Goal: Contribute content: Add original content to the website for others to see

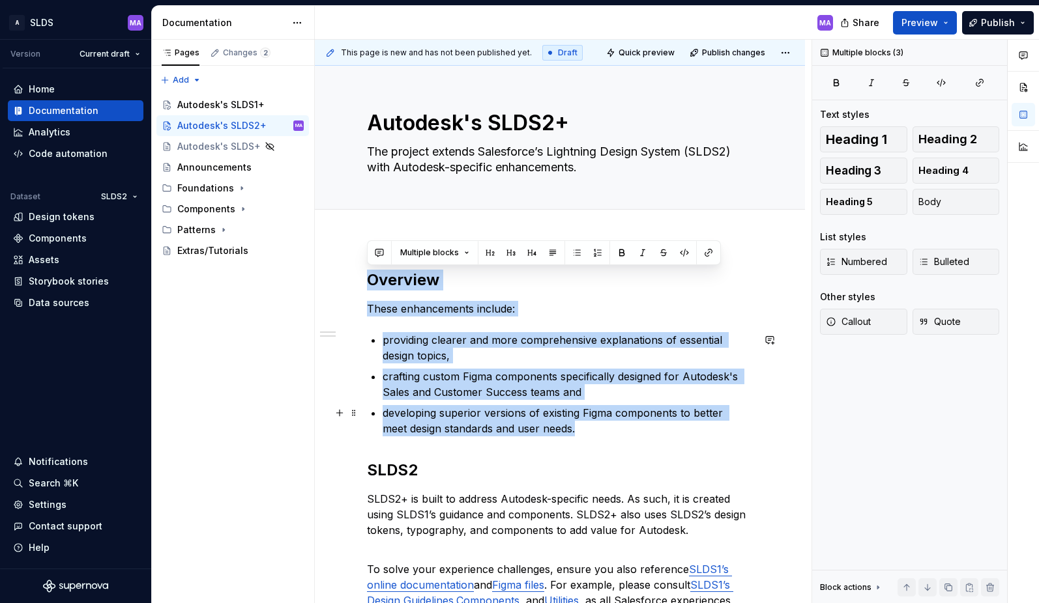
drag, startPoint x: 369, startPoint y: 280, endPoint x: 583, endPoint y: 427, distance: 259.2
click at [583, 427] on div "**********" at bounding box center [560, 583] width 386 height 627
click at [906, 82] on icon "button" at bounding box center [906, 83] width 10 height 10
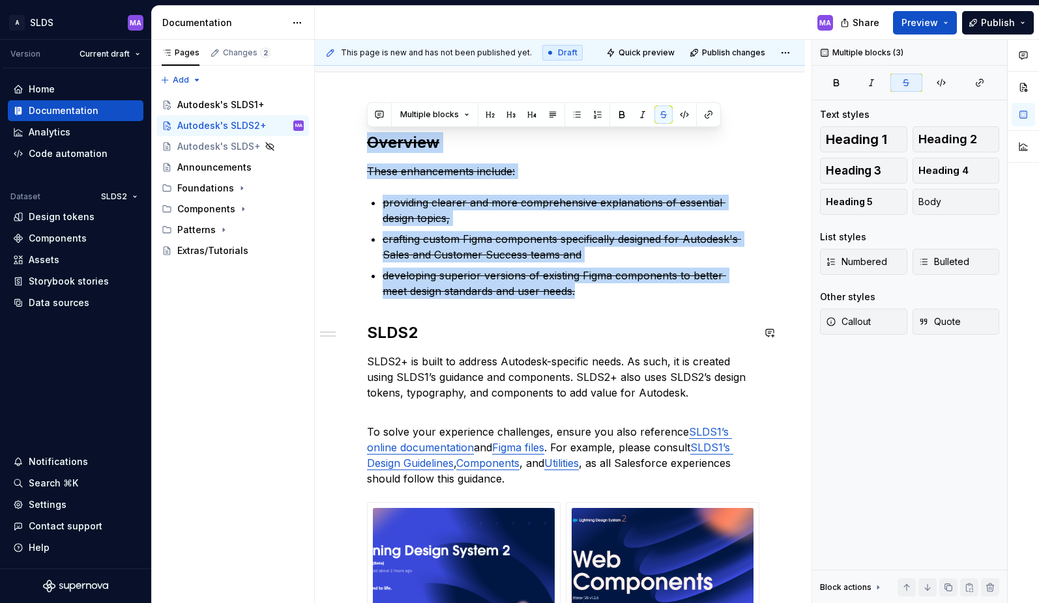
scroll to position [137, 0]
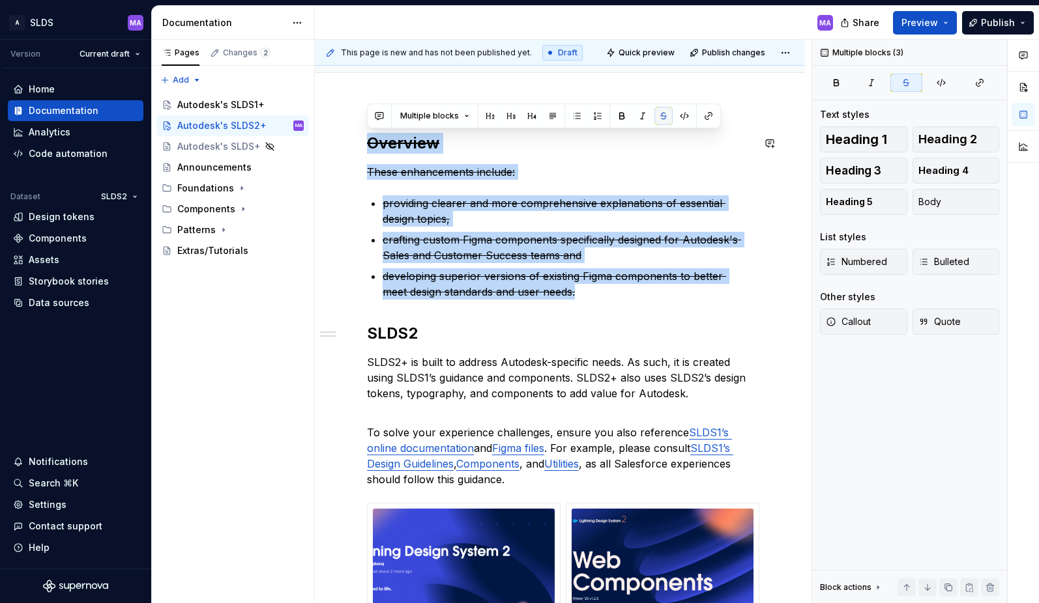
click at [663, 117] on button "button" at bounding box center [663, 116] width 18 height 18
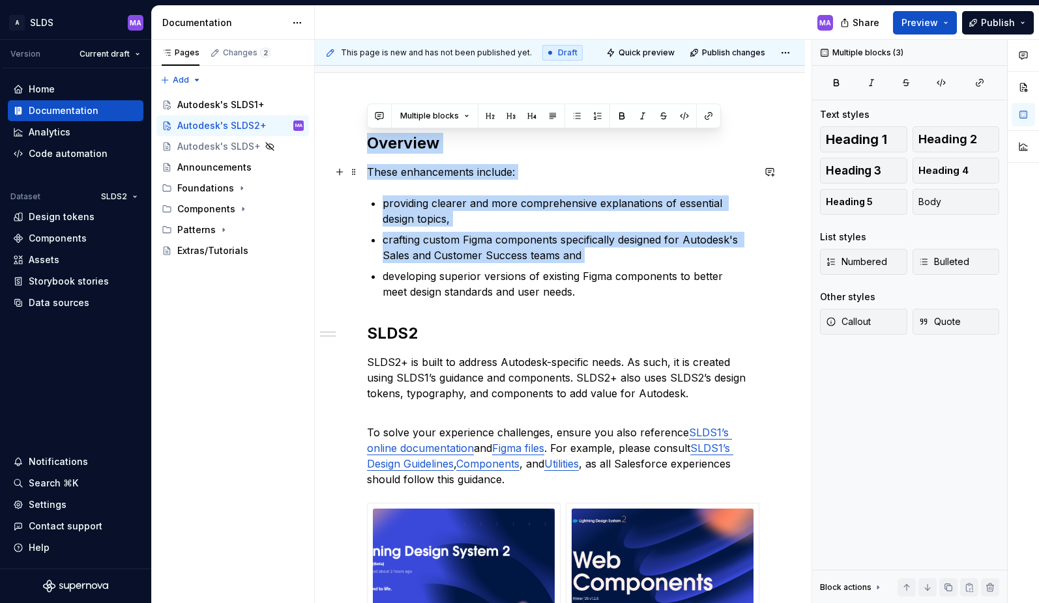
click at [654, 171] on p "These enhancements include:" at bounding box center [560, 172] width 386 height 16
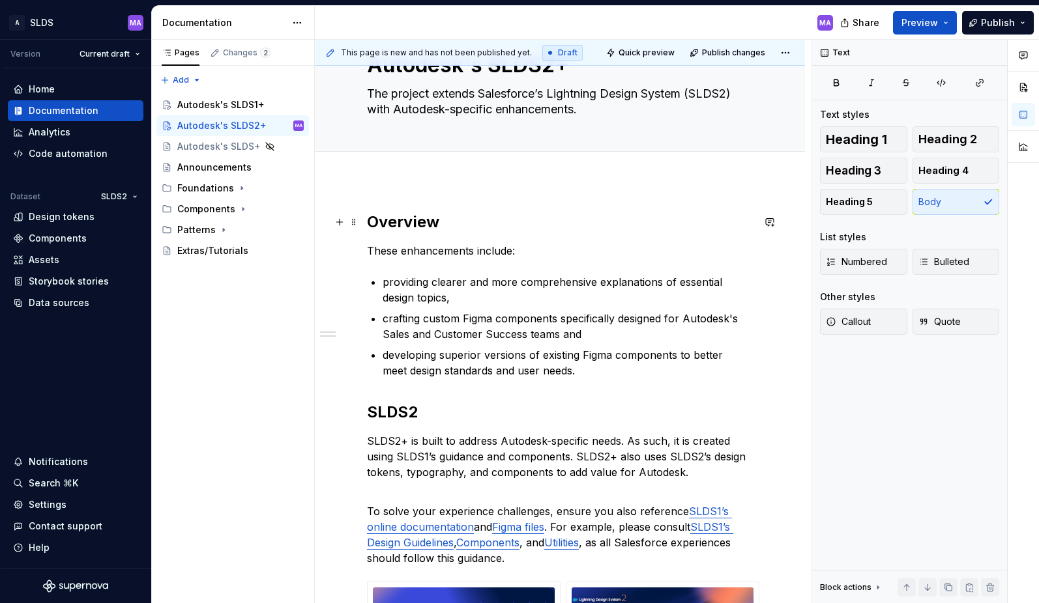
scroll to position [0, 0]
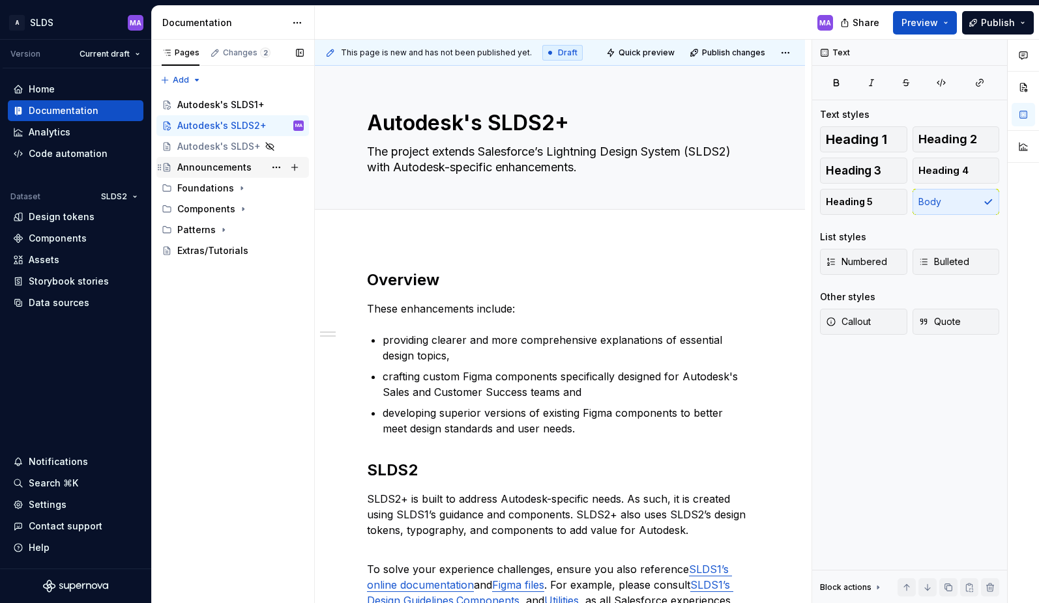
click at [242, 170] on div "Announcements" at bounding box center [214, 167] width 74 height 13
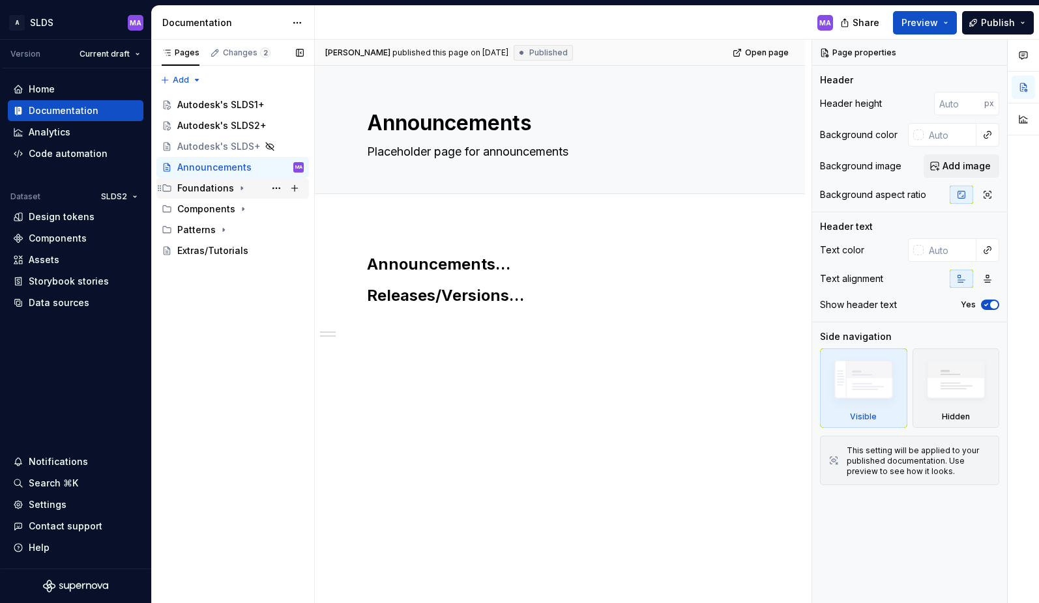
click at [240, 188] on icon "Page tree" at bounding box center [242, 188] width 10 height 10
click at [209, 207] on div "Design tokens" at bounding box center [223, 209] width 66 height 13
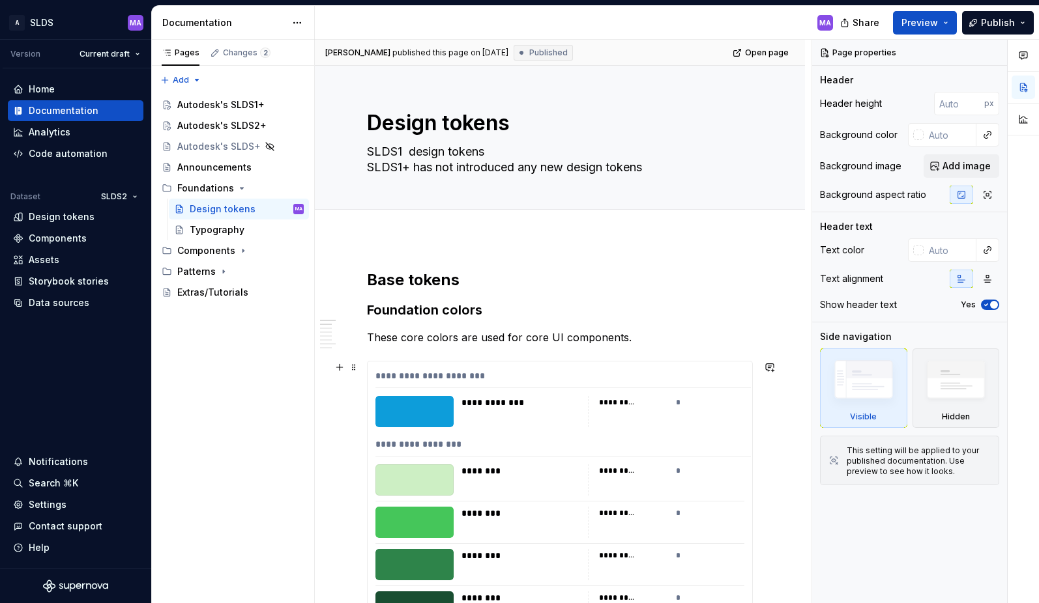
click at [540, 373] on div "**********" at bounding box center [562, 378] width 375 height 19
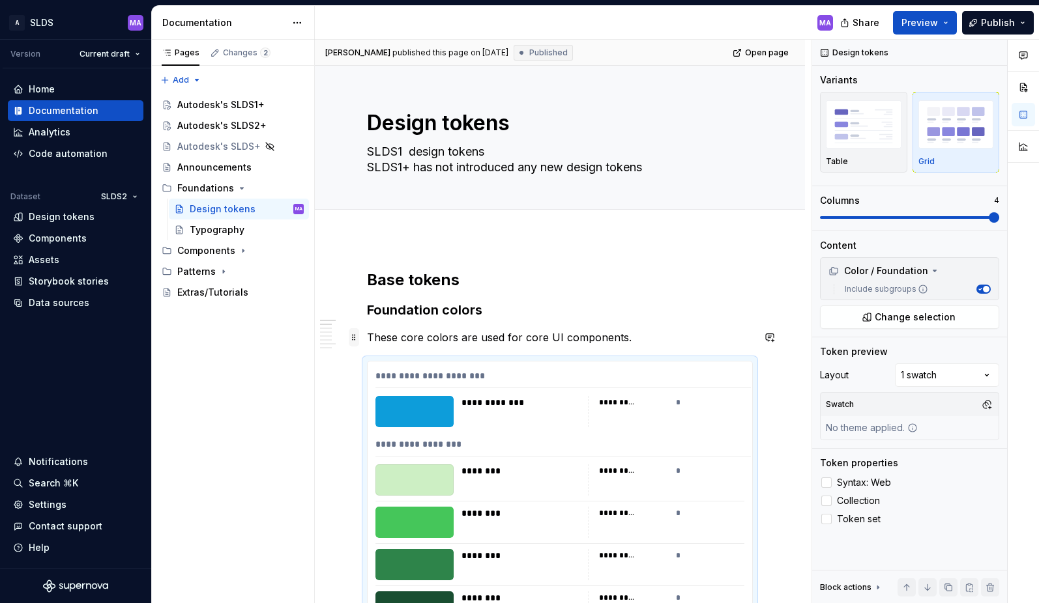
click at [354, 341] on span at bounding box center [354, 337] width 10 height 18
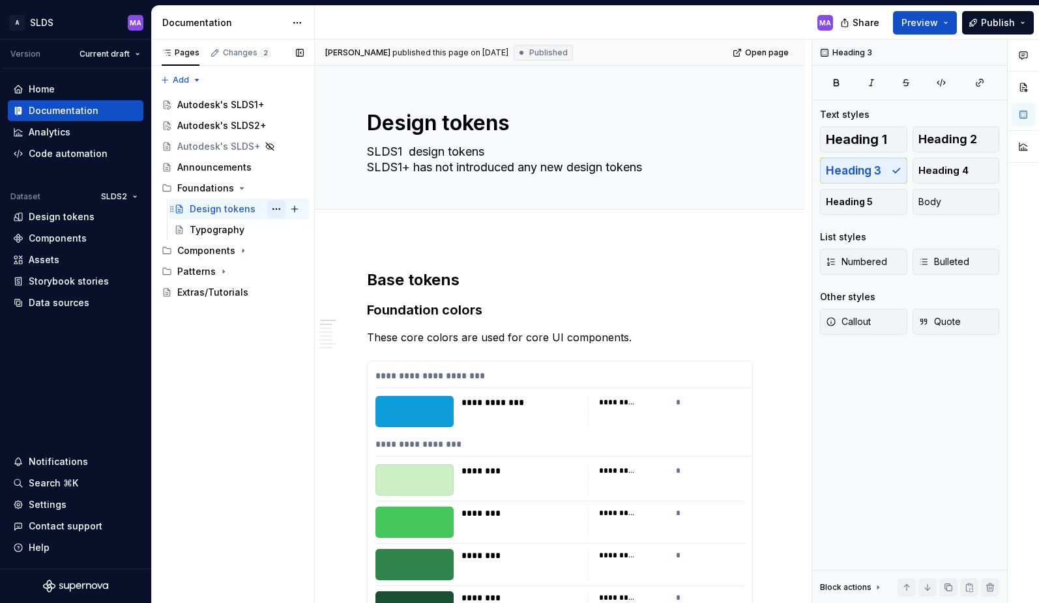
click at [277, 207] on button "Page tree" at bounding box center [276, 209] width 18 height 18
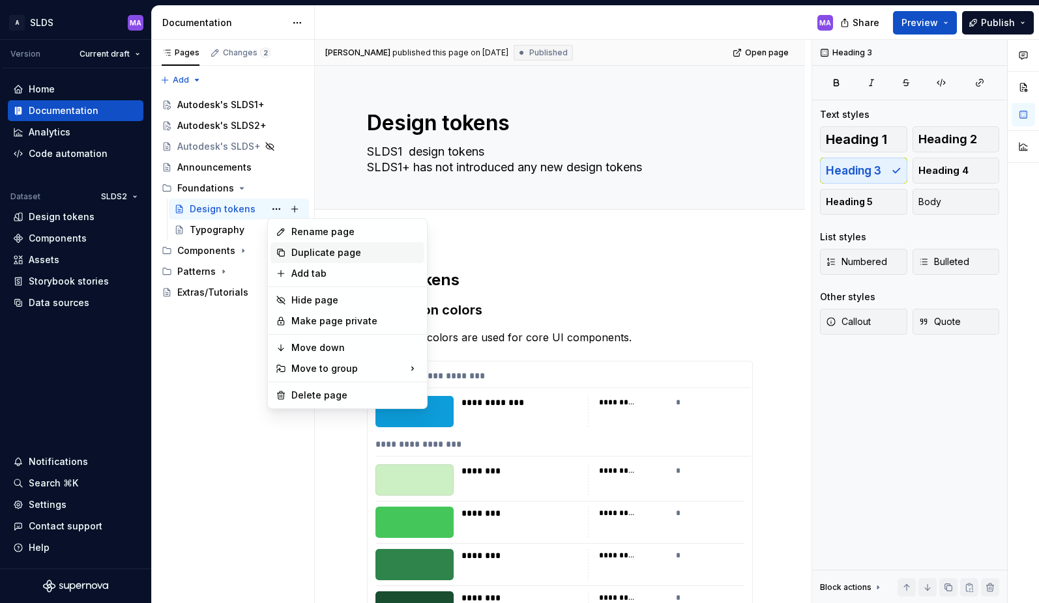
click at [318, 252] on div "Duplicate page" at bounding box center [355, 252] width 128 height 13
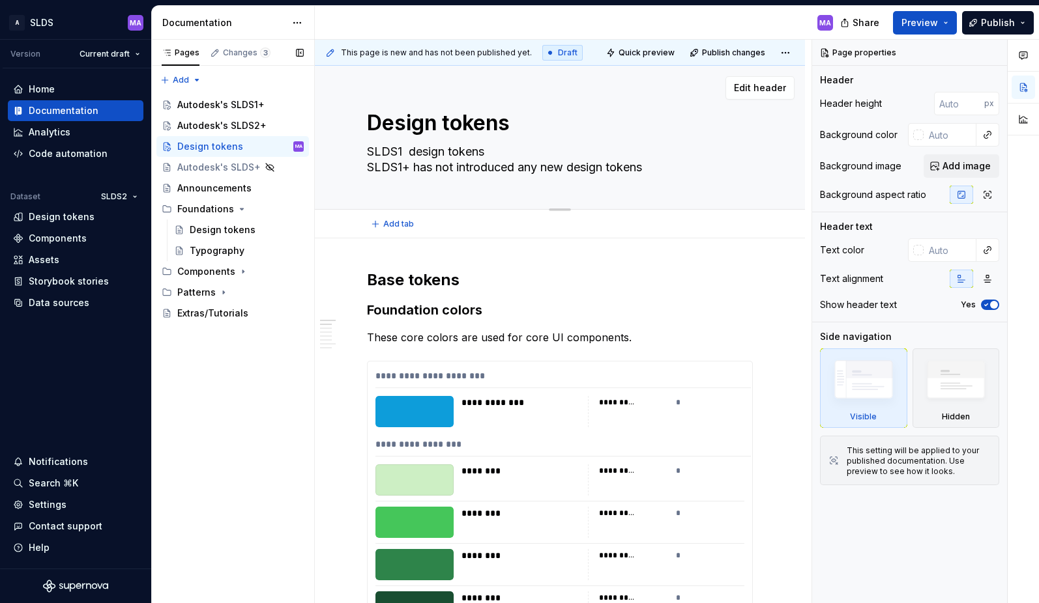
drag, startPoint x: 401, startPoint y: 151, endPoint x: 412, endPoint y: 170, distance: 22.5
click at [401, 151] on textarea "SLDS1 design tokens SLDS1+ has not introduced any new design tokens" at bounding box center [557, 159] width 386 height 36
type textarea "*"
type textarea "SLDS design tokens SLDS1+ has not introduced any new design tokens"
type textarea "*"
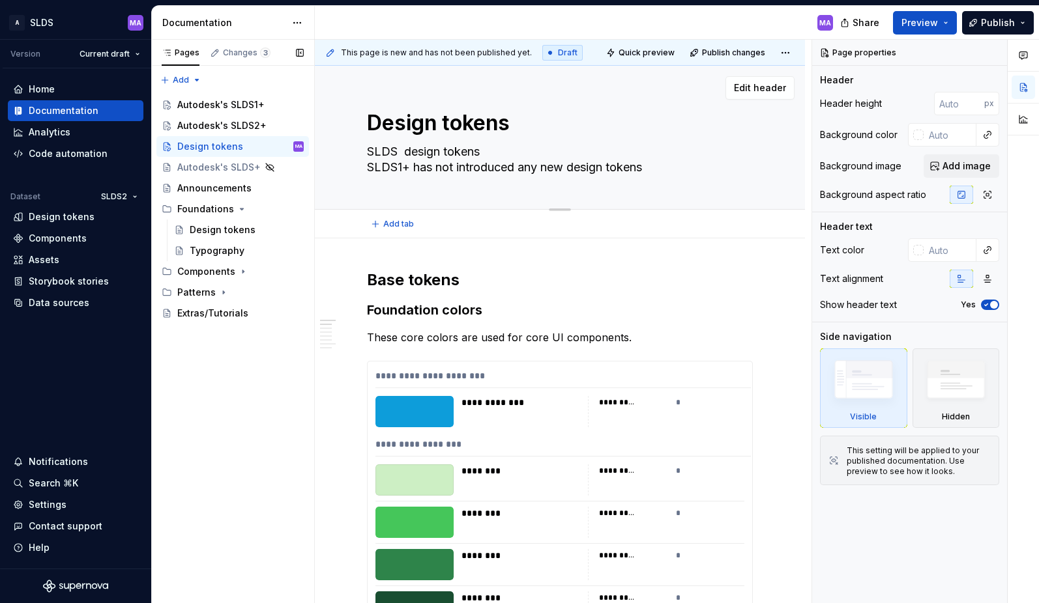
type textarea "SLDS2 design tokens SLDS1+ has not introduced any new design tokens"
drag, startPoint x: 401, startPoint y: 167, endPoint x: 403, endPoint y: 187, distance: 20.4
click at [401, 167] on textarea "SLDS2 design tokens SLDS1+ has not introduced any new design tokens" at bounding box center [557, 159] width 386 height 36
type textarea "*"
type textarea "SLDS2 design tokens SLDS+ has not introduced any new design tokens"
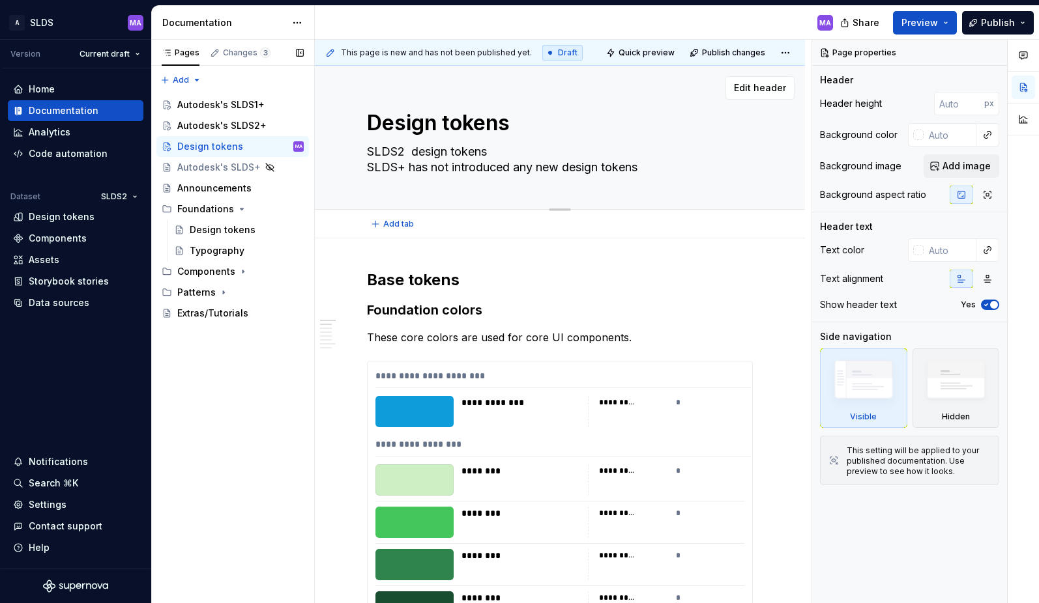
type textarea "*"
type textarea "SLDS2 design tokens SLDS2+ has not introduced any new design tokens"
type textarea "*"
type textarea "SLDS2 design tokens SLDS2+ has not introduced any new design tokens"
click at [540, 375] on div "**********" at bounding box center [562, 378] width 375 height 19
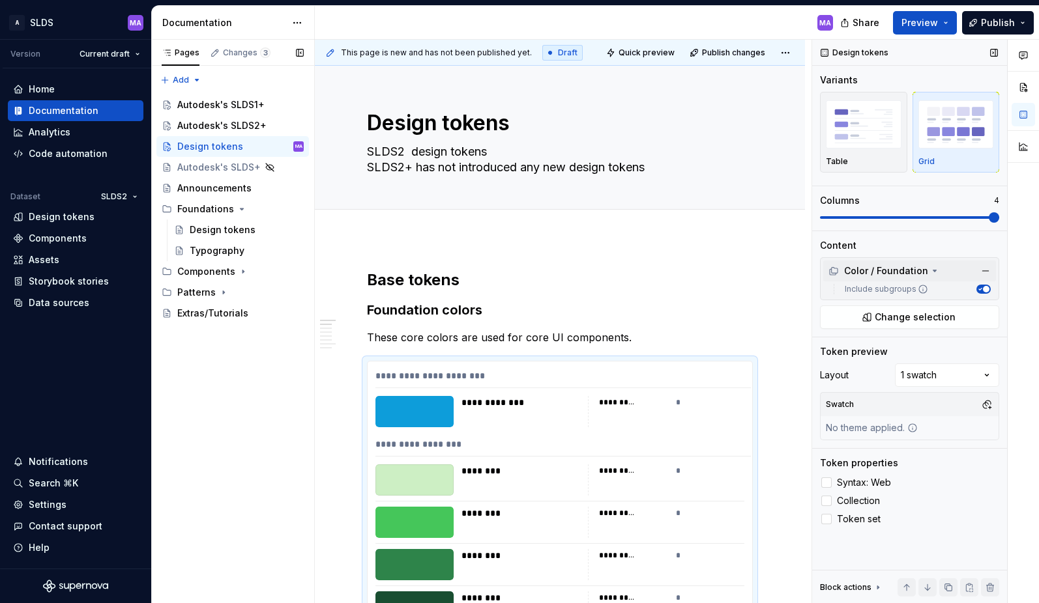
click at [933, 270] on icon at bounding box center [934, 270] width 3 height 1
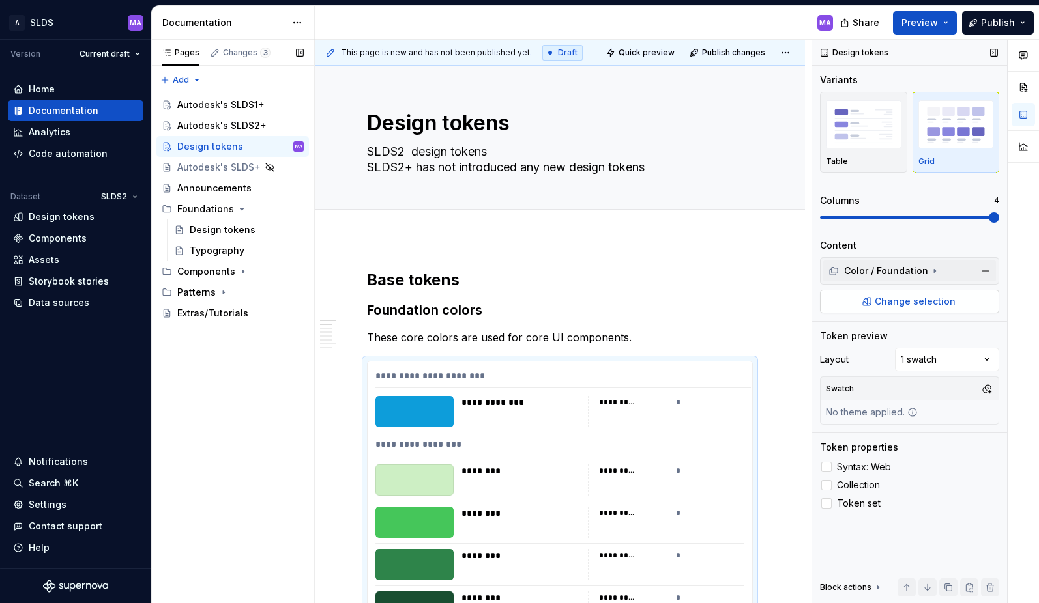
click at [927, 303] on span "Change selection" at bounding box center [914, 301] width 81 height 13
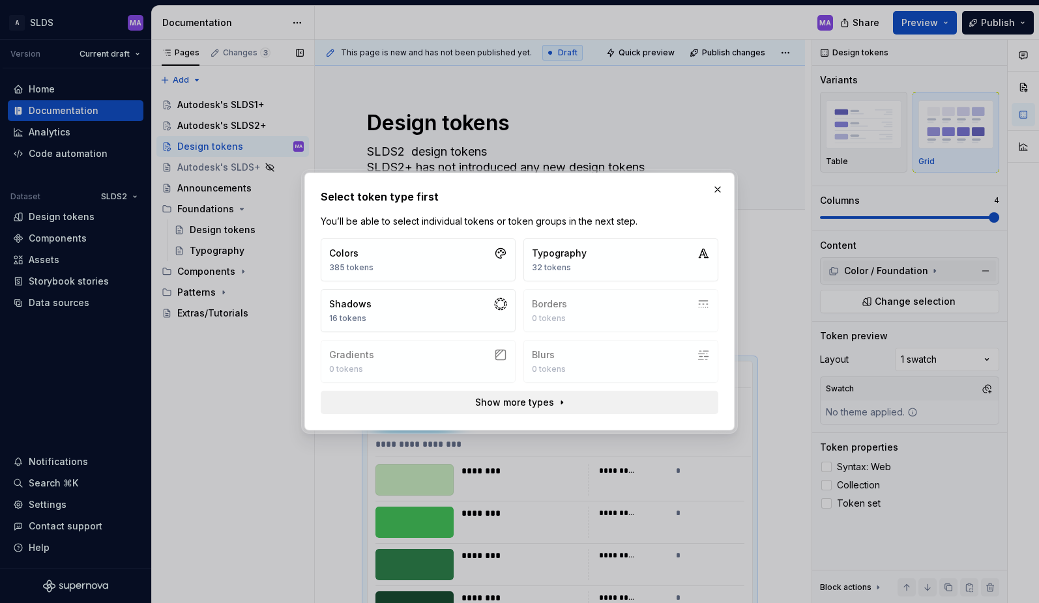
click at [566, 406] on button "Show more types" at bounding box center [519, 402] width 397 height 23
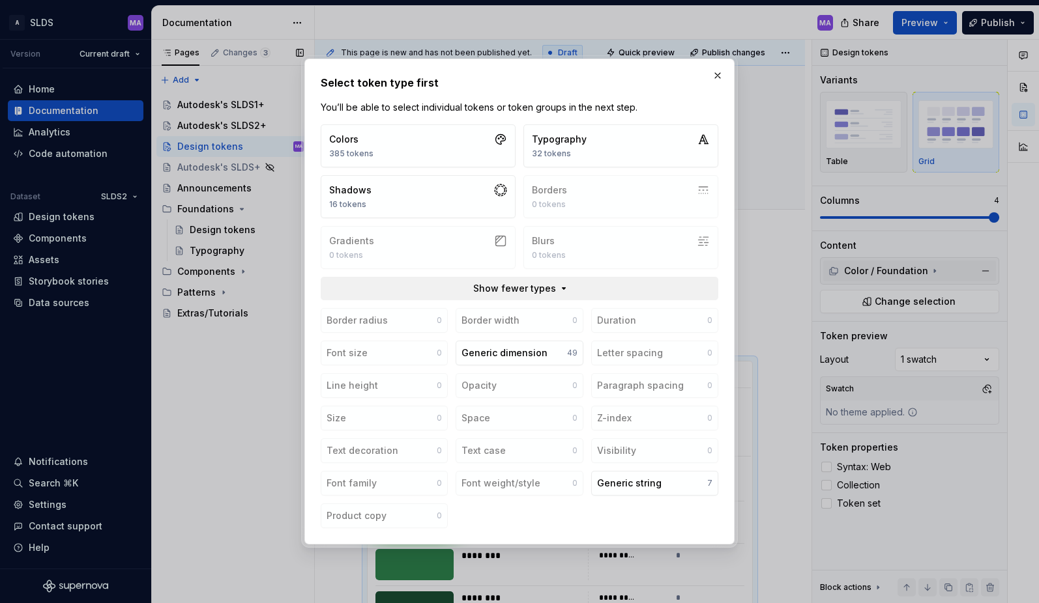
click at [561, 285] on button "Show fewer types" at bounding box center [519, 288] width 397 height 23
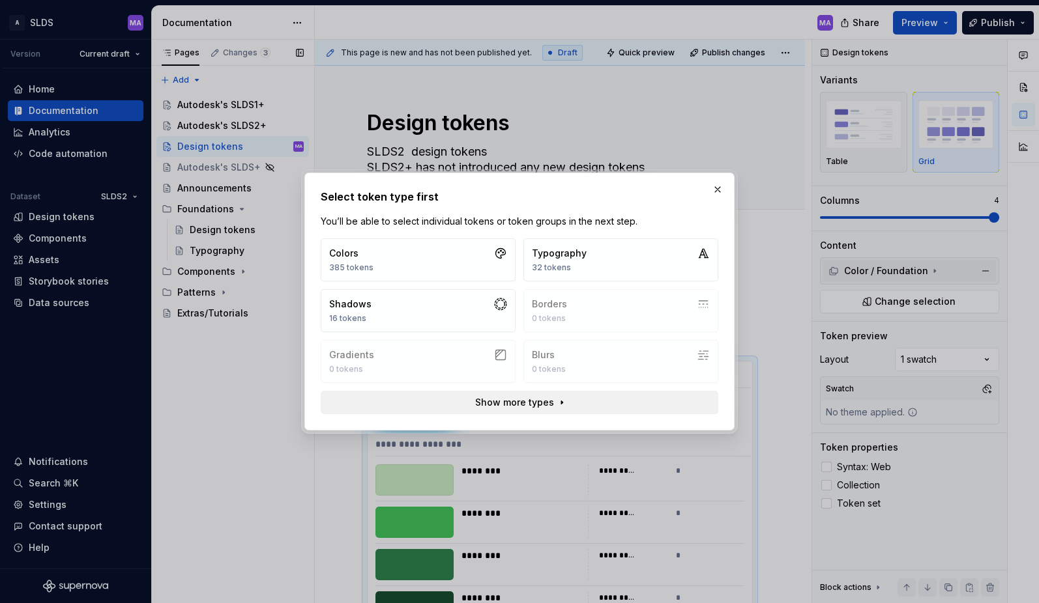
click at [542, 404] on span "Show more types" at bounding box center [514, 402] width 79 height 13
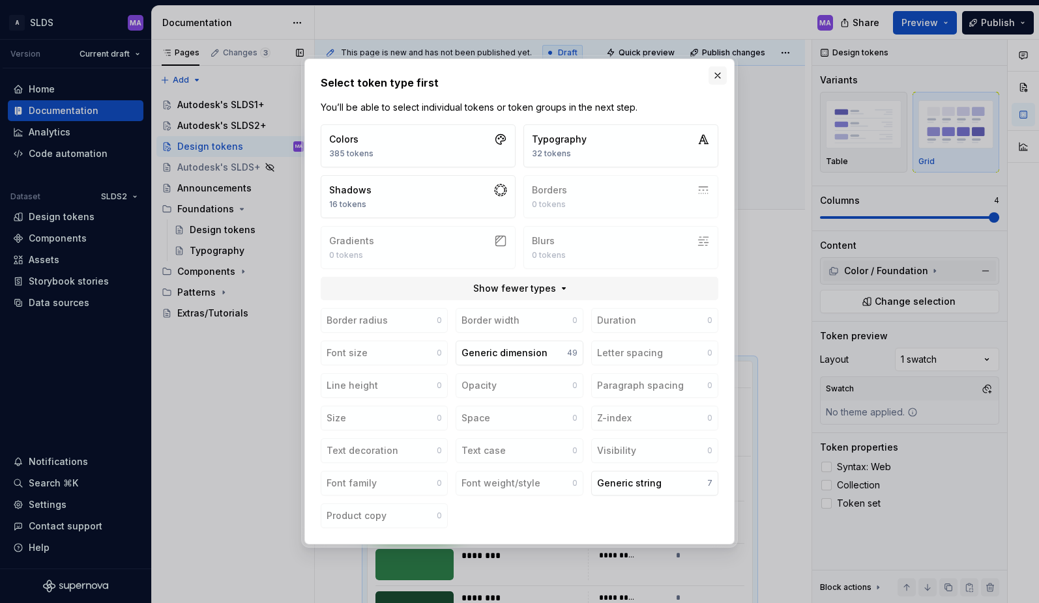
click at [718, 74] on button "button" at bounding box center [717, 75] width 18 height 18
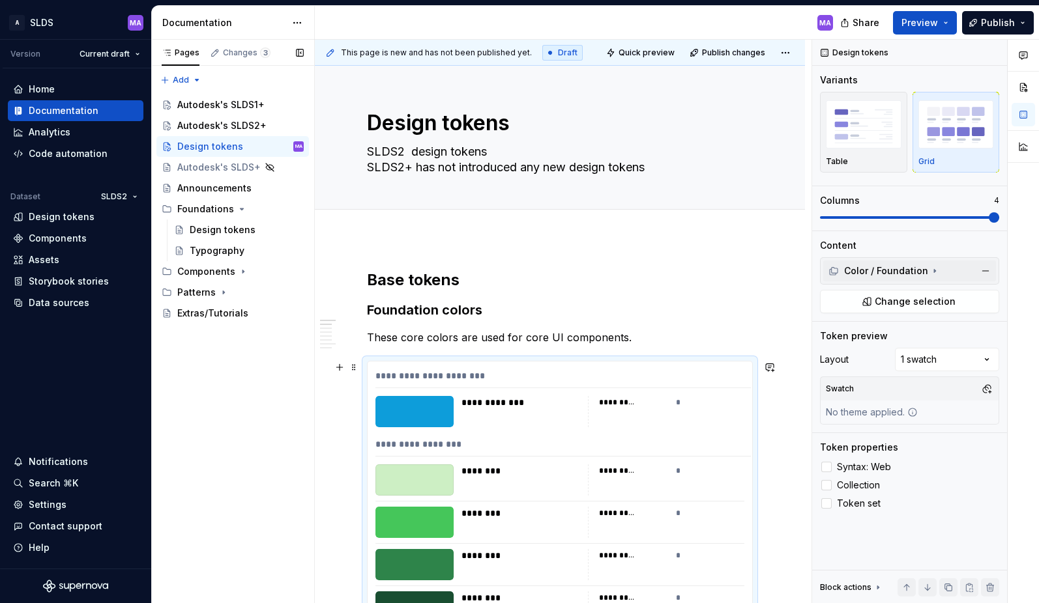
click at [776, 367] on button "button" at bounding box center [769, 367] width 18 height 18
click at [522, 378] on div "**********" at bounding box center [562, 378] width 375 height 19
click at [987, 270] on button "button" at bounding box center [985, 271] width 18 height 18
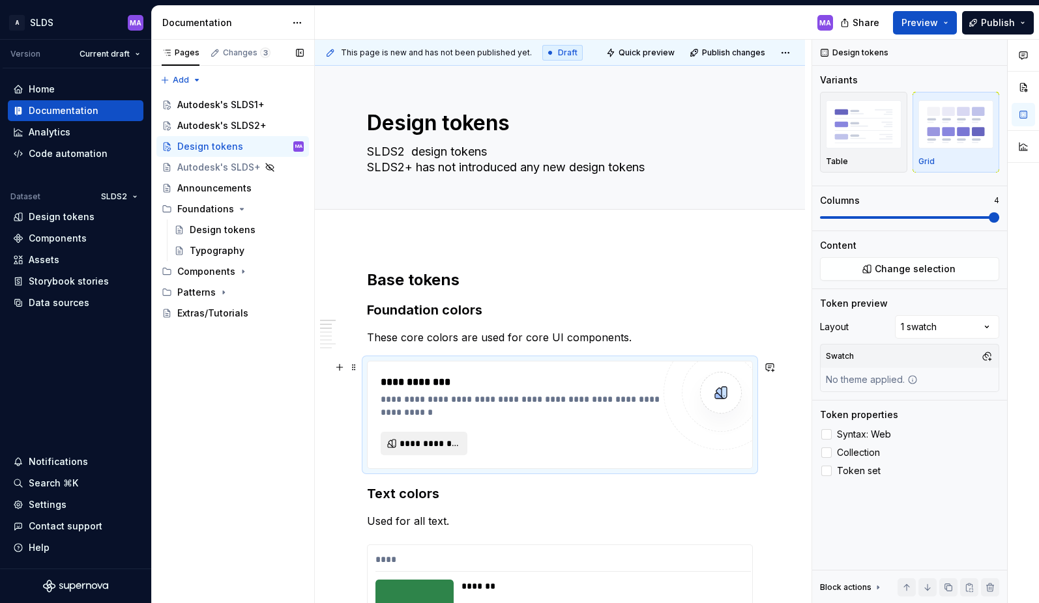
click at [425, 446] on span "**********" at bounding box center [428, 443] width 59 height 13
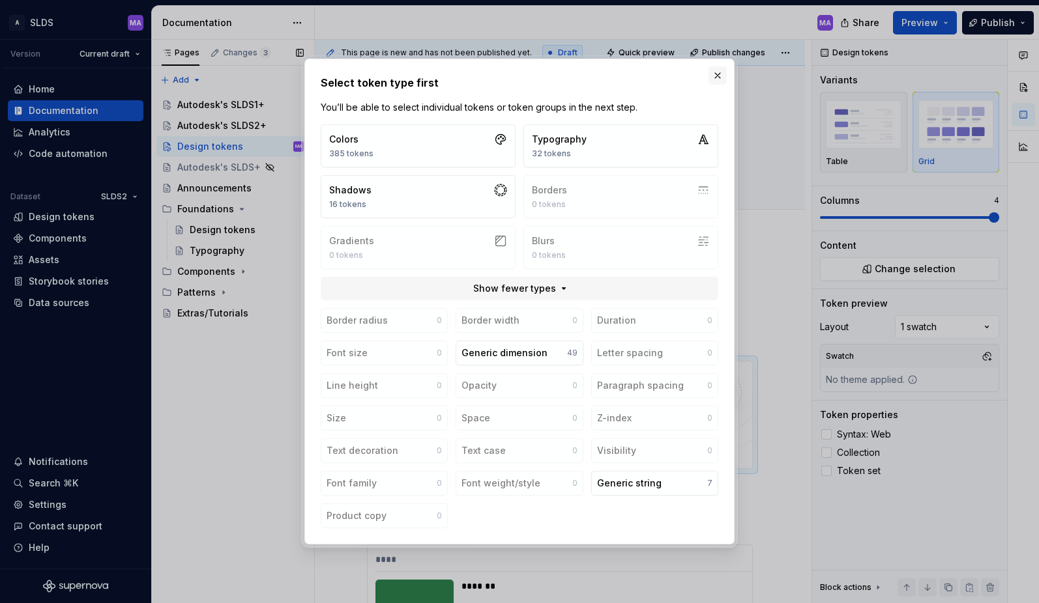
click at [718, 74] on button "button" at bounding box center [717, 75] width 18 height 18
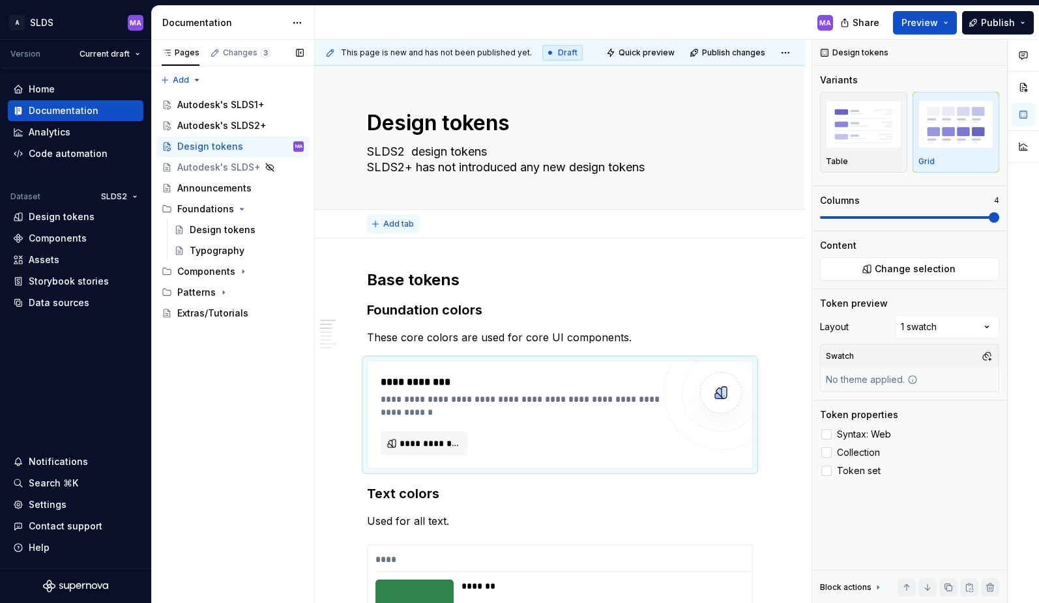
click at [388, 222] on span "Add tab" at bounding box center [398, 224] width 31 height 10
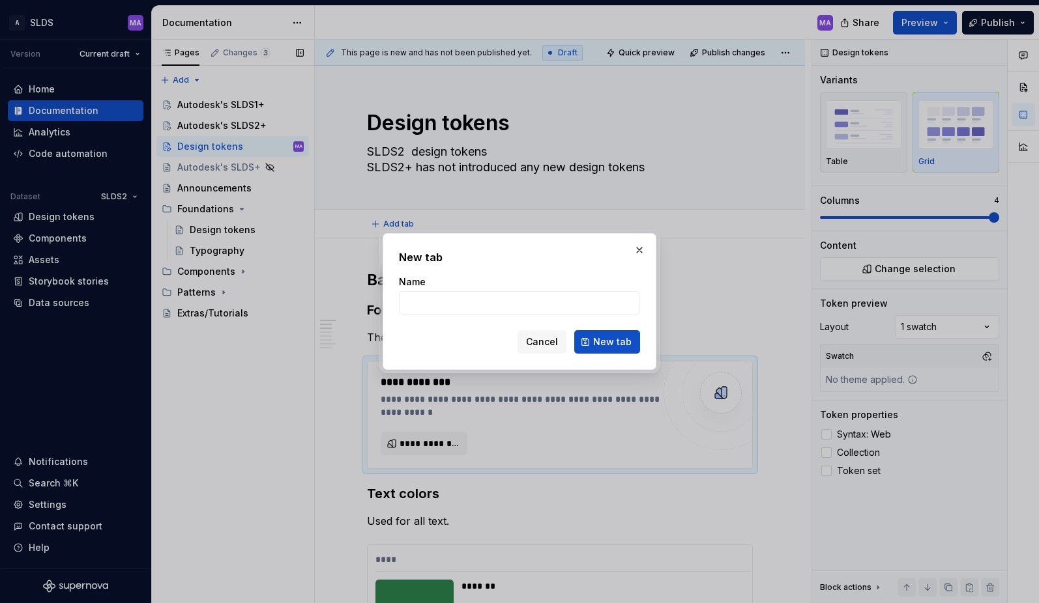
type textarea "*"
type input "Tab2"
click button "New tab" at bounding box center [607, 341] width 66 height 23
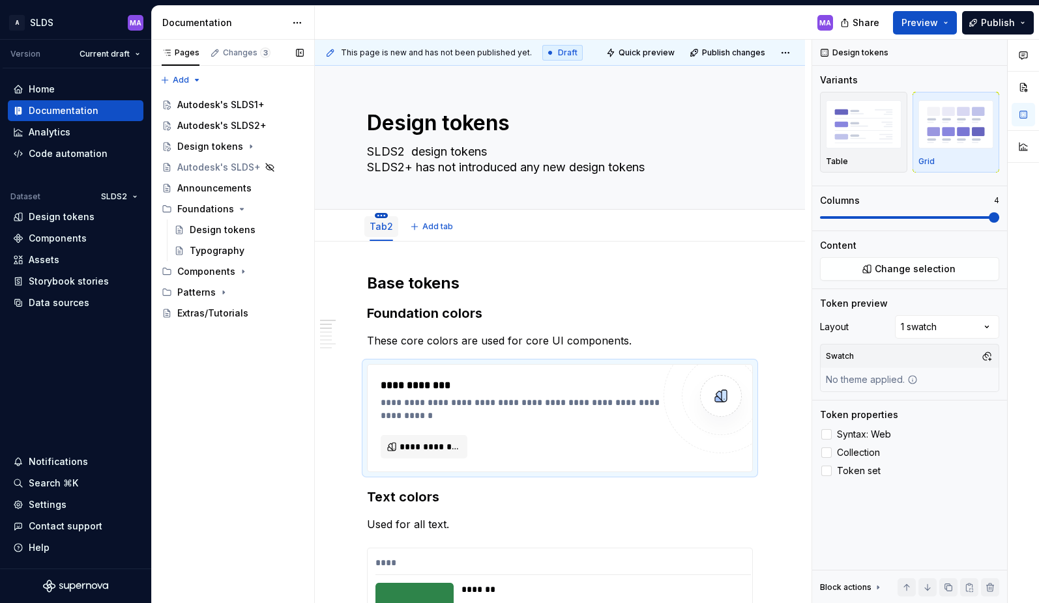
click at [381, 214] on html "A SLDS MA Version Current draft Home Documentation Analytics Code automation Da…" at bounding box center [519, 301] width 1039 height 603
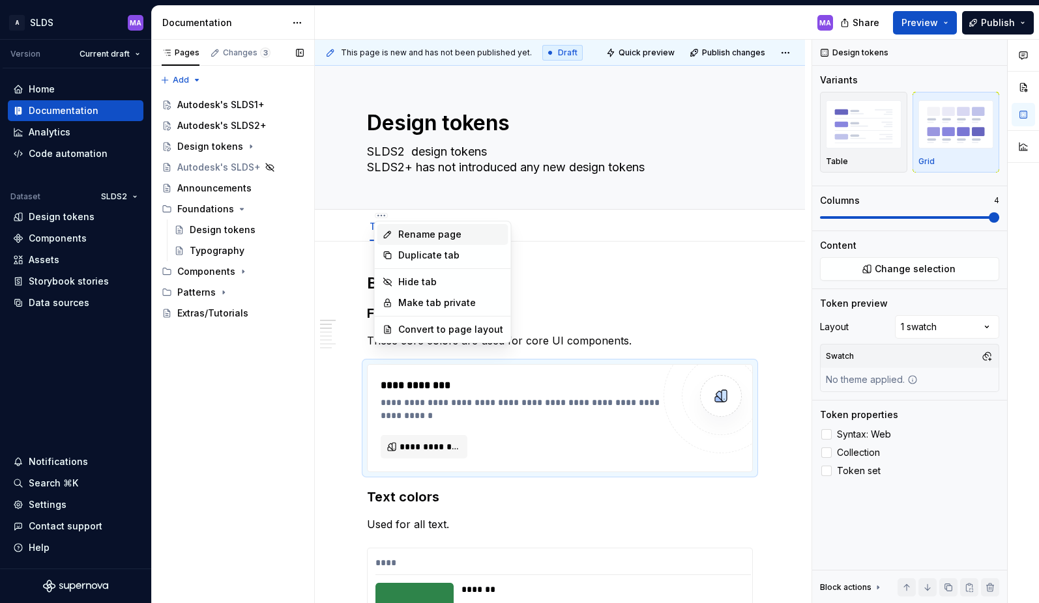
type textarea "*"
click at [424, 233] on div "Rename page" at bounding box center [450, 234] width 105 height 13
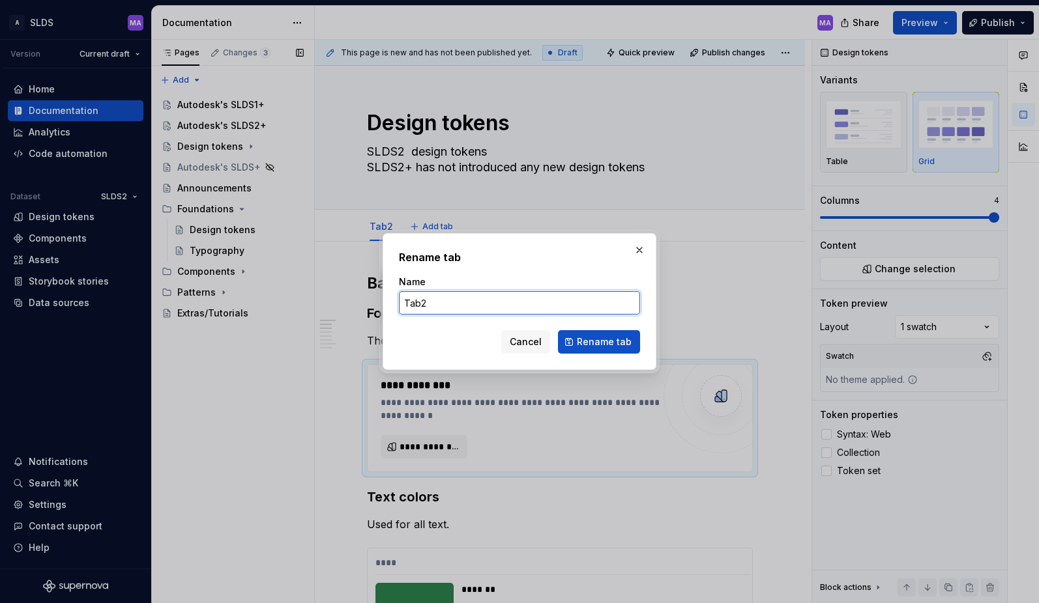
click at [452, 308] on input "Tab2" at bounding box center [519, 302] width 241 height 23
type input "Tab1"
click button "Rename tab" at bounding box center [599, 341] width 82 height 23
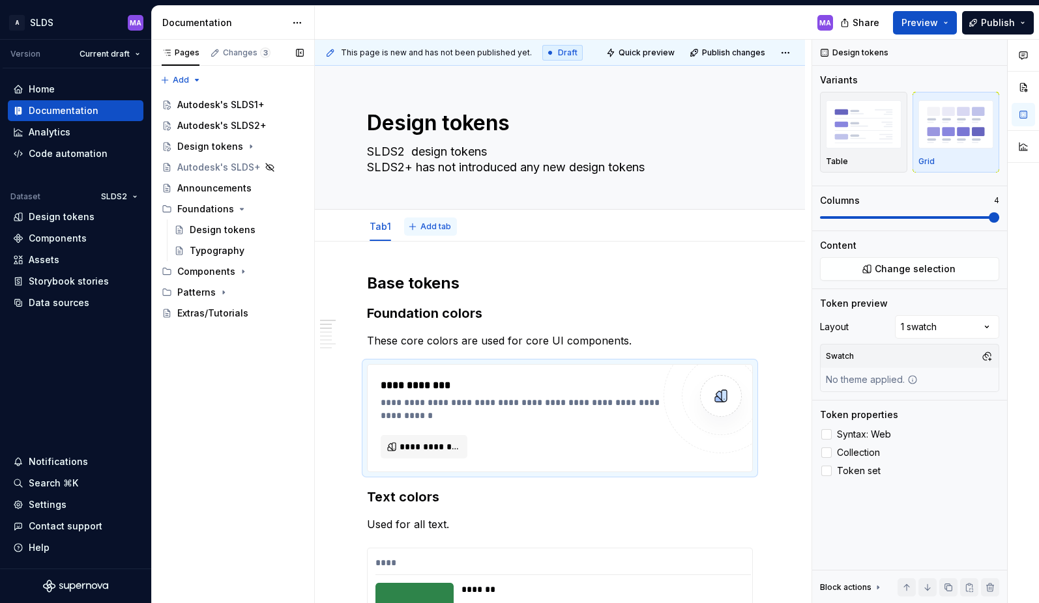
click at [424, 225] on span "Add tab" at bounding box center [435, 227] width 31 height 10
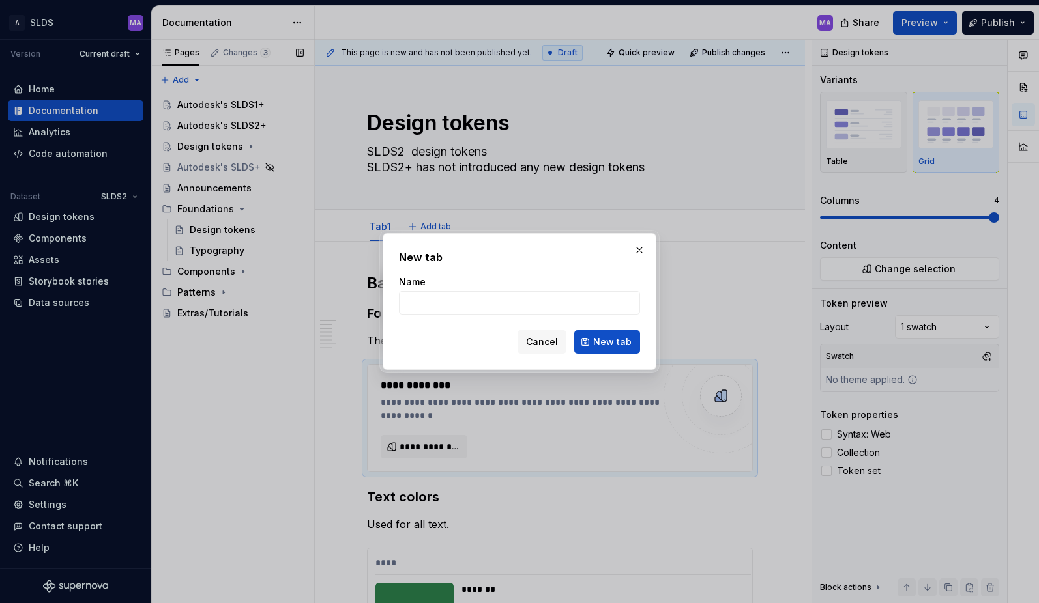
type textarea "*"
type input "Tab2"
click button "New tab" at bounding box center [607, 341] width 66 height 23
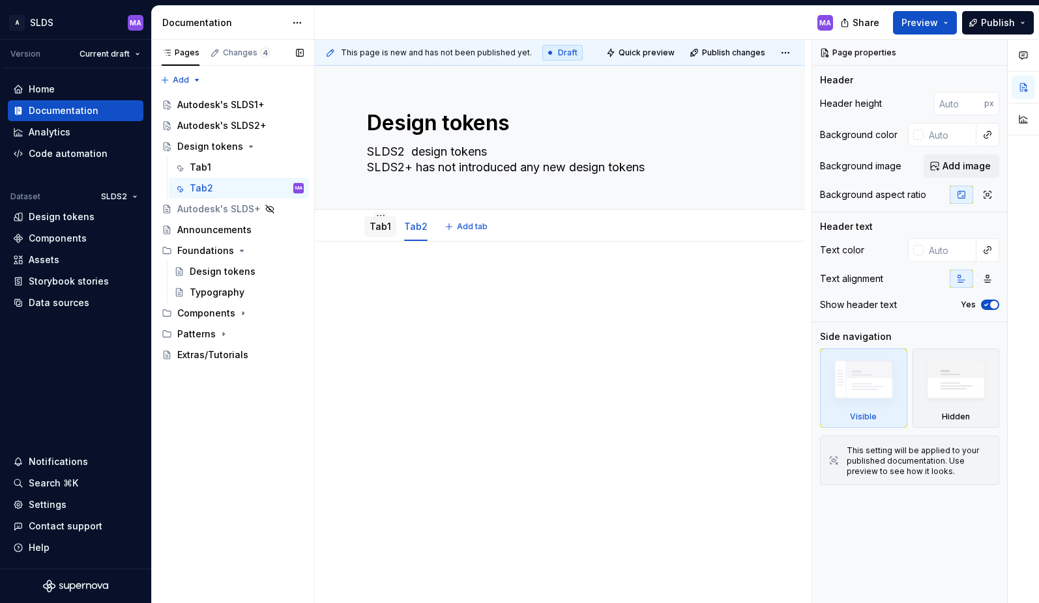
click at [389, 231] on link "Tab1" at bounding box center [380, 226] width 22 height 11
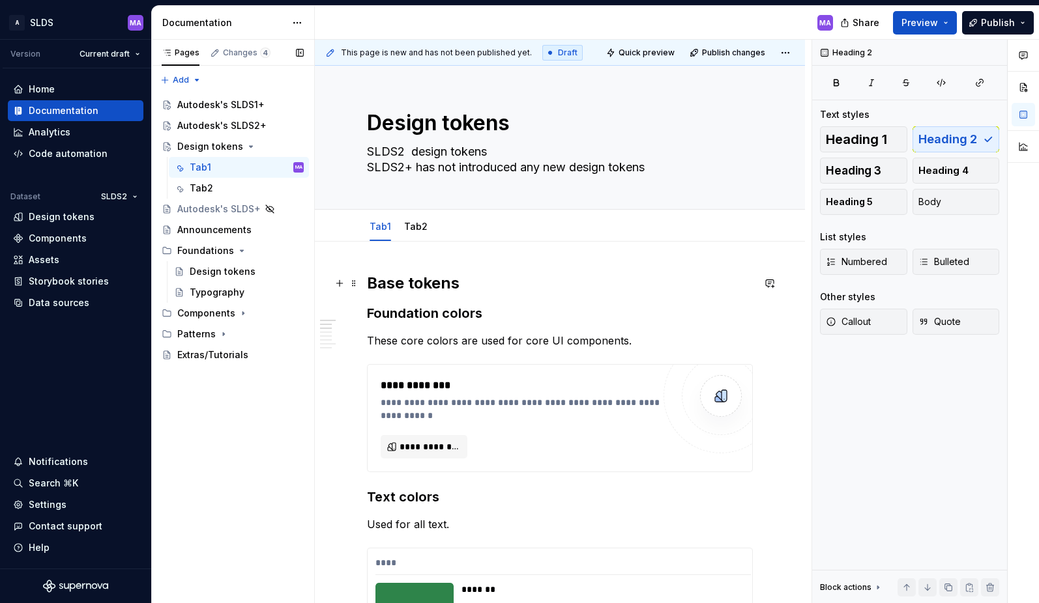
click at [414, 285] on h2 "Base tokens" at bounding box center [560, 283] width 386 height 21
click at [416, 283] on h2 "Base tokens" at bounding box center [560, 283] width 386 height 21
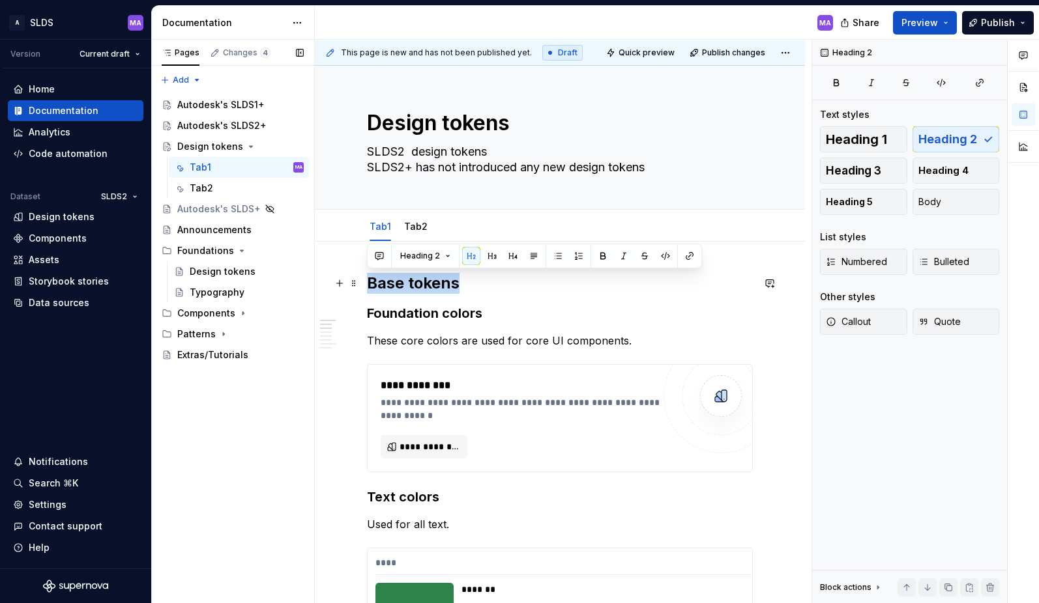
click at [416, 283] on h2 "Base tokens" at bounding box center [560, 283] width 386 height 21
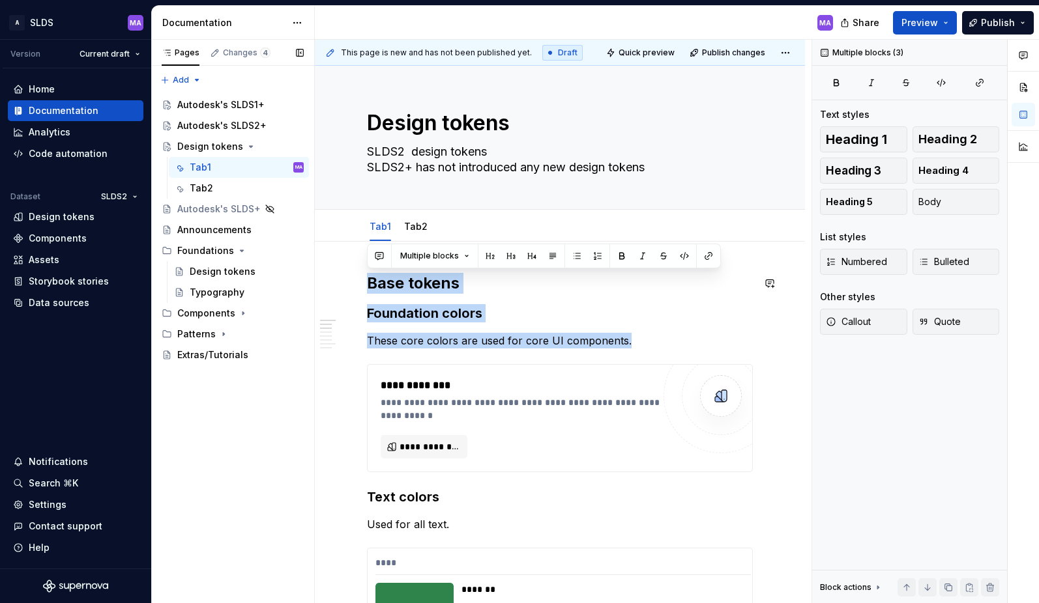
copy div "Base tokens Foundation colors These core colors are used for core UI components."
click at [414, 226] on link "Tab2" at bounding box center [415, 226] width 23 height 11
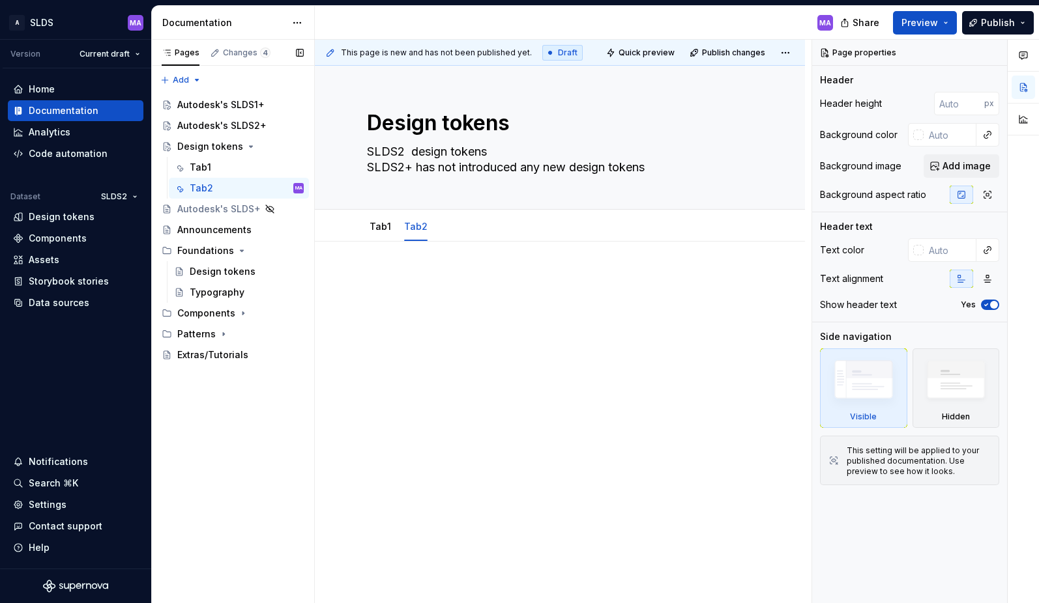
click at [503, 284] on p at bounding box center [560, 281] width 386 height 16
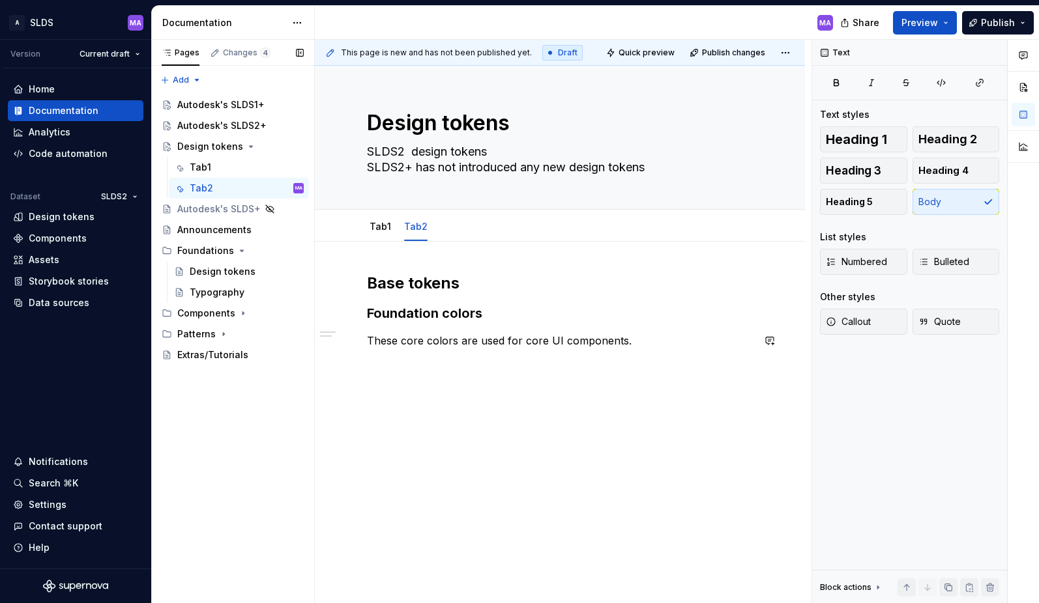
click at [592, 370] on div "Base tokens Foundation colors These core colors are used for core UI components." at bounding box center [560, 394] width 490 height 304
click at [338, 366] on button "button" at bounding box center [339, 364] width 18 height 18
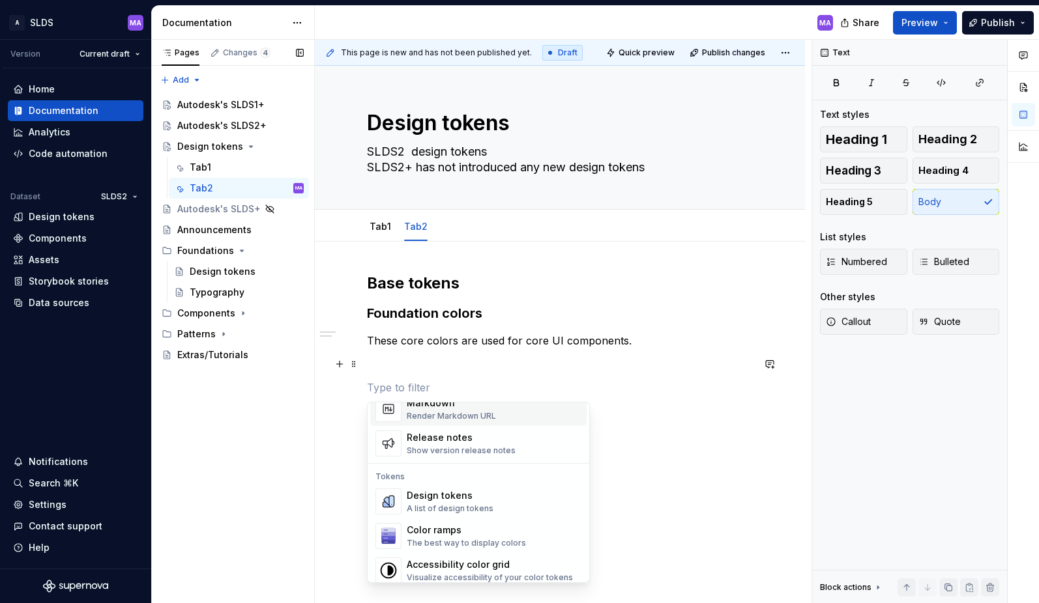
scroll to position [887, 0]
click at [442, 501] on div "Design tokens A list of design tokens" at bounding box center [450, 499] width 87 height 25
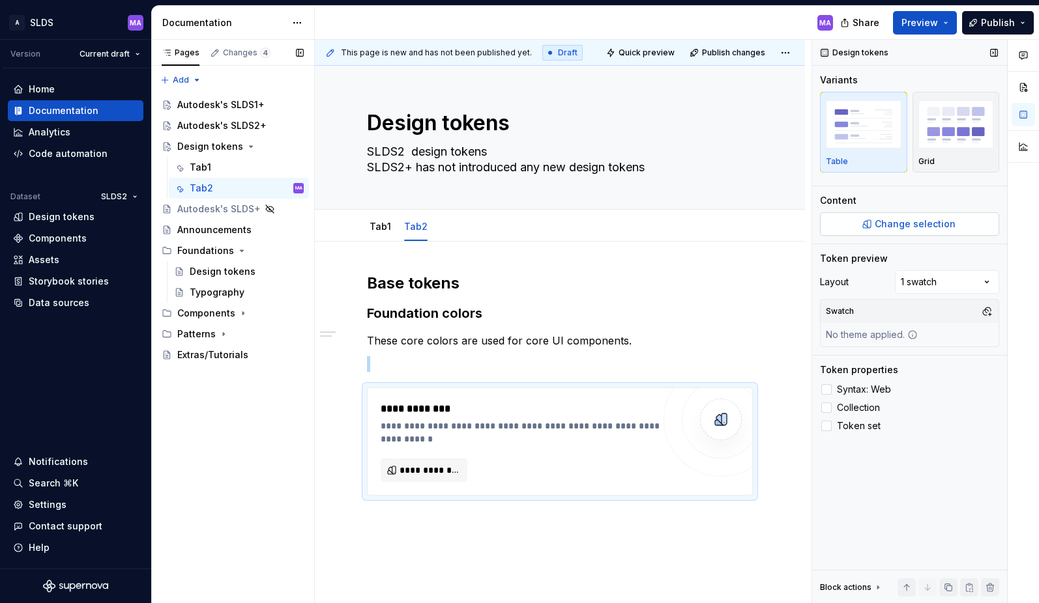
click at [915, 222] on span "Change selection" at bounding box center [914, 224] width 81 height 13
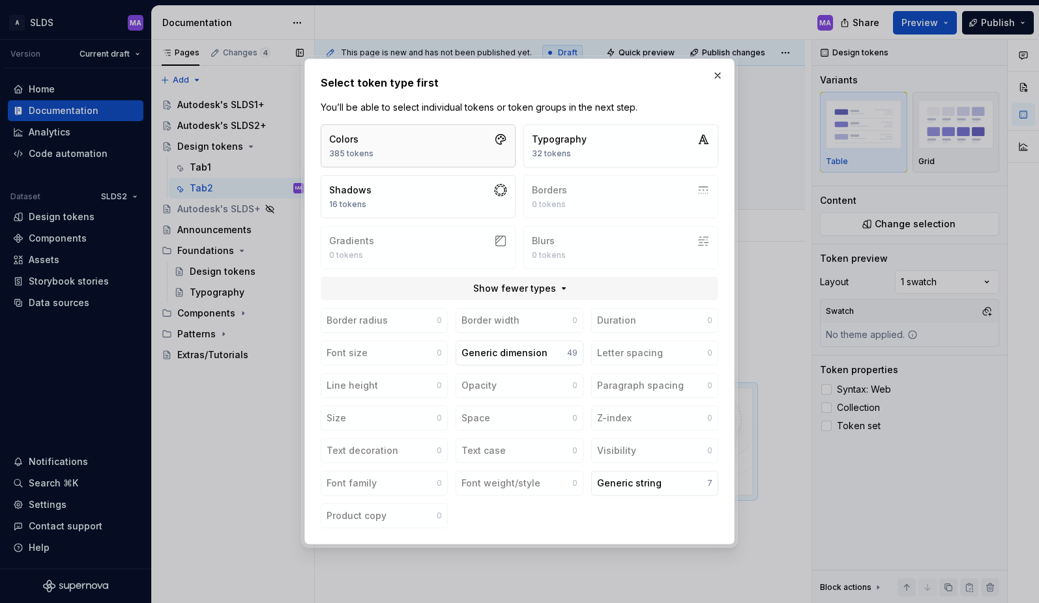
click at [465, 136] on button "Colors 385 tokens" at bounding box center [418, 145] width 195 height 43
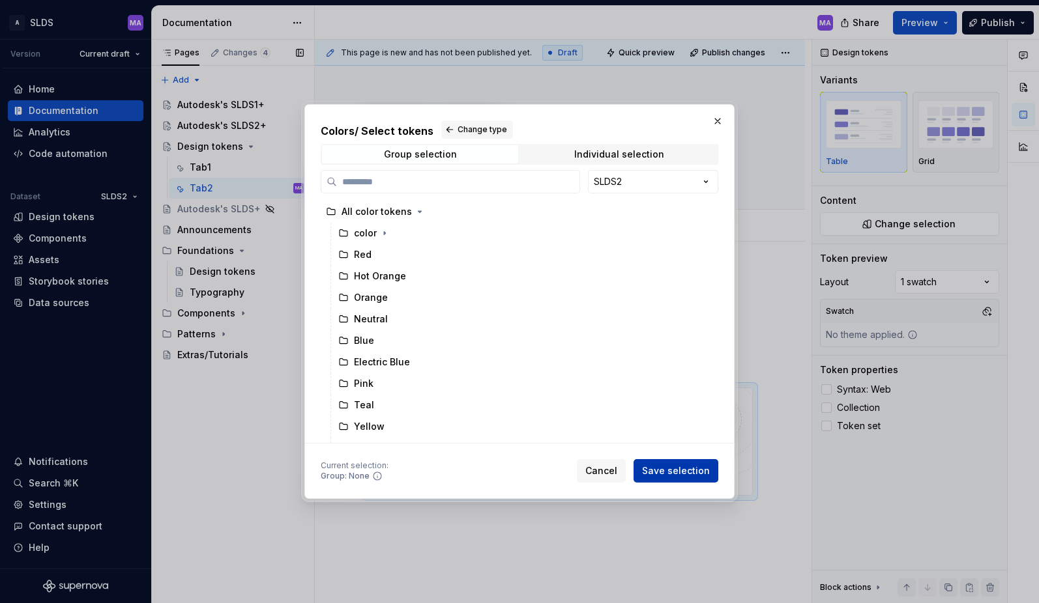
click at [689, 472] on span "Save selection" at bounding box center [676, 471] width 68 height 13
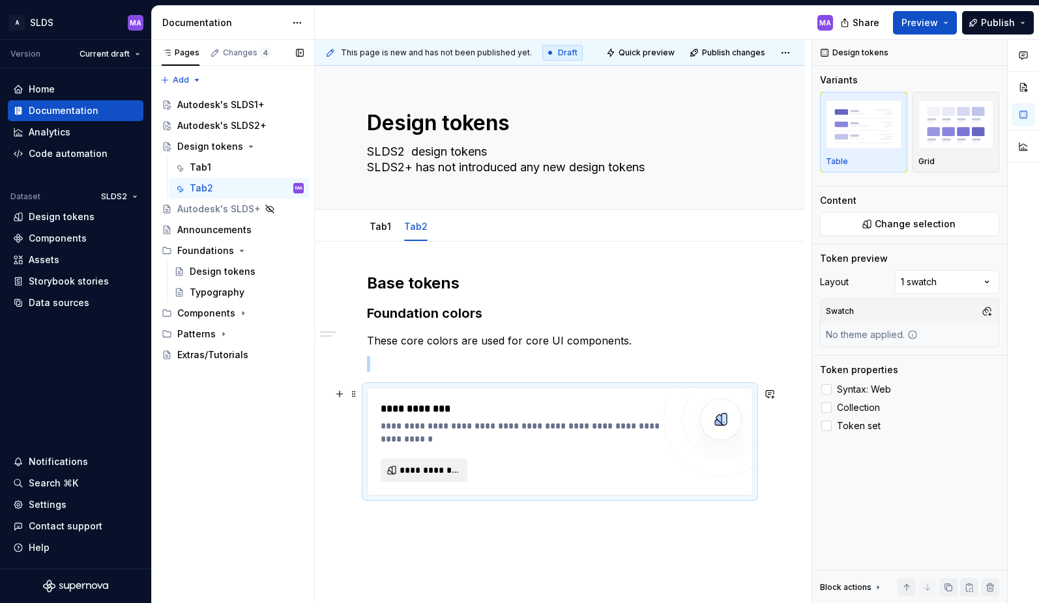
click at [424, 472] on span "**********" at bounding box center [428, 470] width 59 height 13
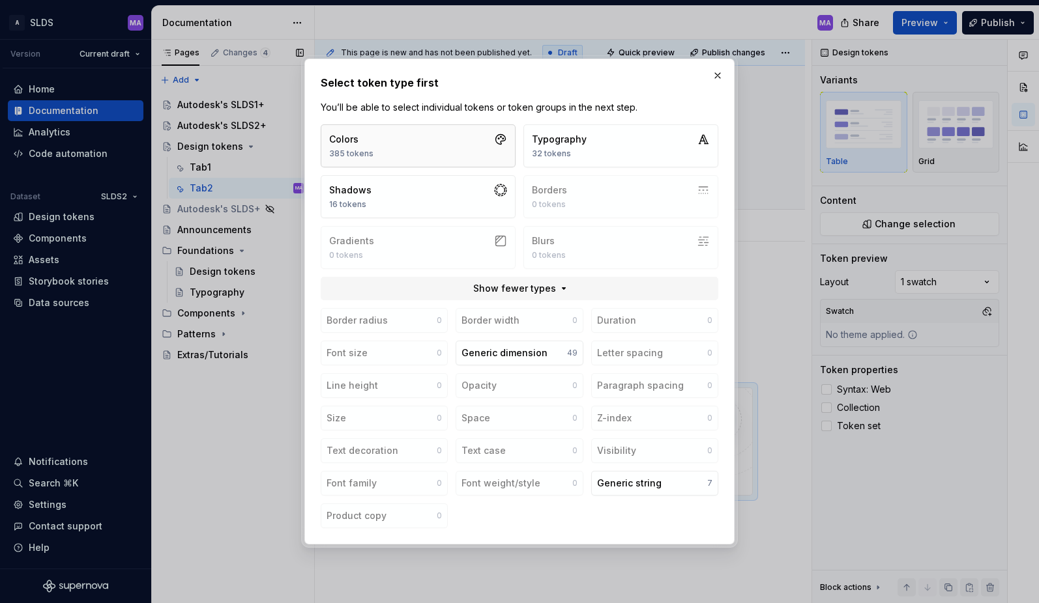
click at [465, 143] on button "Colors 385 tokens" at bounding box center [418, 145] width 195 height 43
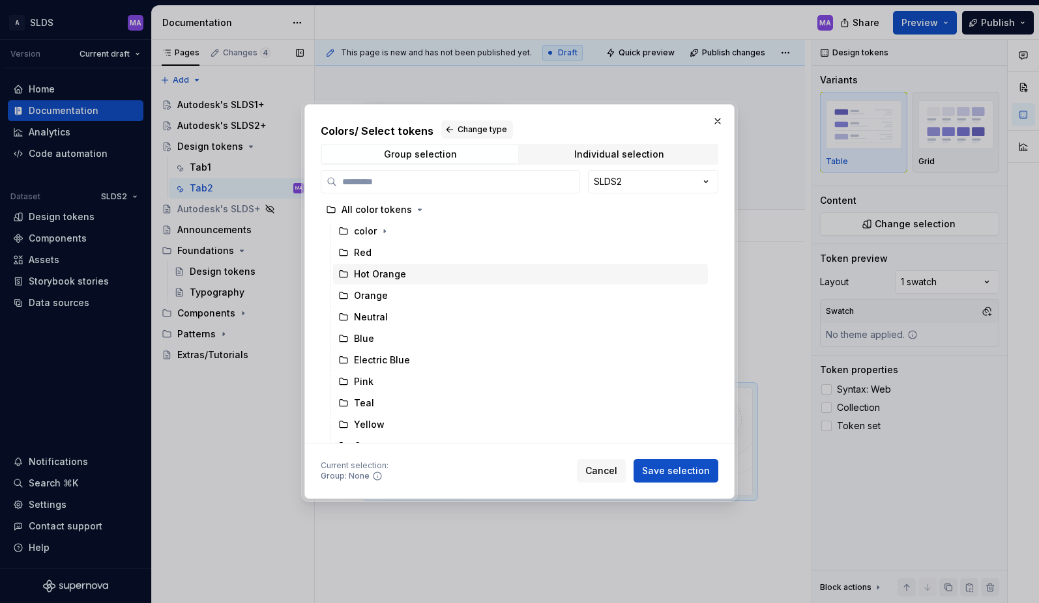
scroll to position [0, 0]
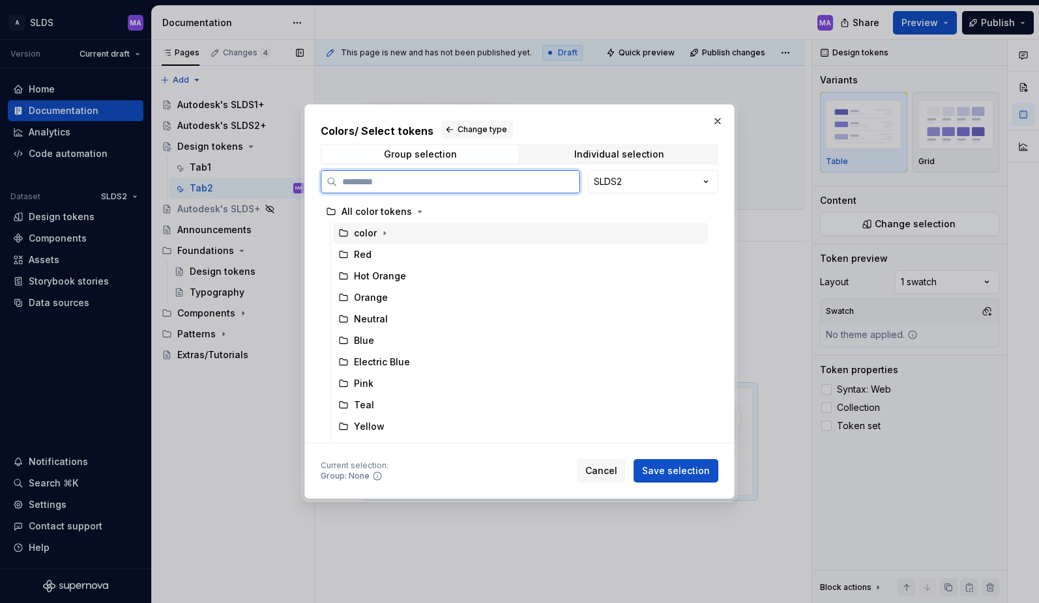
click at [375, 231] on div "color" at bounding box center [365, 233] width 23 height 13
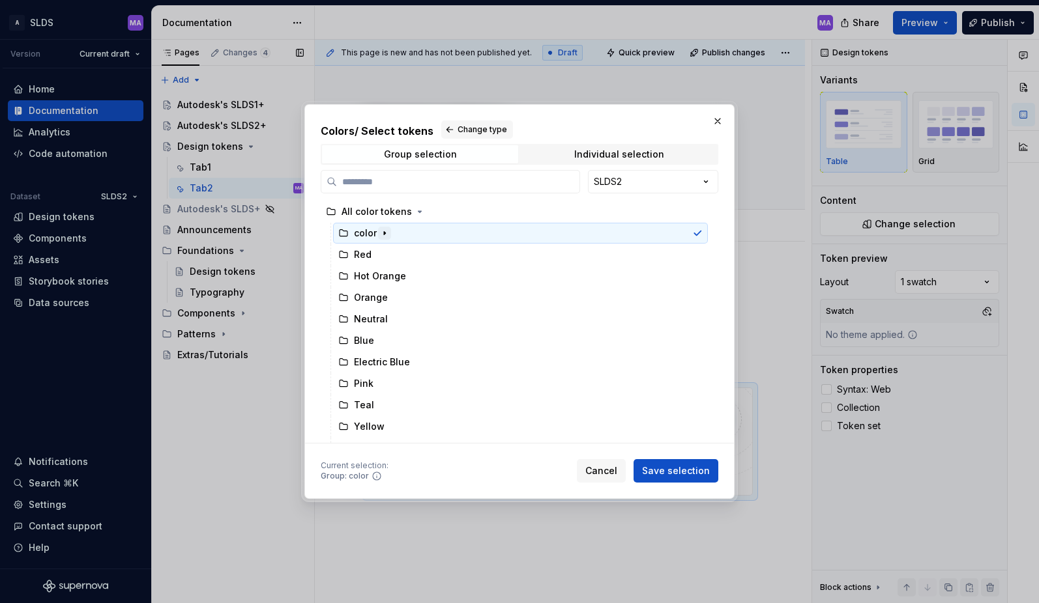
click at [384, 232] on icon "button" at bounding box center [384, 233] width 1 height 3
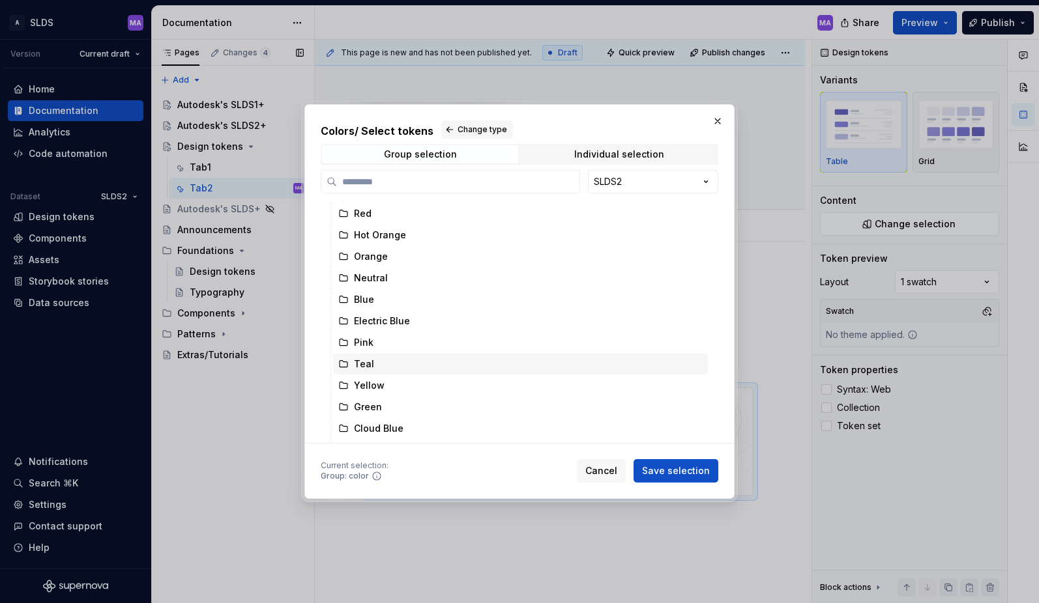
scroll to position [489, 0]
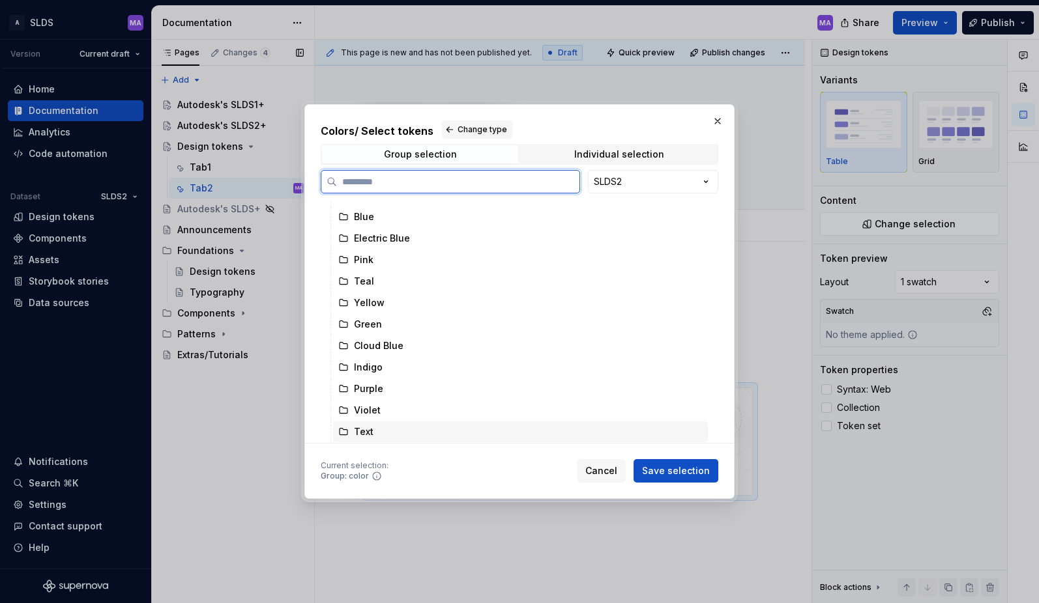
click at [412, 427] on div "Text" at bounding box center [520, 432] width 375 height 21
click at [677, 469] on span "Save selection" at bounding box center [676, 471] width 68 height 13
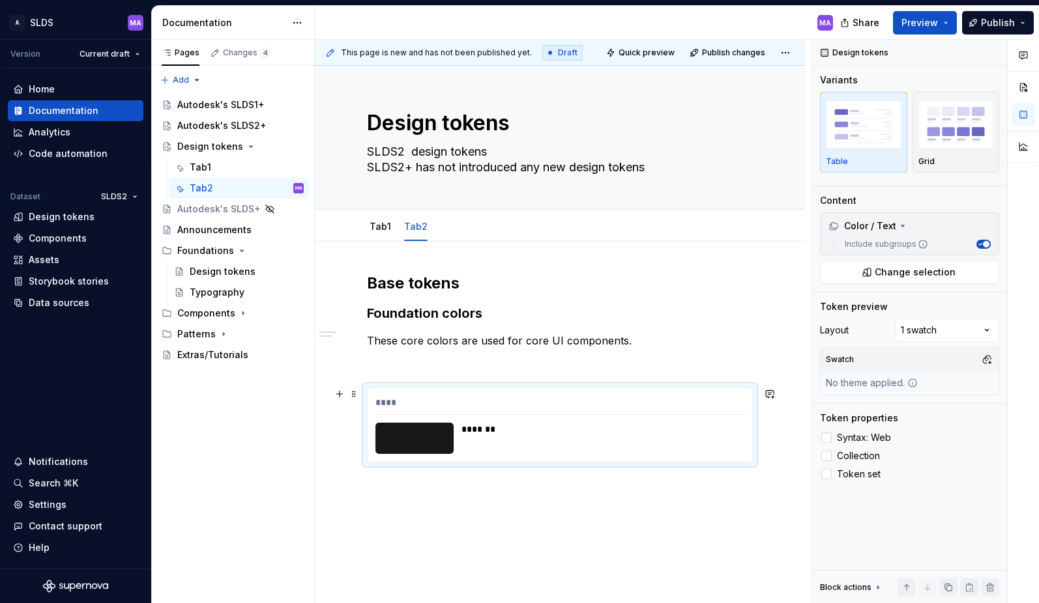
click at [368, 415] on div "**** *******" at bounding box center [560, 425] width 384 height 74
click at [633, 401] on div "****" at bounding box center [562, 405] width 375 height 19
click at [341, 395] on button "button" at bounding box center [339, 394] width 18 height 18
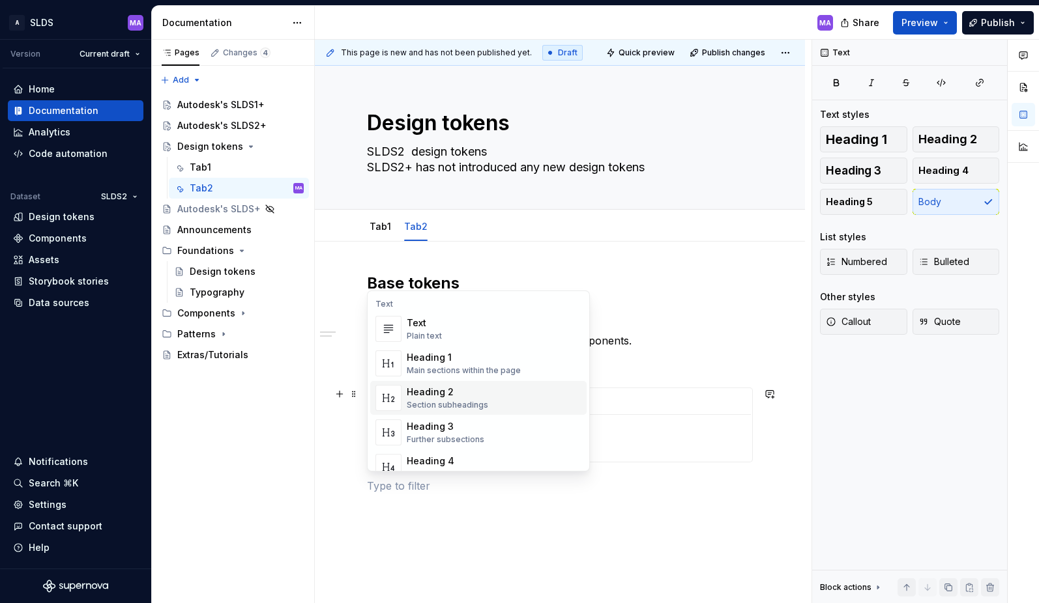
click at [761, 508] on div "Base tokens Foundation colors These core colors are used for core UI components…" at bounding box center [560, 466] width 490 height 449
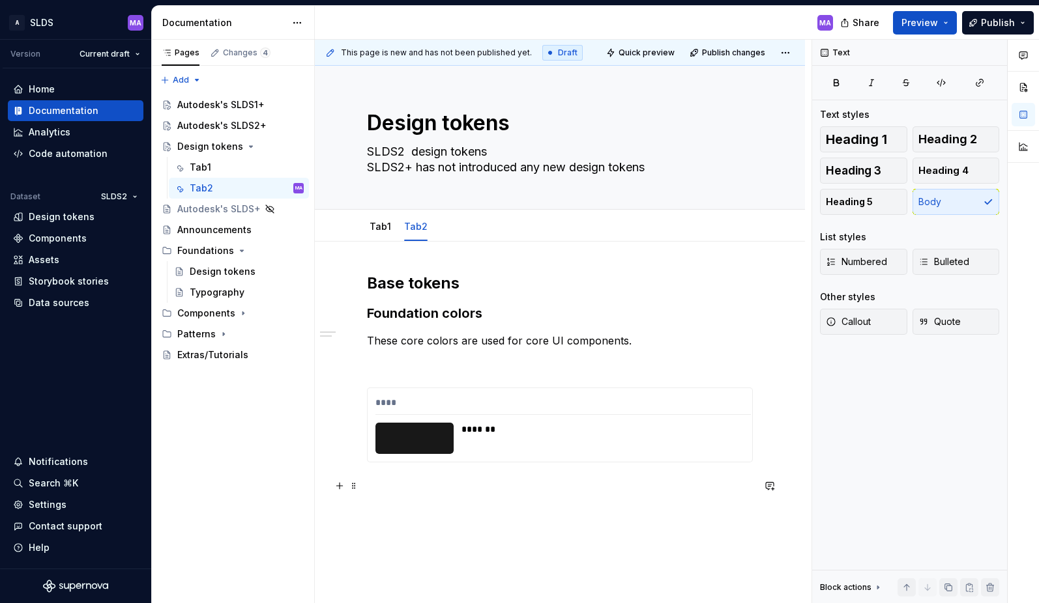
click at [665, 481] on p at bounding box center [560, 486] width 386 height 16
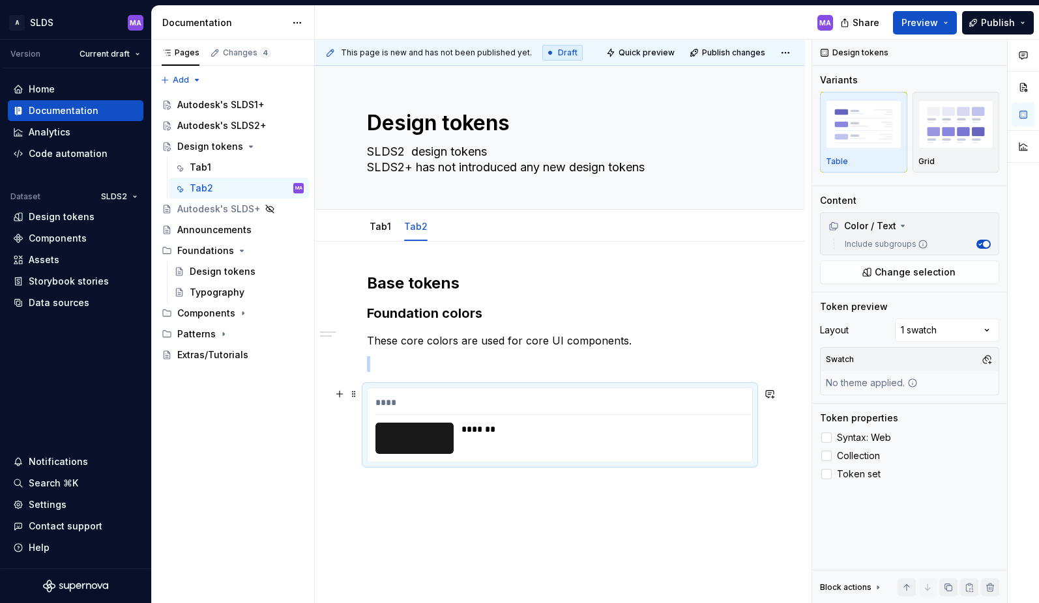
click at [568, 428] on div "*******" at bounding box center [601, 429] width 281 height 13
click at [437, 436] on div at bounding box center [414, 438] width 78 height 31
click at [230, 166] on div "Tab1" at bounding box center [247, 167] width 114 height 18
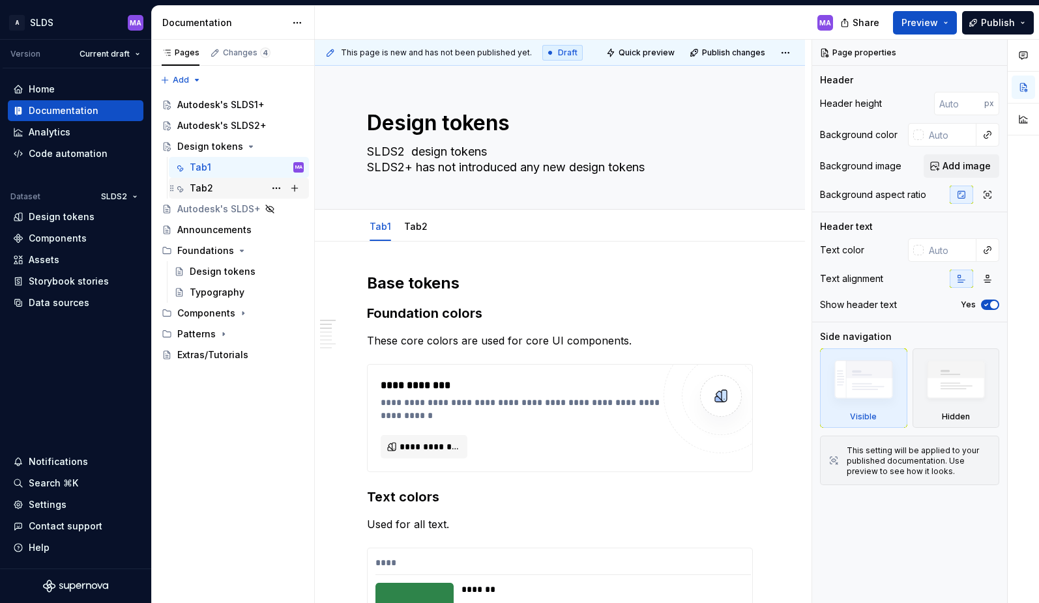
click at [194, 182] on div "Tab2" at bounding box center [201, 188] width 23 height 13
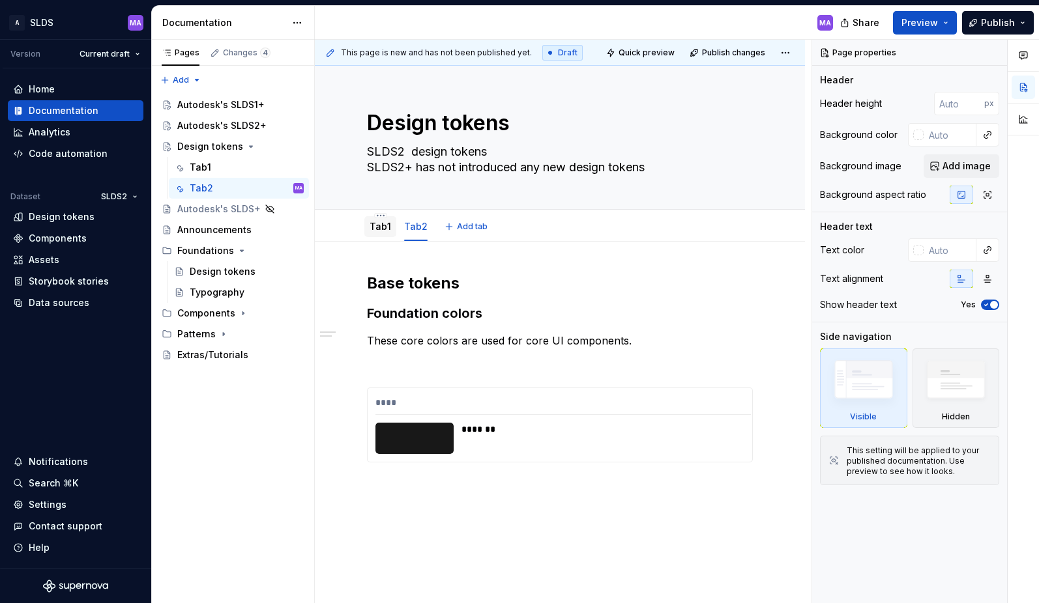
click at [379, 227] on link "Tab1" at bounding box center [380, 226] width 22 height 11
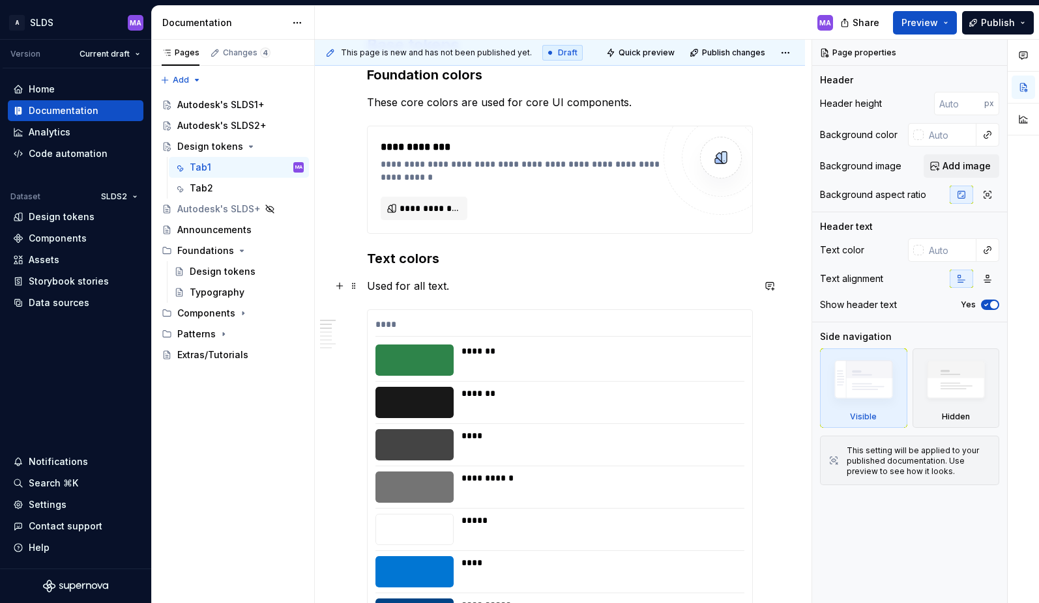
scroll to position [257, 0]
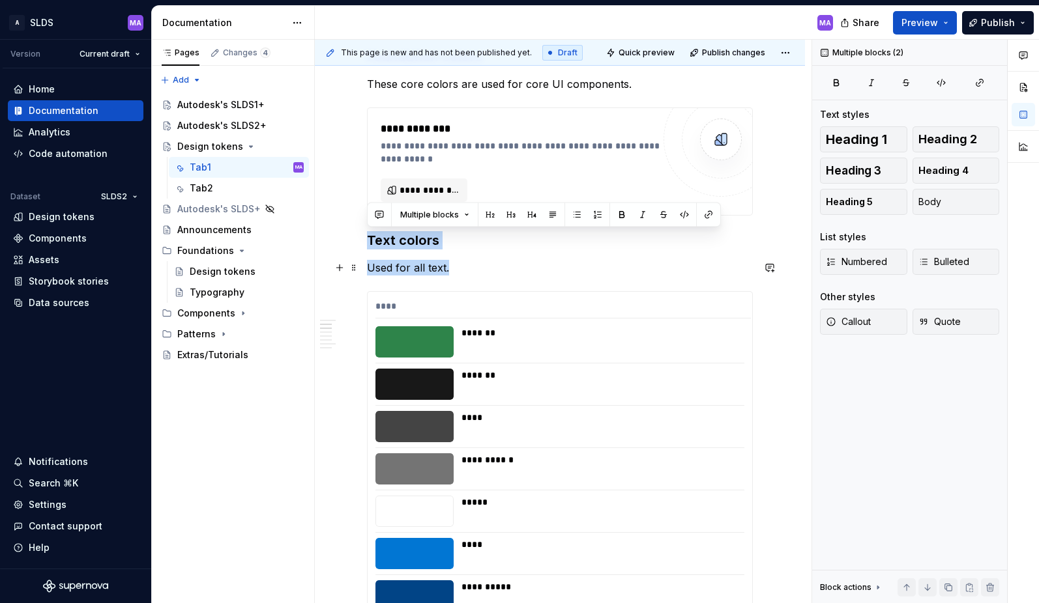
drag, startPoint x: 369, startPoint y: 241, endPoint x: 470, endPoint y: 269, distance: 105.4
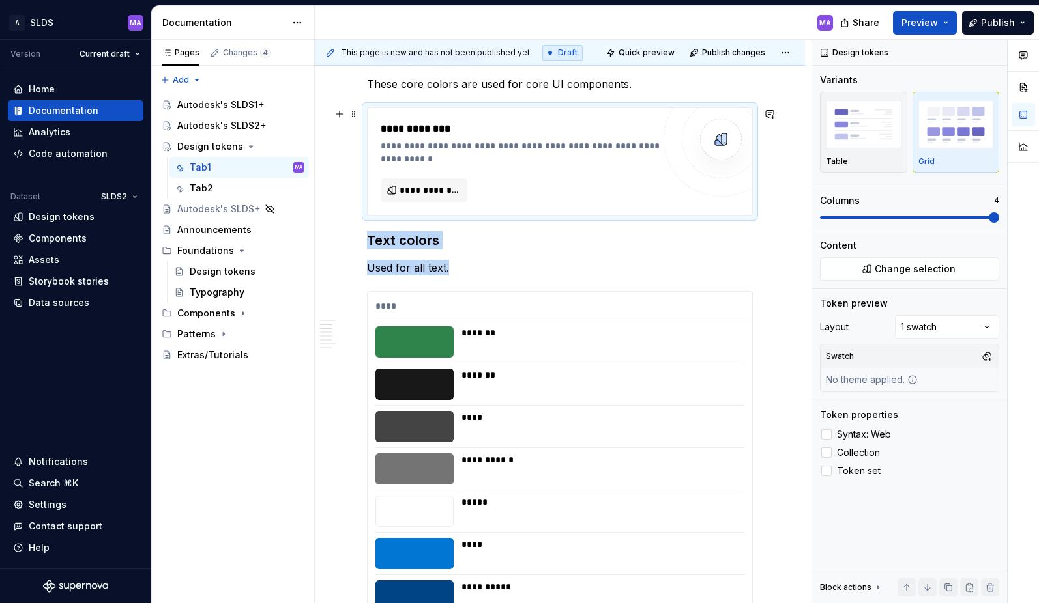
click at [497, 162] on div "**********" at bounding box center [520, 152] width 279 height 26
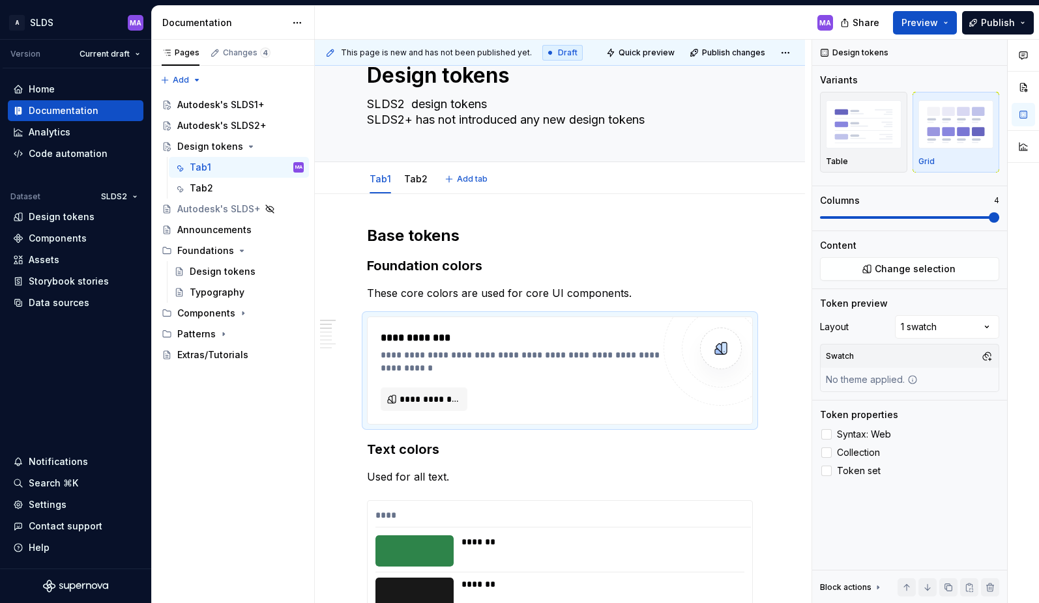
scroll to position [0, 0]
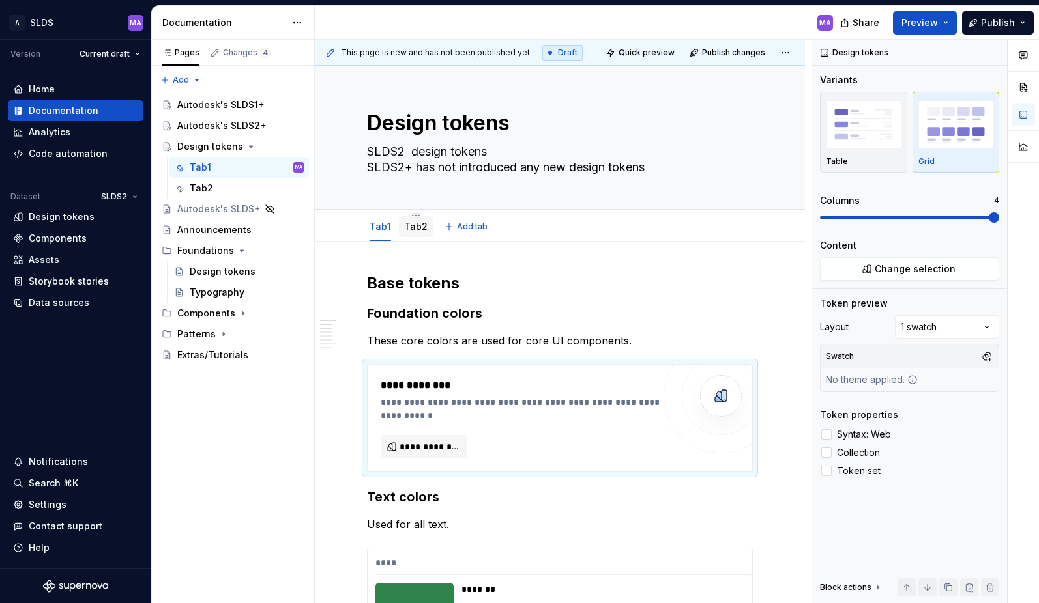
click at [411, 227] on link "Tab2" at bounding box center [415, 226] width 23 height 11
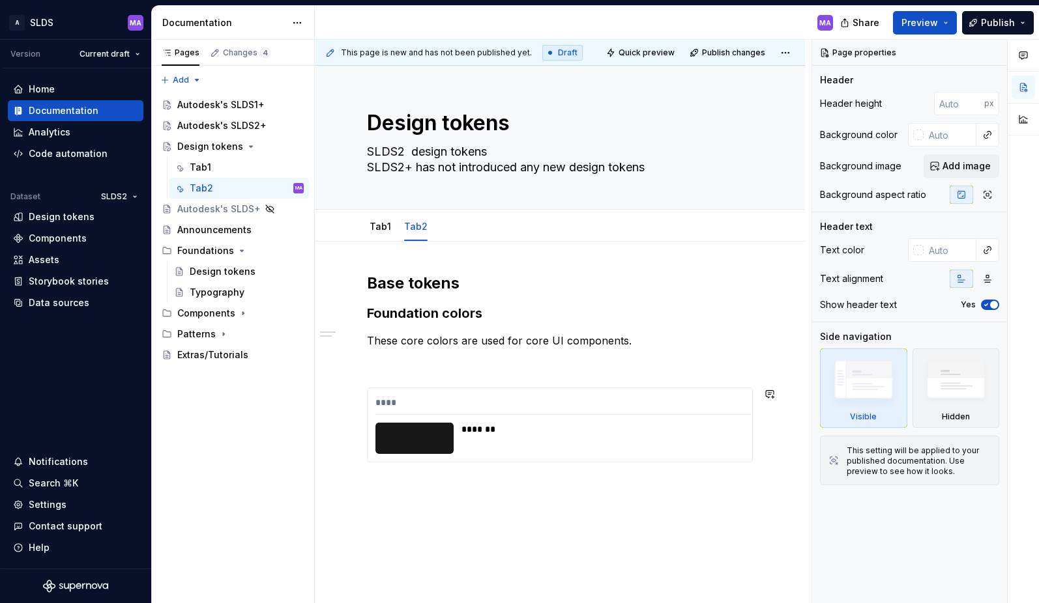
click at [401, 375] on div "Base tokens Foundation colors These core colors are used for core UI components…" at bounding box center [560, 368] width 386 height 190
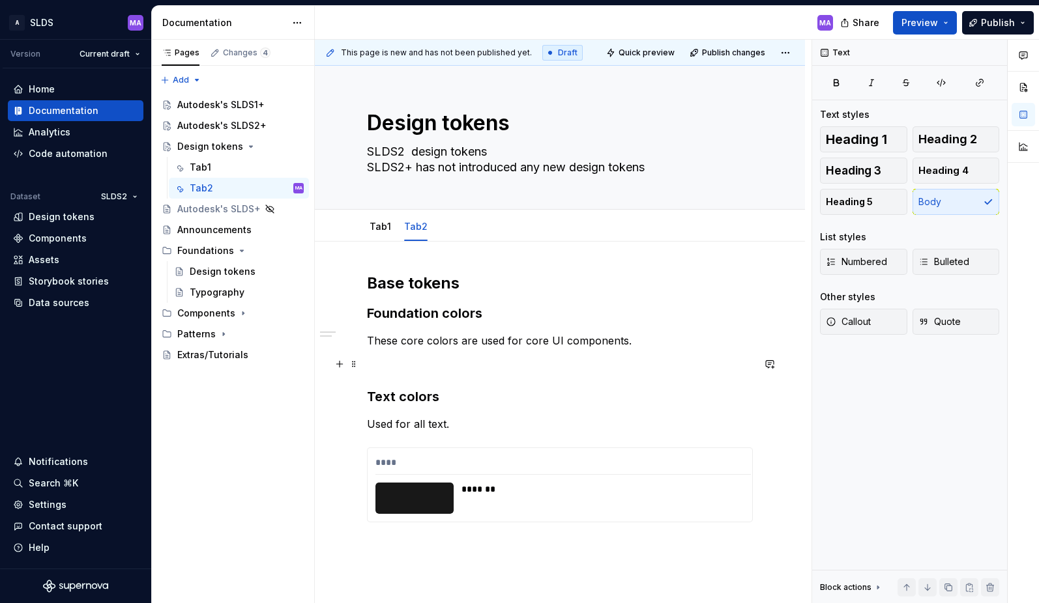
click at [447, 364] on p at bounding box center [560, 364] width 386 height 16
click at [354, 365] on span at bounding box center [354, 364] width 10 height 18
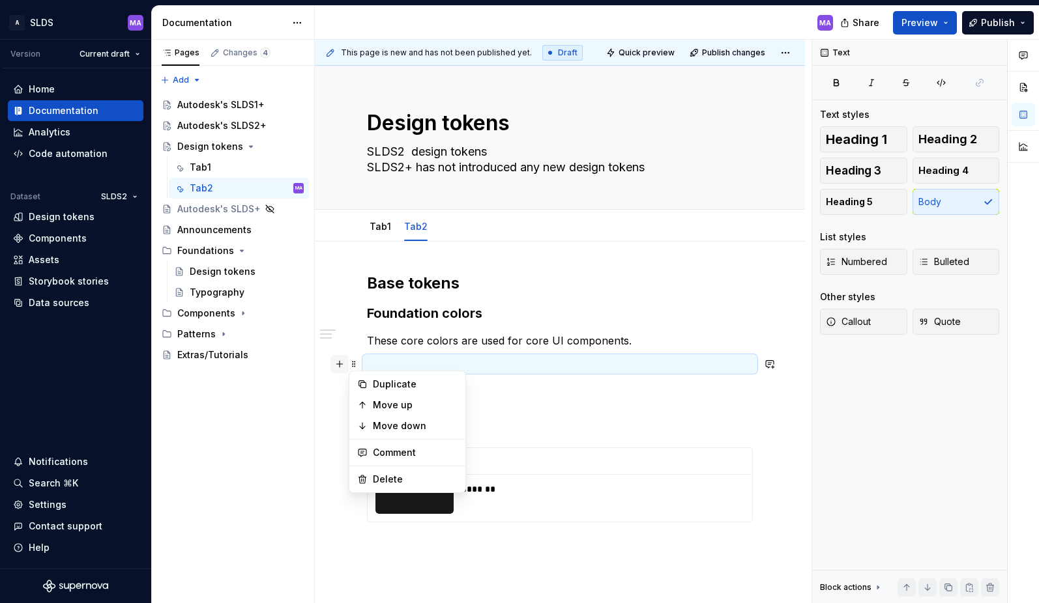
click at [346, 365] on button "button" at bounding box center [339, 364] width 18 height 18
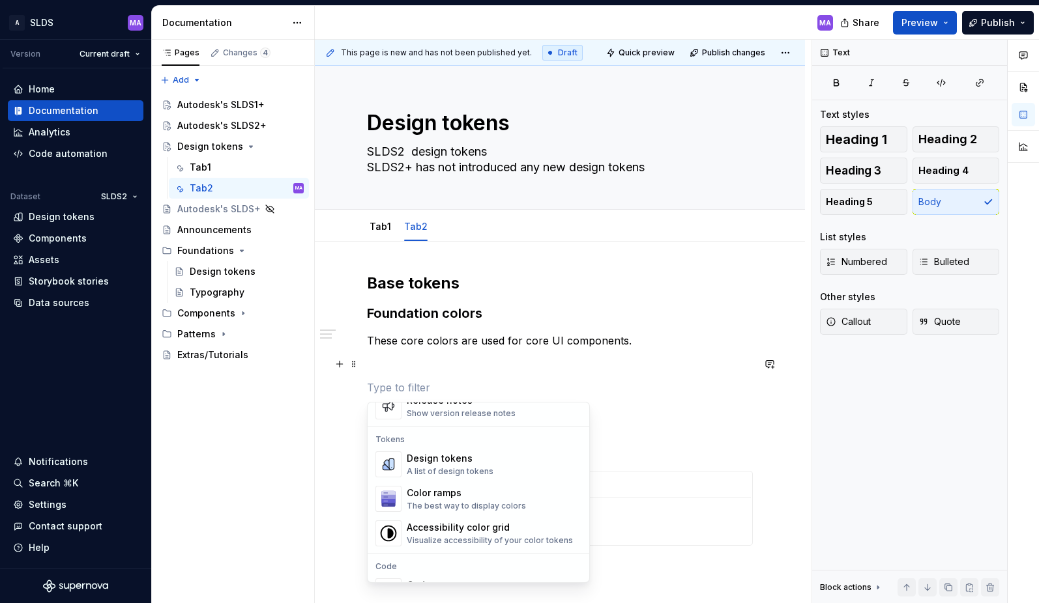
scroll to position [921, 0]
click at [433, 465] on div "Design tokens" at bounding box center [450, 460] width 87 height 13
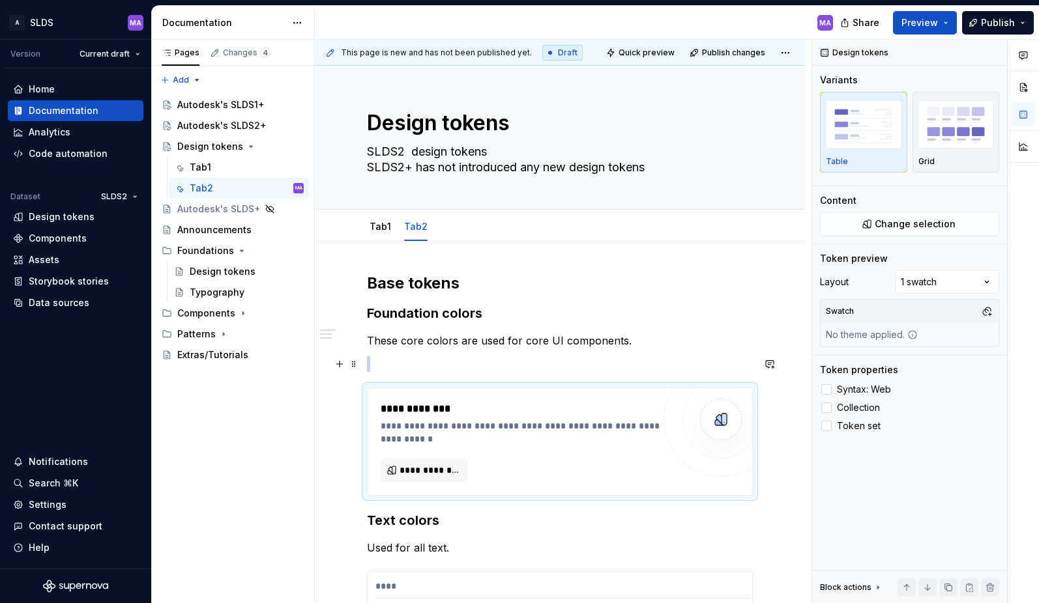
click at [428, 361] on p at bounding box center [560, 364] width 386 height 16
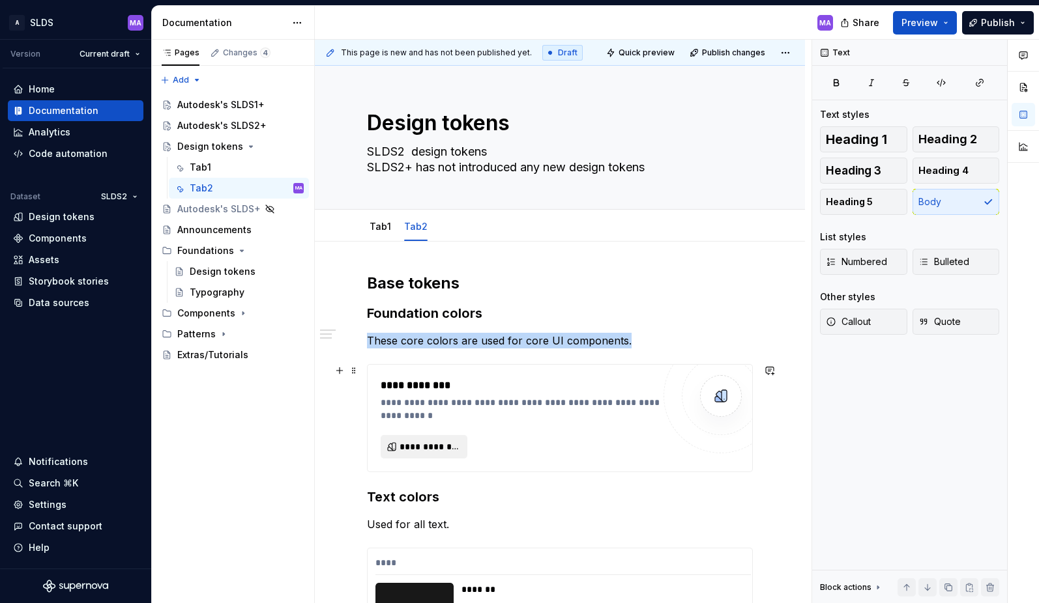
click at [433, 447] on span "**********" at bounding box center [428, 446] width 59 height 13
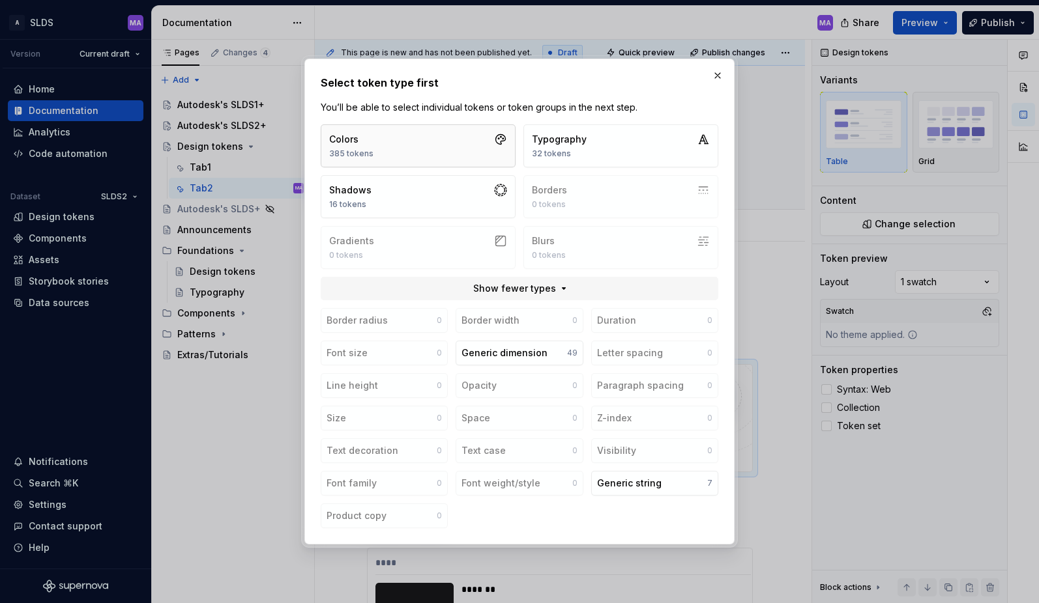
click at [454, 140] on button "Colors 385 tokens" at bounding box center [418, 145] width 195 height 43
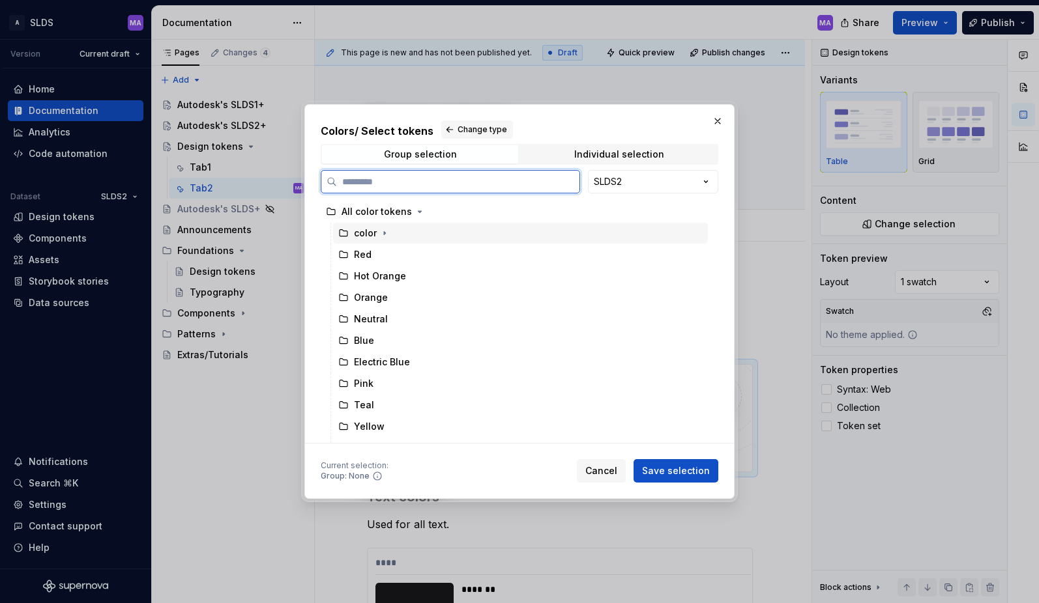
click at [345, 233] on icon at bounding box center [343, 233] width 10 height 10
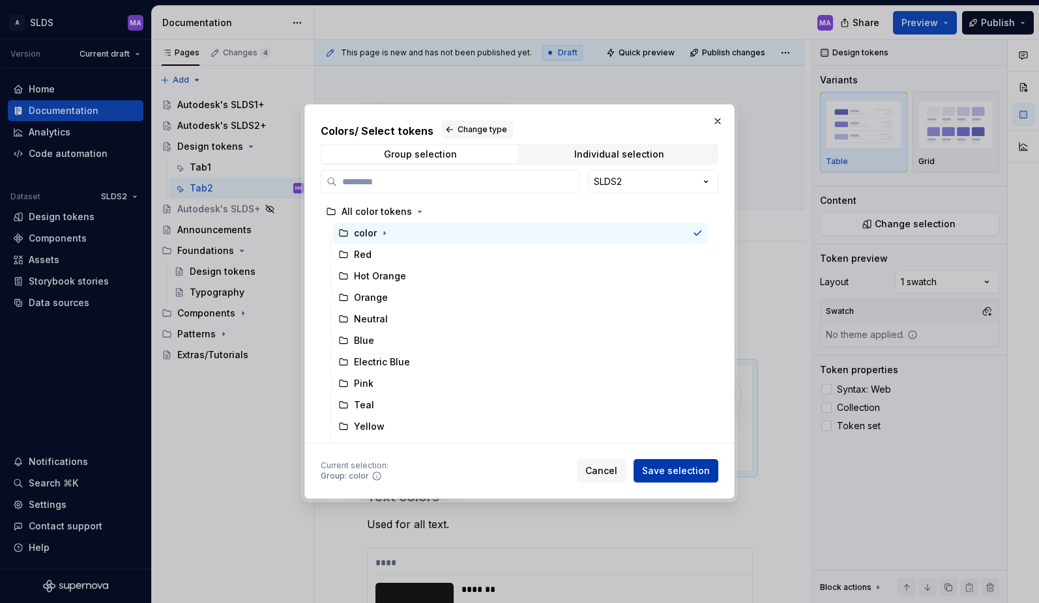
click at [684, 468] on span "Save selection" at bounding box center [676, 471] width 68 height 13
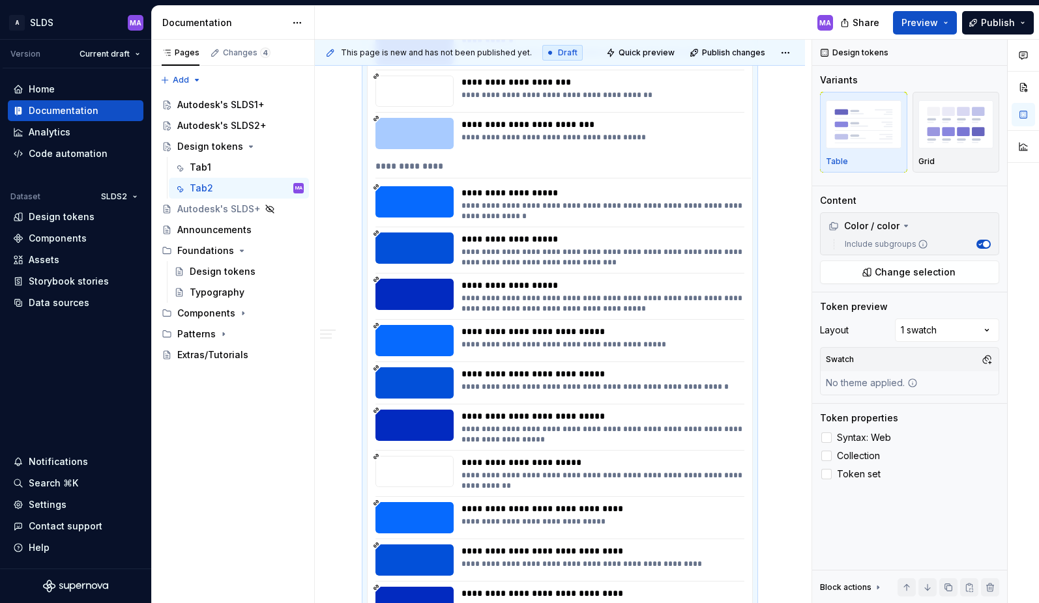
scroll to position [656, 0]
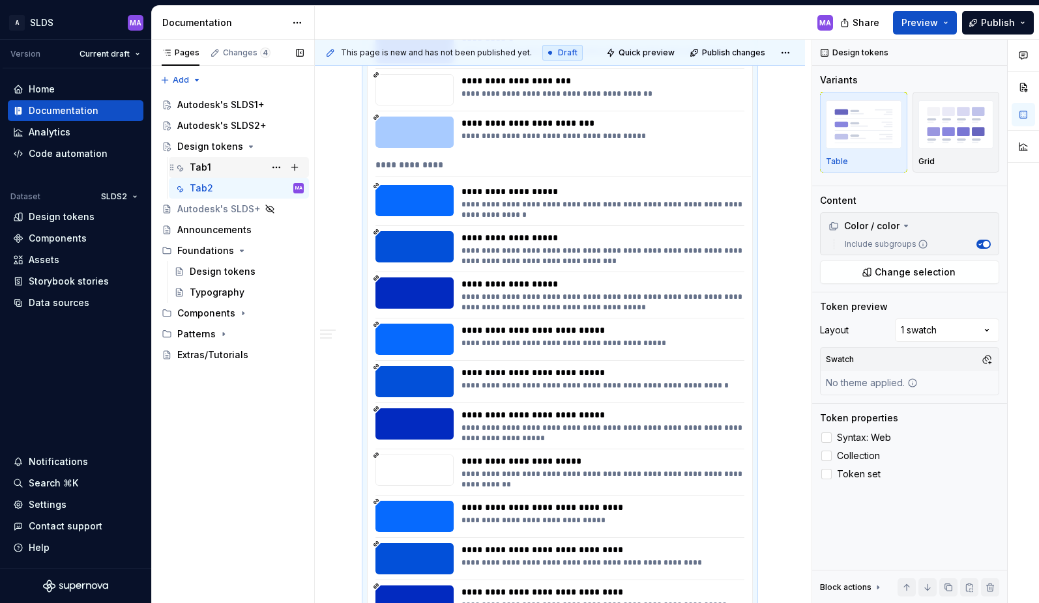
click at [211, 168] on div "Tab1" at bounding box center [247, 167] width 114 height 18
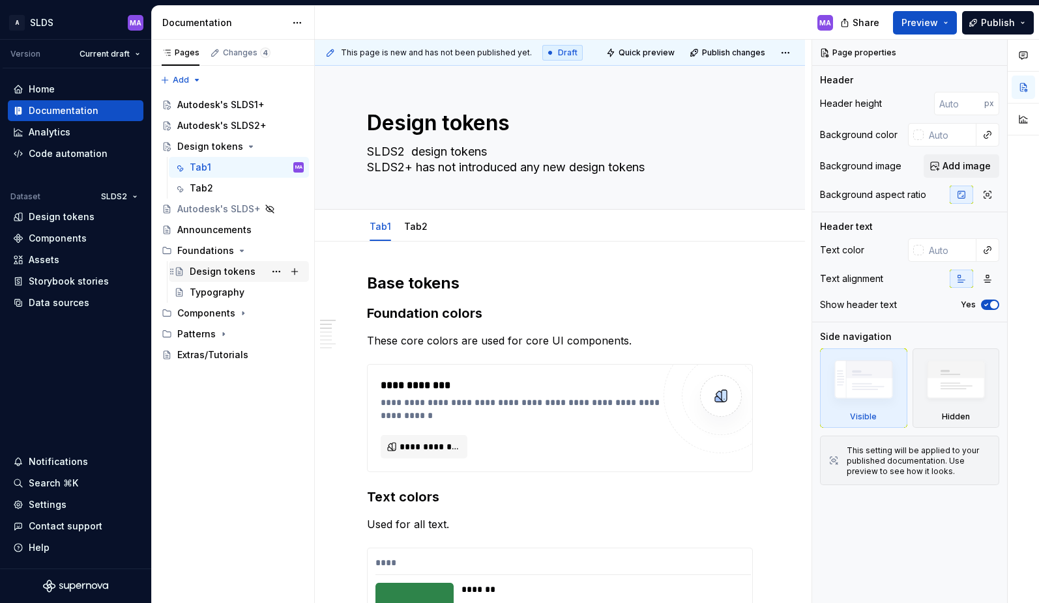
click at [211, 273] on div "Design tokens" at bounding box center [223, 271] width 66 height 13
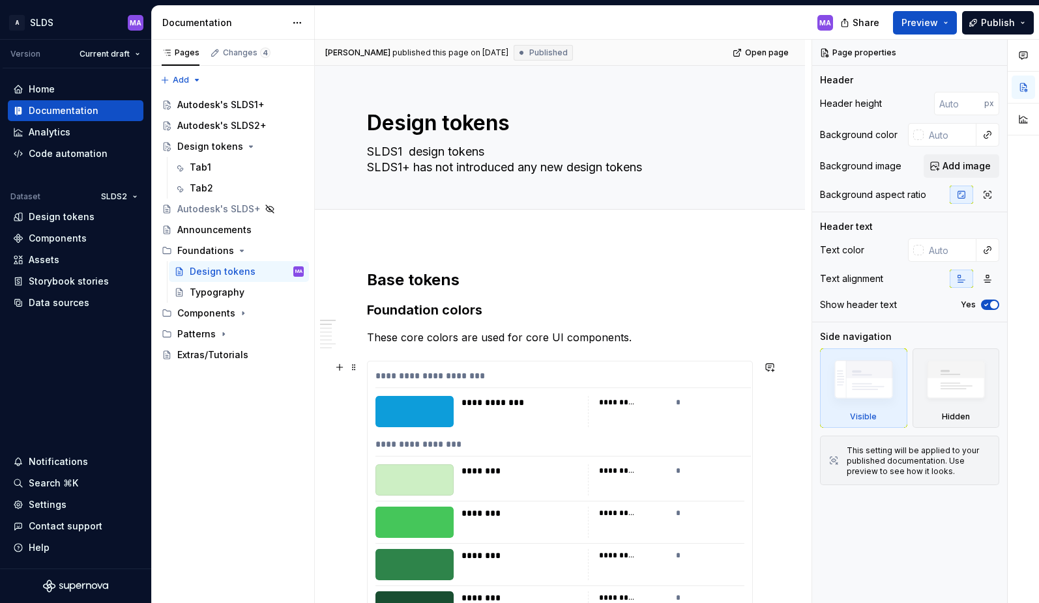
click at [685, 381] on div "**********" at bounding box center [562, 378] width 375 height 19
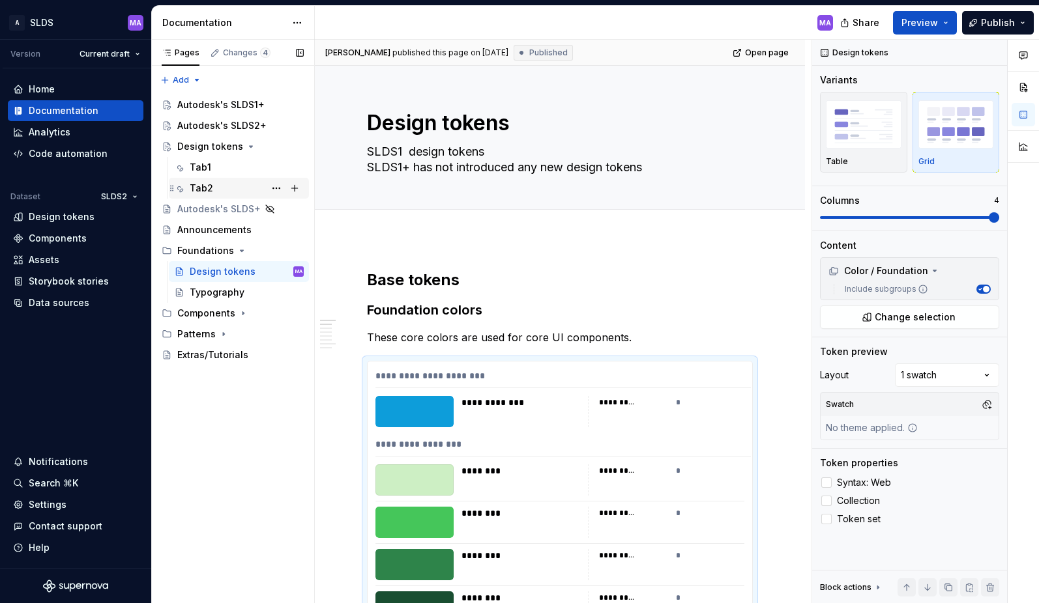
click at [214, 189] on div "Tab2" at bounding box center [247, 188] width 114 height 18
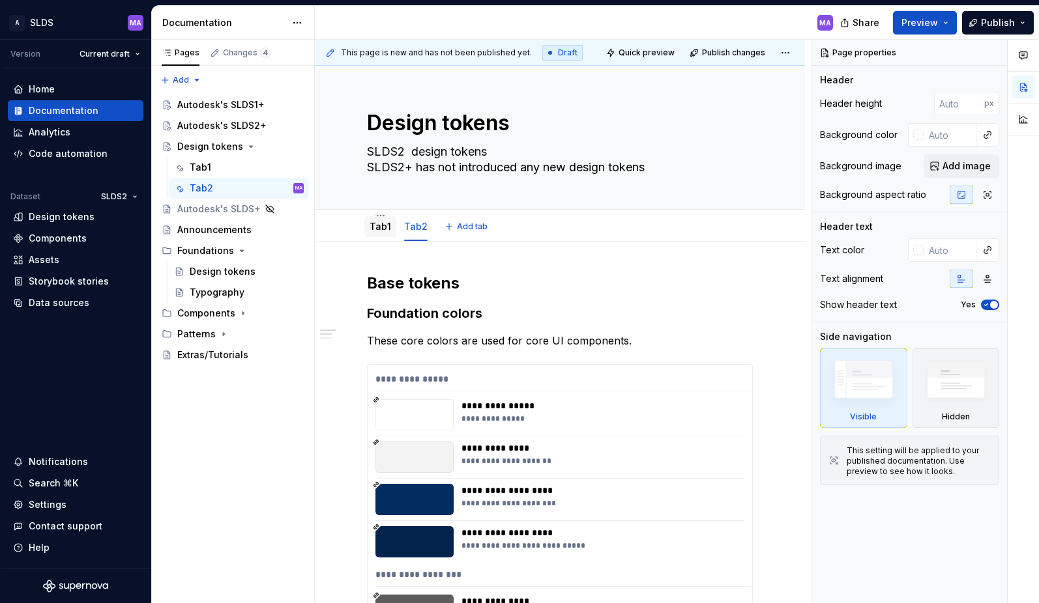
click at [378, 229] on link "Tab1" at bounding box center [380, 226] width 22 height 11
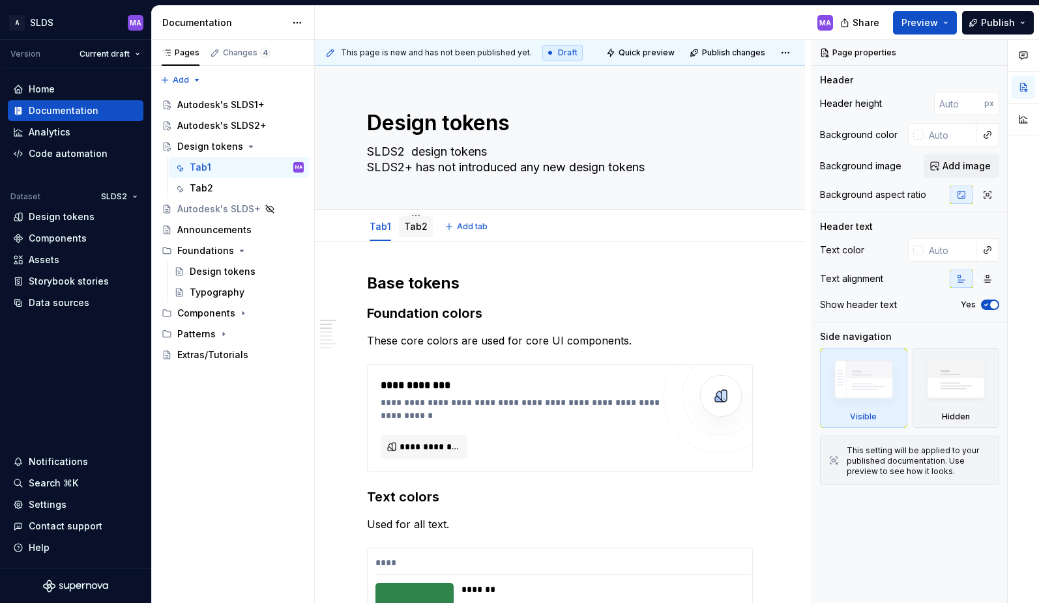
click at [411, 229] on link "Tab2" at bounding box center [415, 226] width 23 height 11
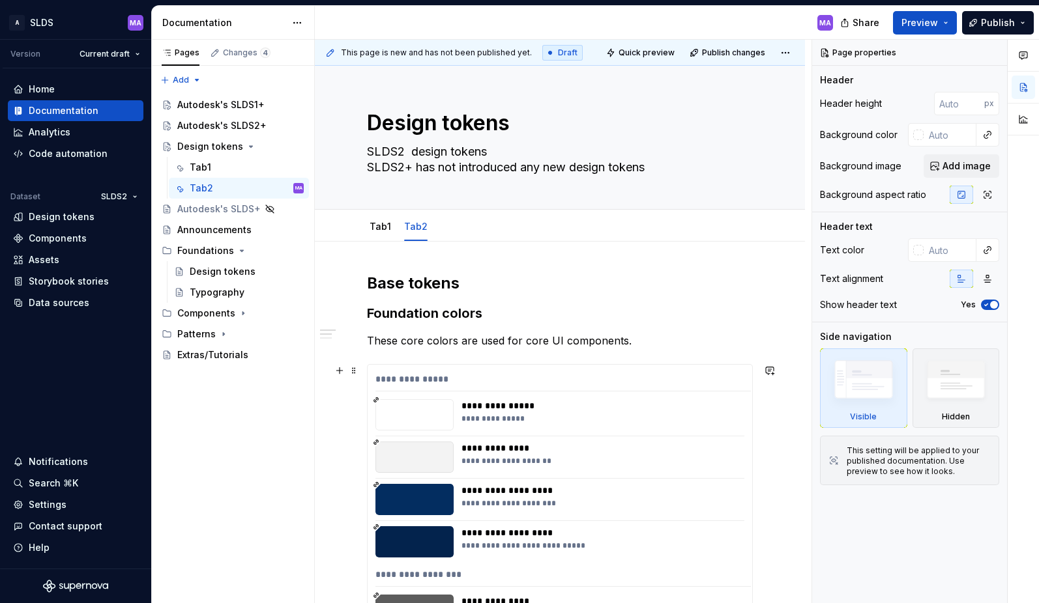
click at [603, 384] on div "**********" at bounding box center [562, 382] width 375 height 19
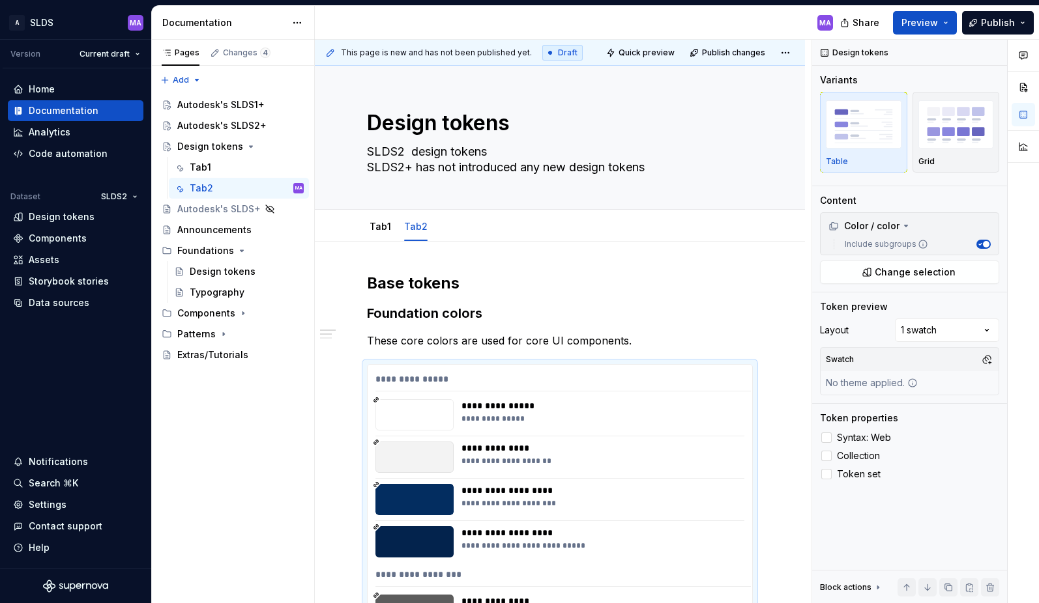
click at [984, 330] on div "Comments Open comments No comments yet Select ‘Comment’ from the block context …" at bounding box center [925, 322] width 227 height 564
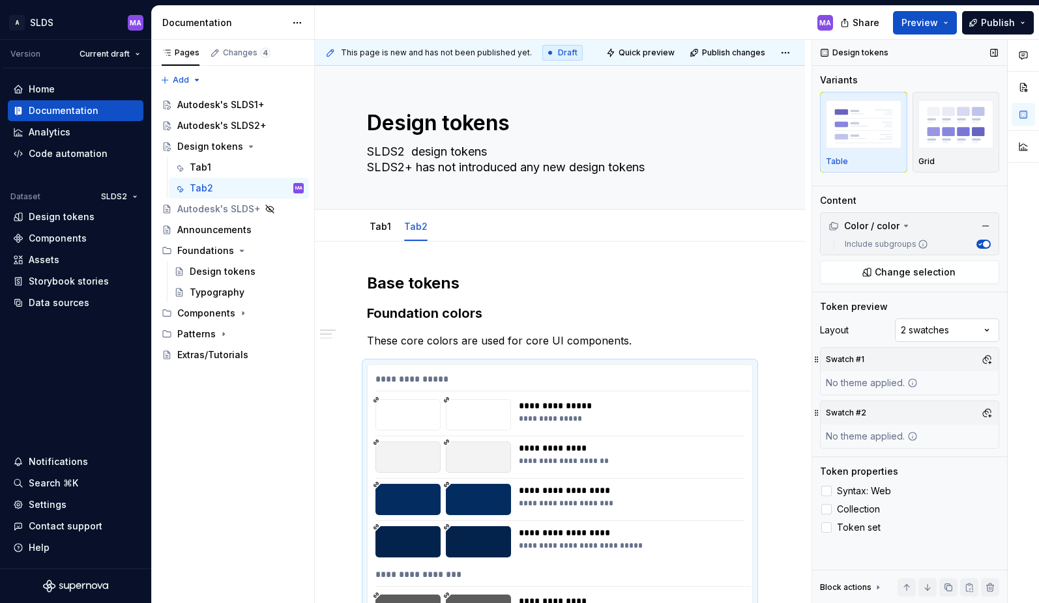
click at [976, 330] on div "Comments Open comments No comments yet Select ‘Comment’ from the block context …" at bounding box center [925, 322] width 227 height 564
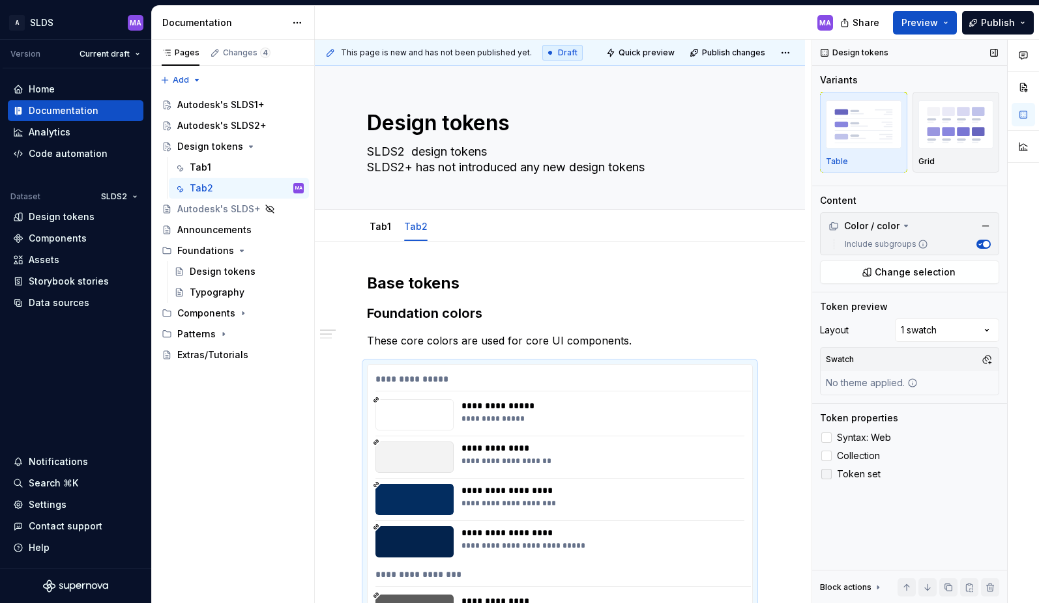
click at [830, 474] on div at bounding box center [826, 474] width 10 height 10
click at [829, 455] on div at bounding box center [826, 456] width 10 height 10
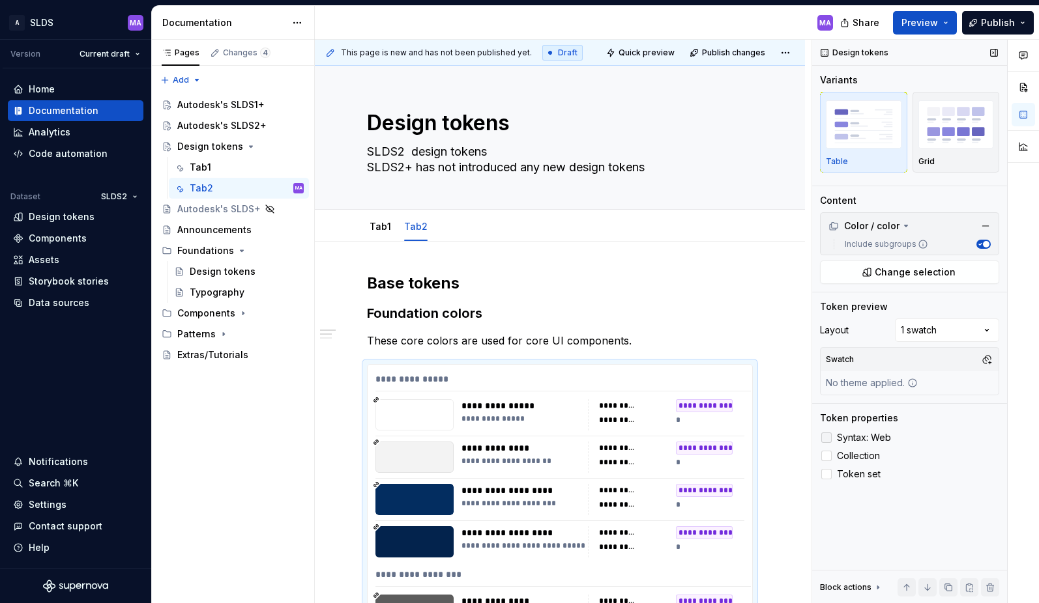
click at [828, 435] on div at bounding box center [826, 438] width 10 height 10
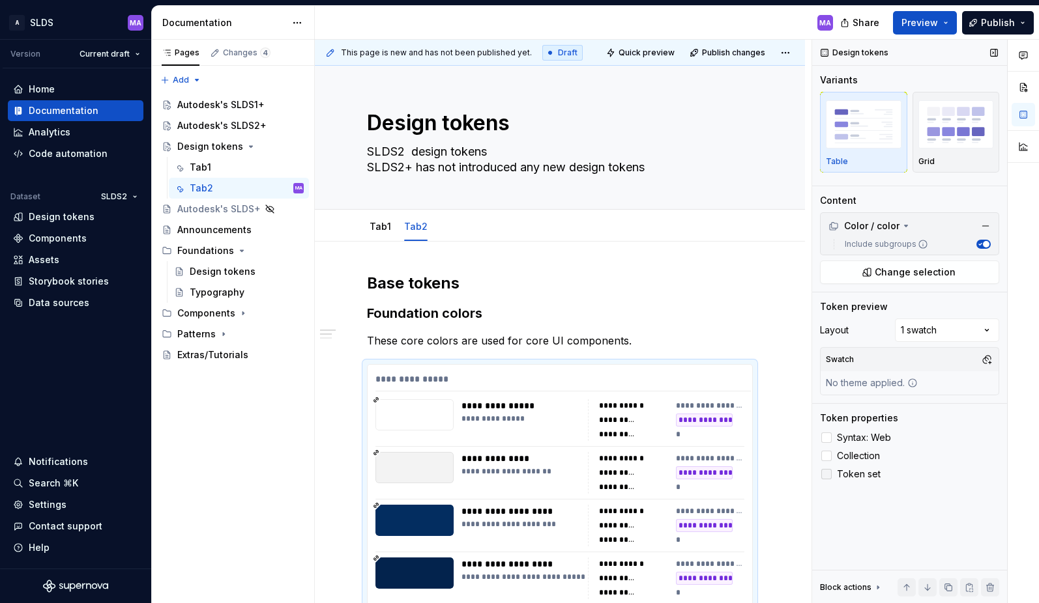
click at [826, 474] on icon at bounding box center [826, 474] width 0 height 0
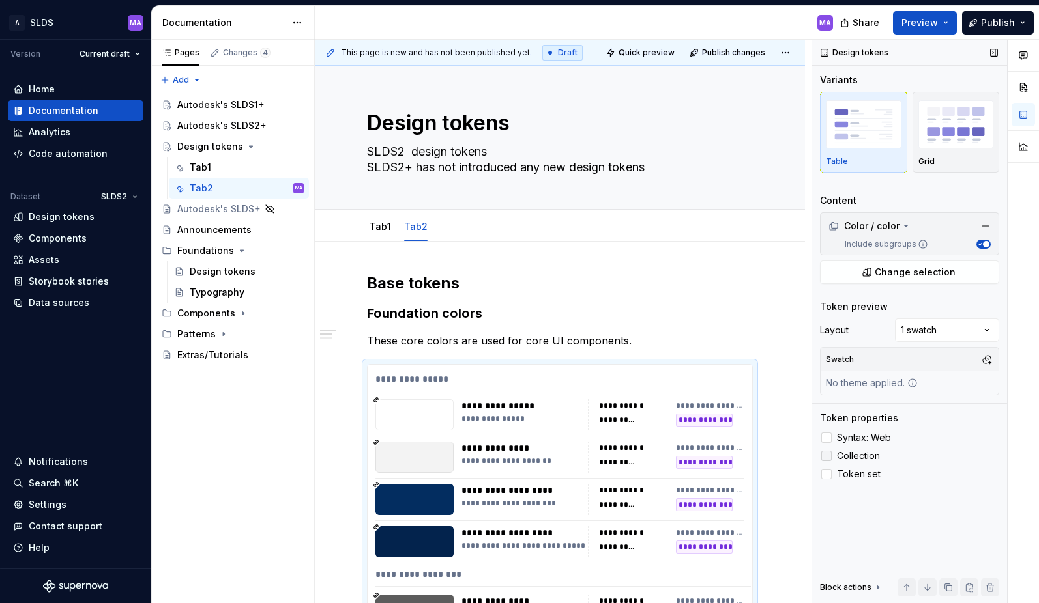
click at [826, 456] on icon at bounding box center [826, 456] width 0 height 0
click at [947, 128] on img "button" at bounding box center [956, 124] width 76 height 48
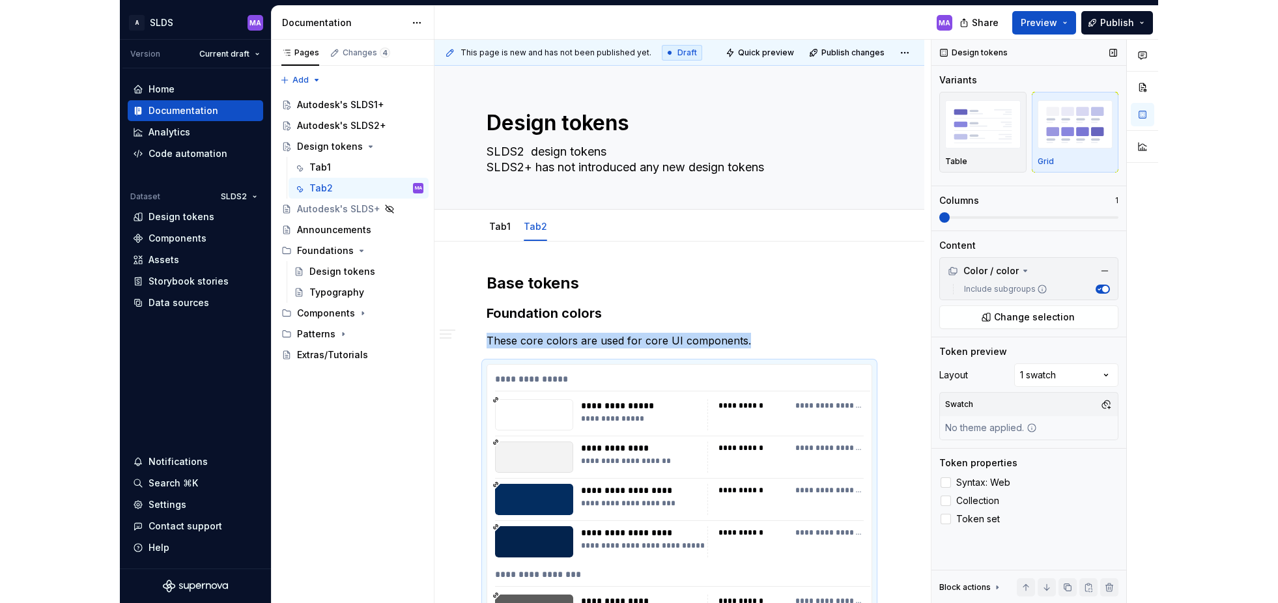
scroll to position [324, 0]
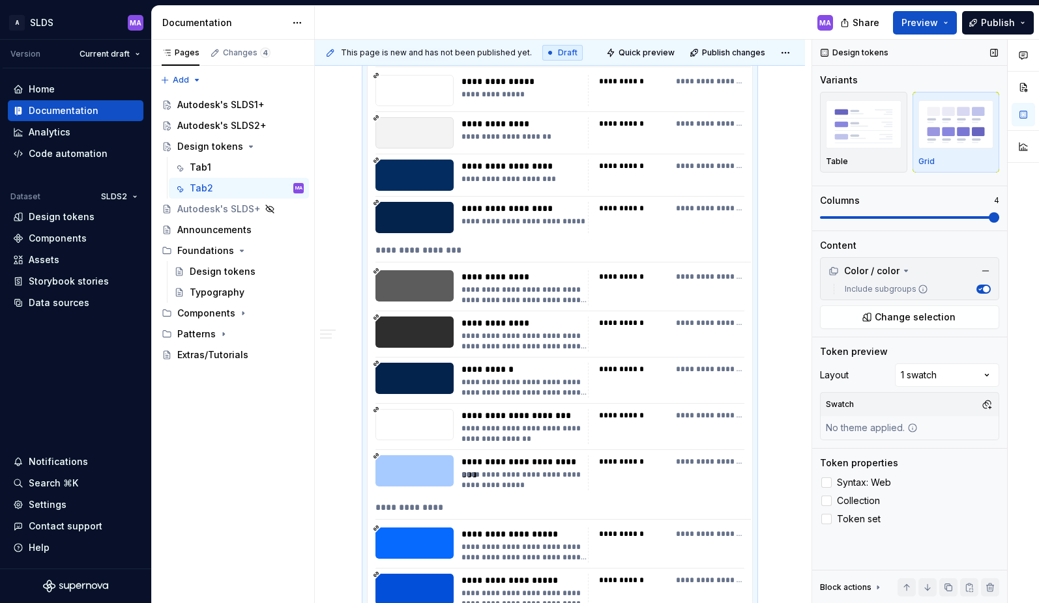
click at [982, 220] on span at bounding box center [909, 217] width 179 height 10
click at [884, 216] on span at bounding box center [881, 217] width 10 height 10
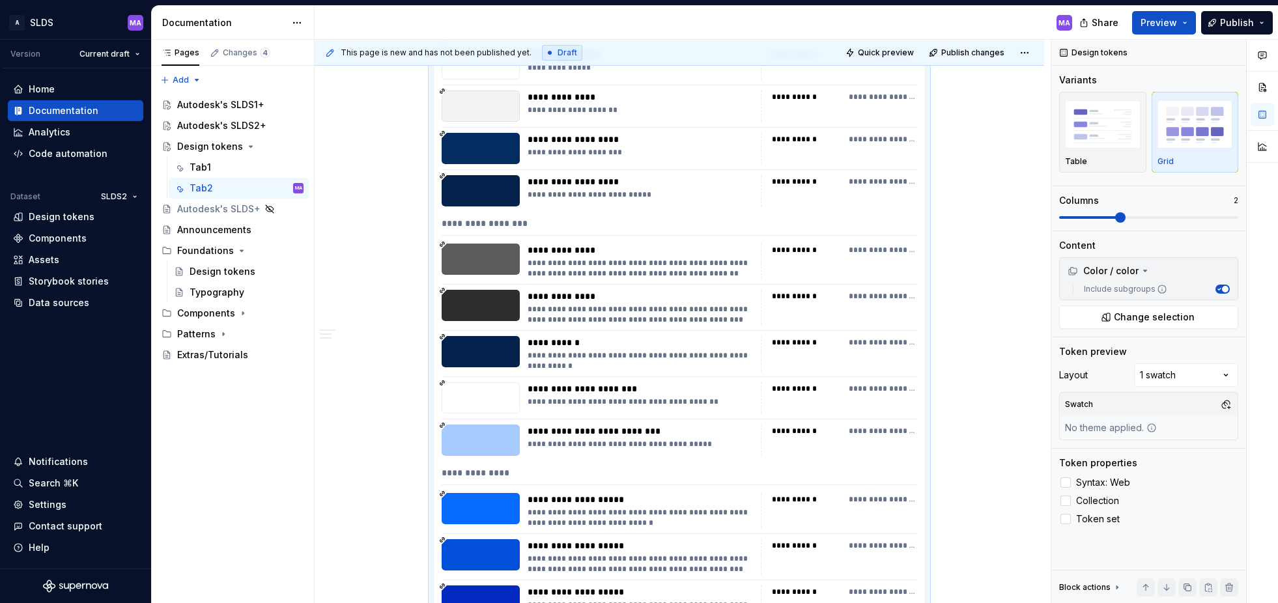
scroll to position [242, 0]
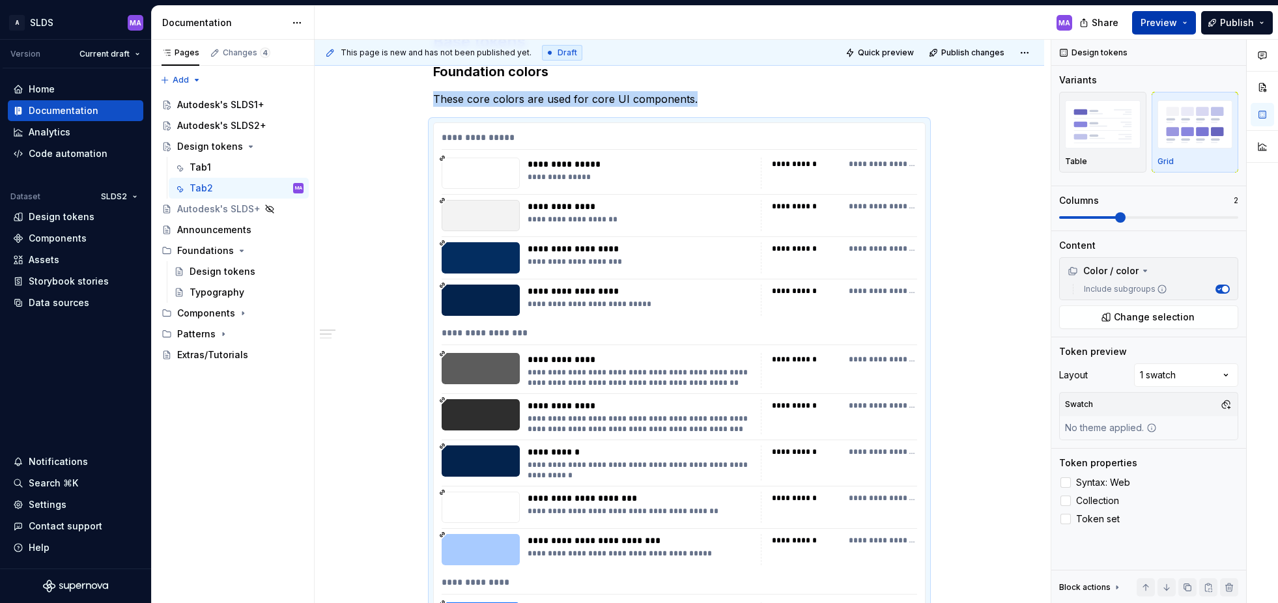
click at [1038, 21] on button "Preview" at bounding box center [1164, 22] width 64 height 23
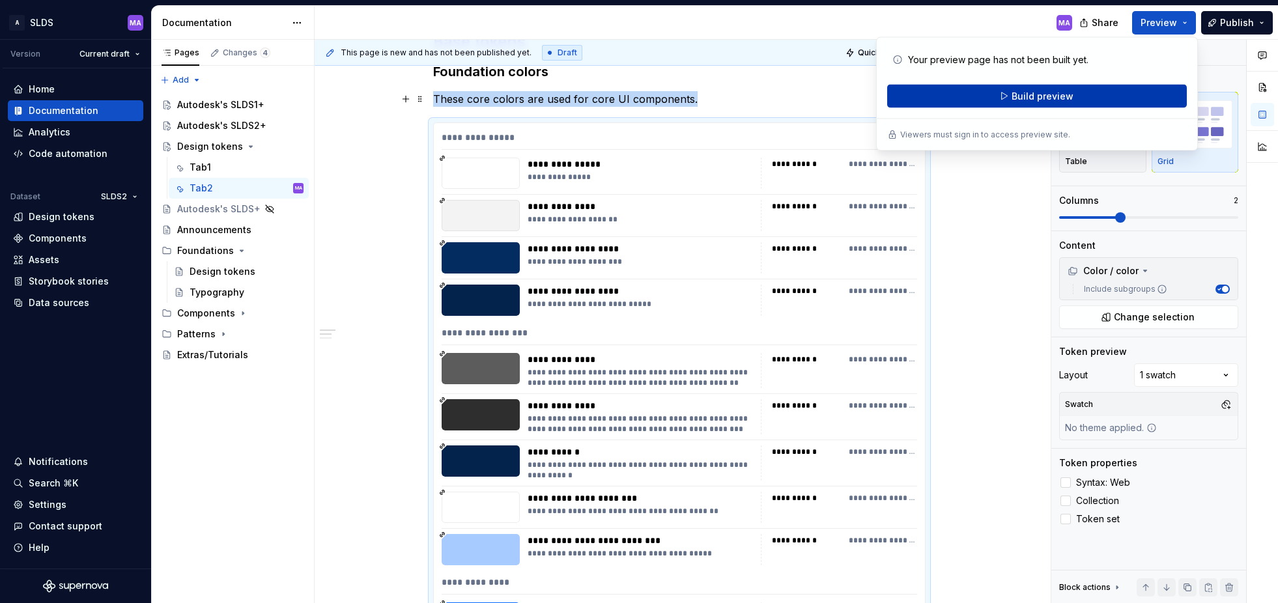
click at [1006, 96] on button "Build preview" at bounding box center [1037, 96] width 300 height 23
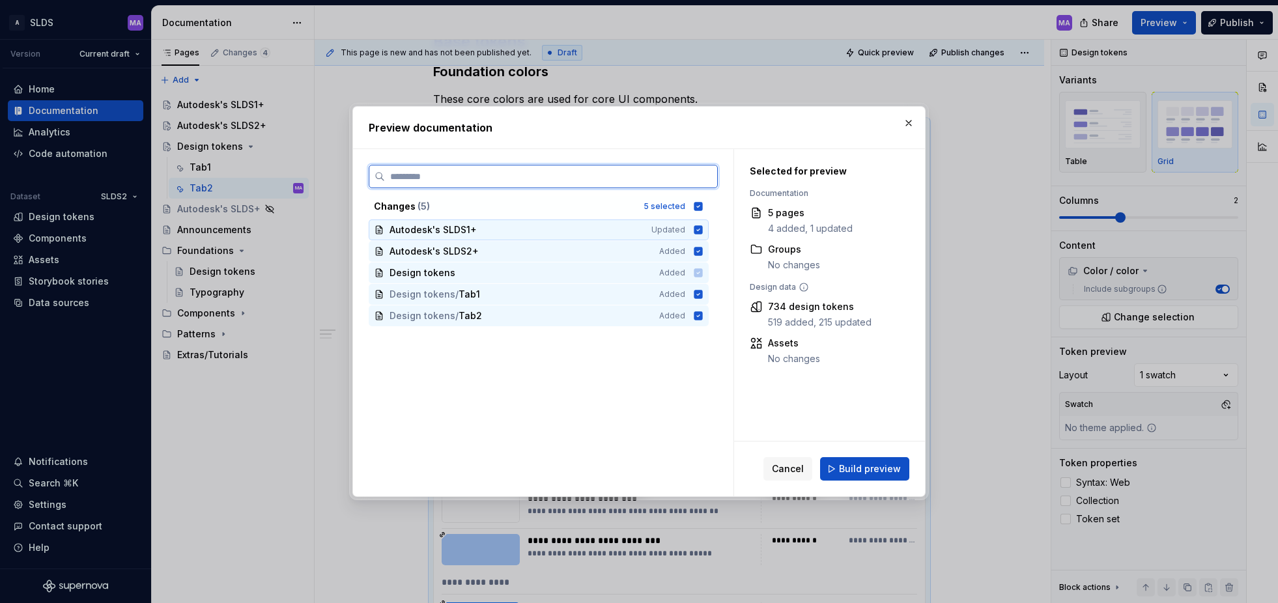
click at [703, 231] on icon at bounding box center [699, 229] width 8 height 8
click at [703, 250] on icon at bounding box center [699, 251] width 8 height 8
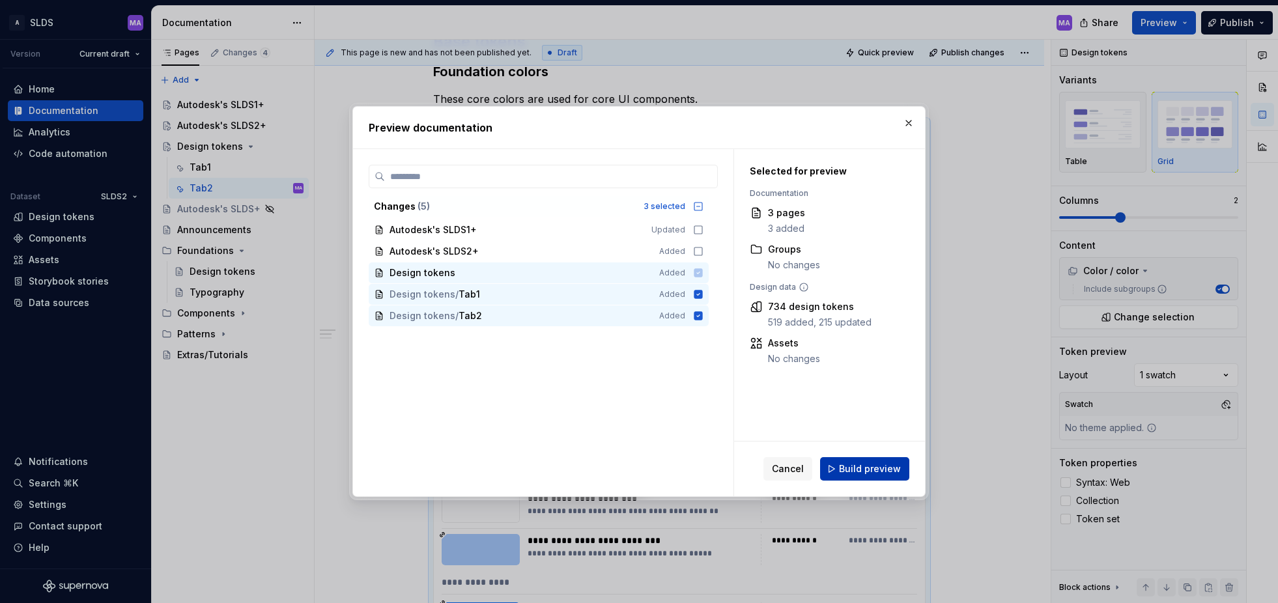
click at [874, 467] on span "Build preview" at bounding box center [870, 469] width 62 height 13
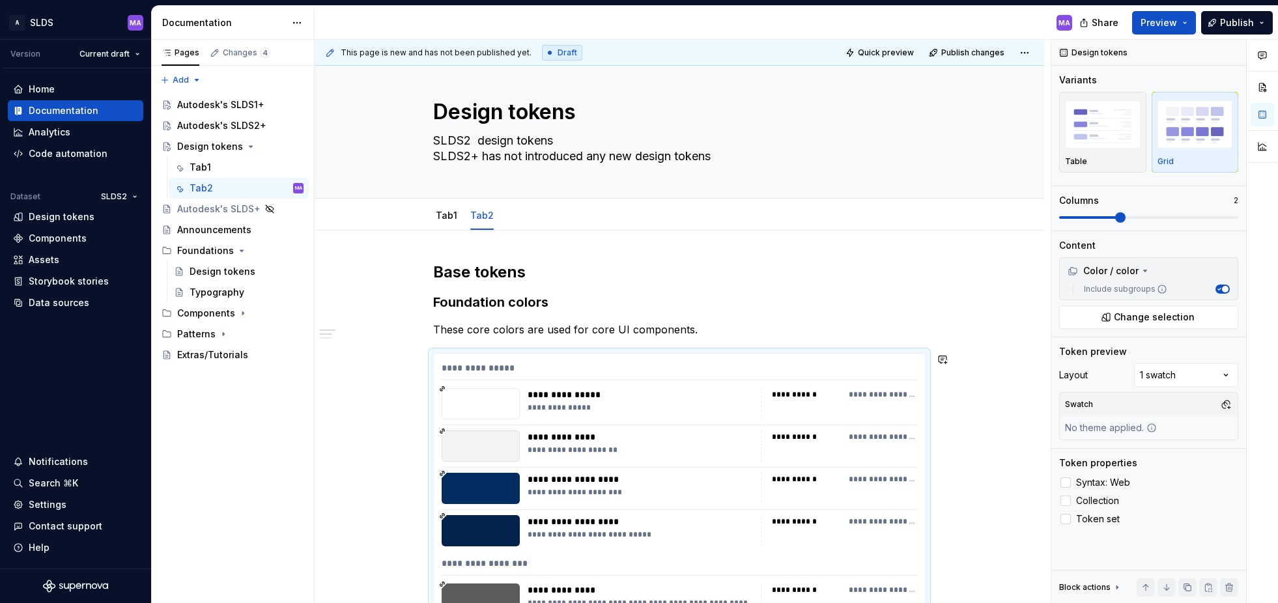
scroll to position [0, 0]
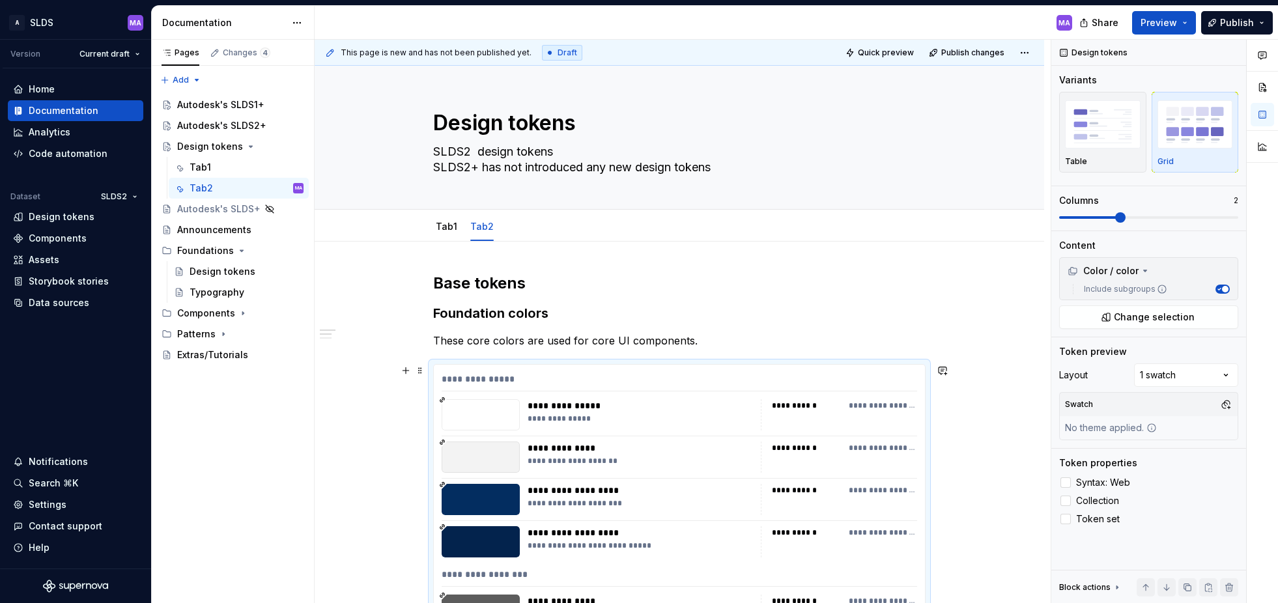
click at [725, 386] on div "**********" at bounding box center [680, 382] width 476 height 19
click at [1038, 270] on icon at bounding box center [1145, 271] width 10 height 10
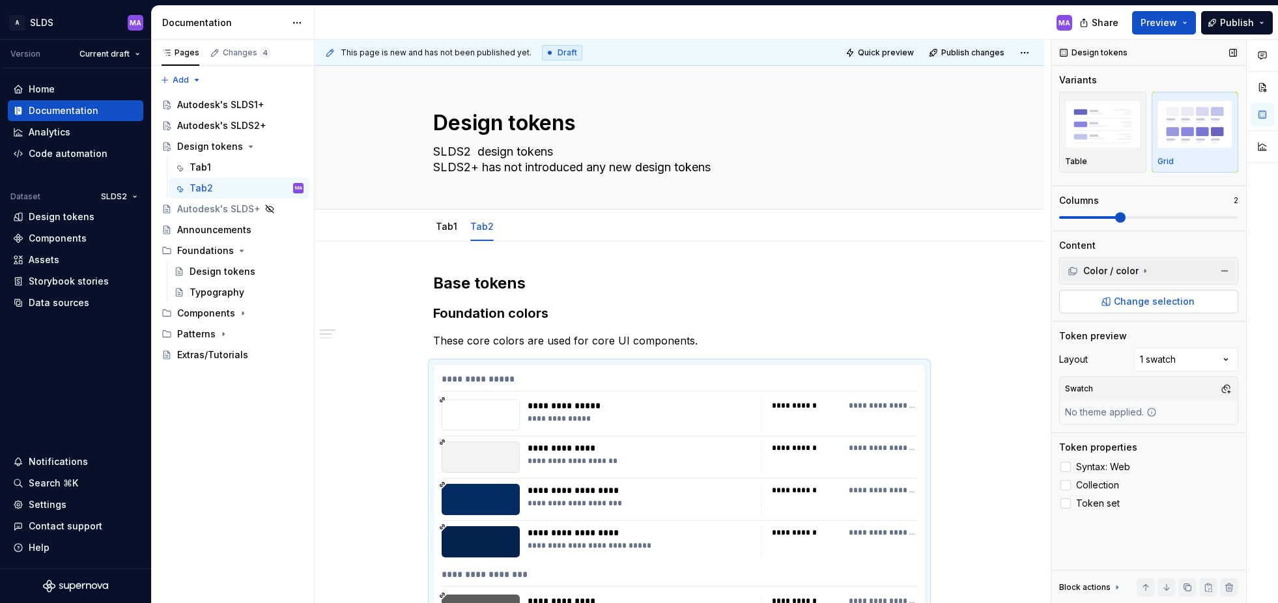
click at [1038, 303] on span "Change selection" at bounding box center [1154, 301] width 81 height 13
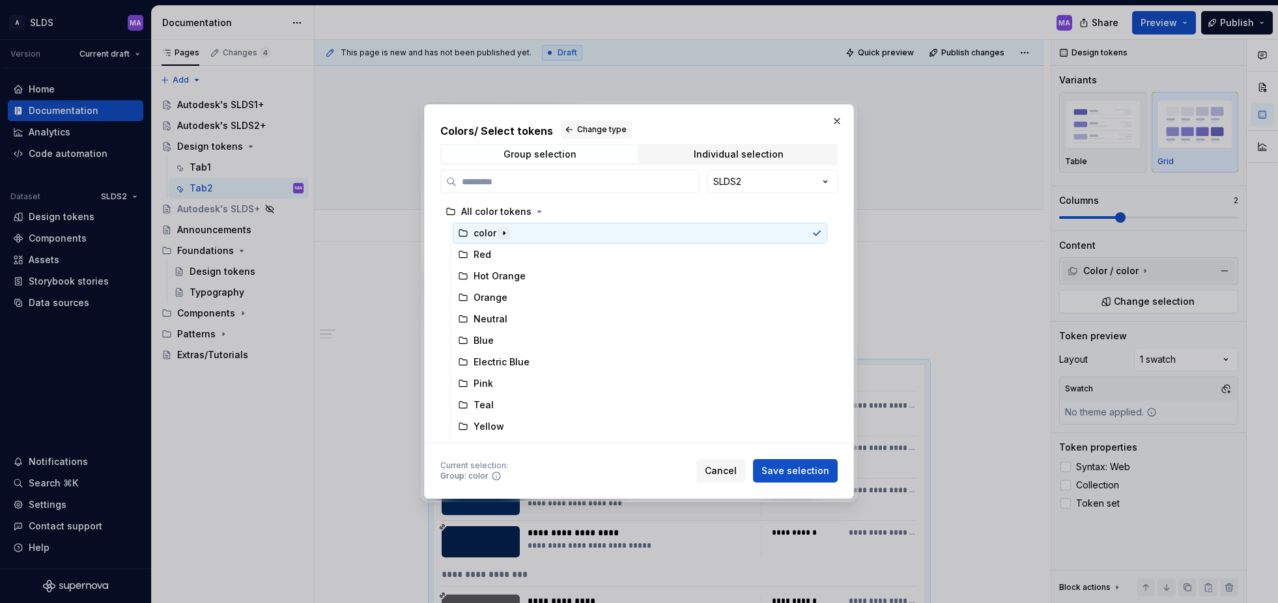
click at [503, 231] on icon "button" at bounding box center [504, 233] width 10 height 10
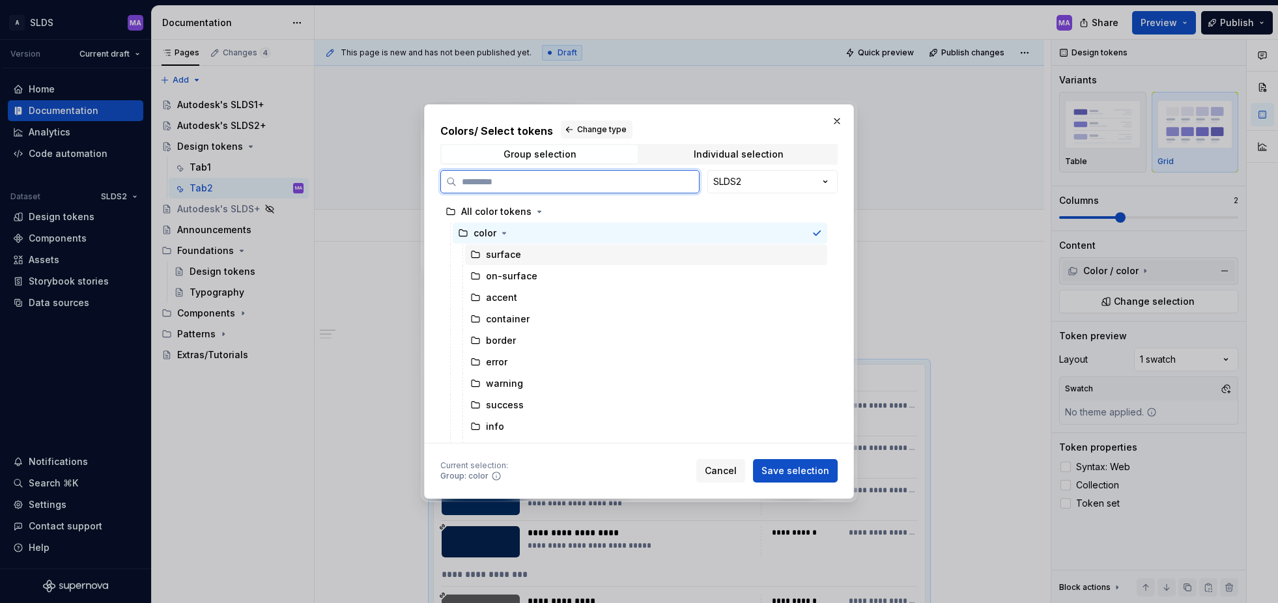
click at [822, 252] on div at bounding box center [817, 255] width 10 height 10
click at [822, 273] on div at bounding box center [817, 276] width 10 height 10
click at [822, 259] on div at bounding box center [817, 255] width 10 height 10
click at [822, 278] on div at bounding box center [817, 276] width 10 height 10
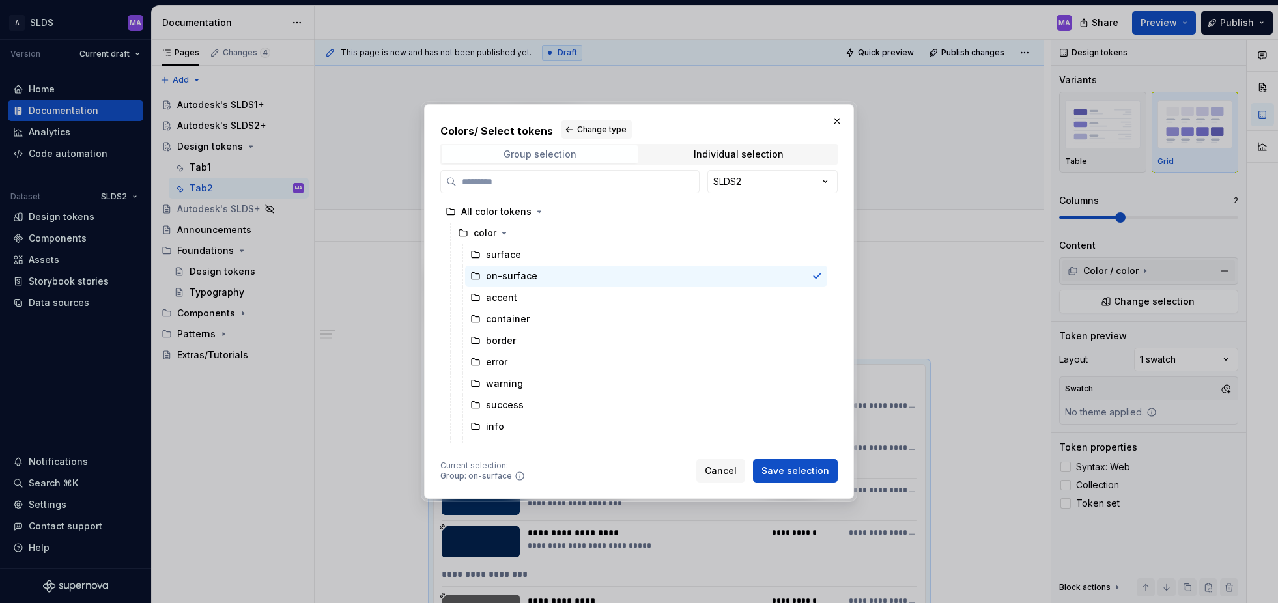
click at [594, 162] on span "Group selection" at bounding box center [540, 154] width 196 height 18
click at [595, 158] on span "Group selection" at bounding box center [540, 154] width 196 height 18
click at [714, 150] on div "Individual selection" at bounding box center [739, 154] width 90 height 10
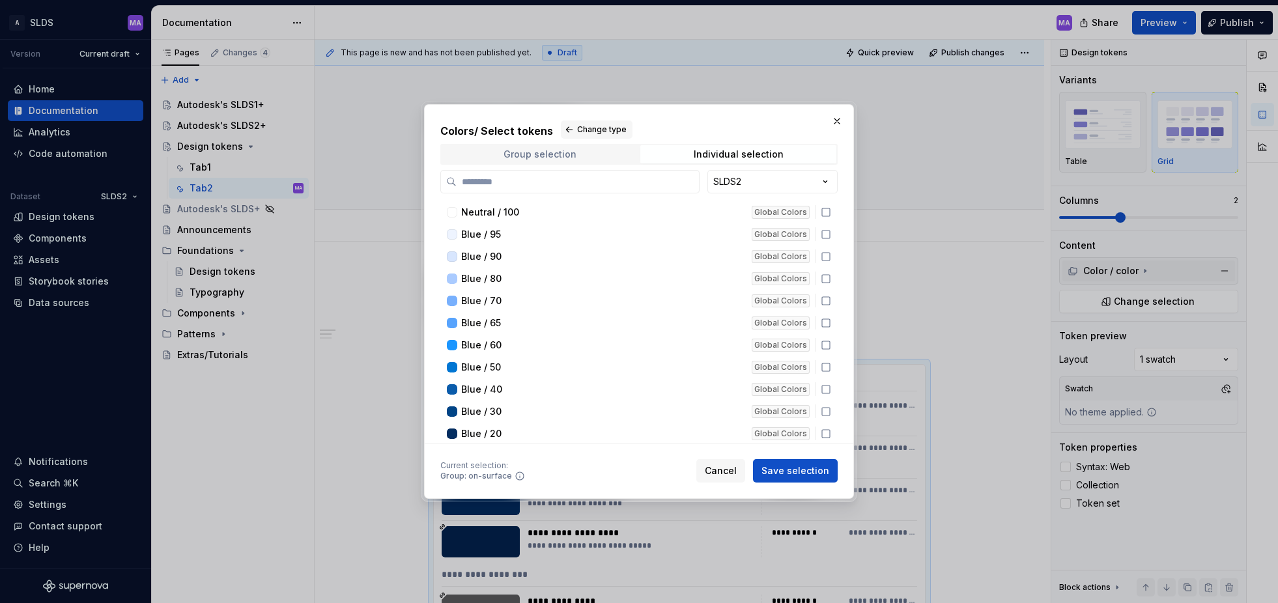
click at [611, 152] on span "Group selection" at bounding box center [540, 154] width 196 height 18
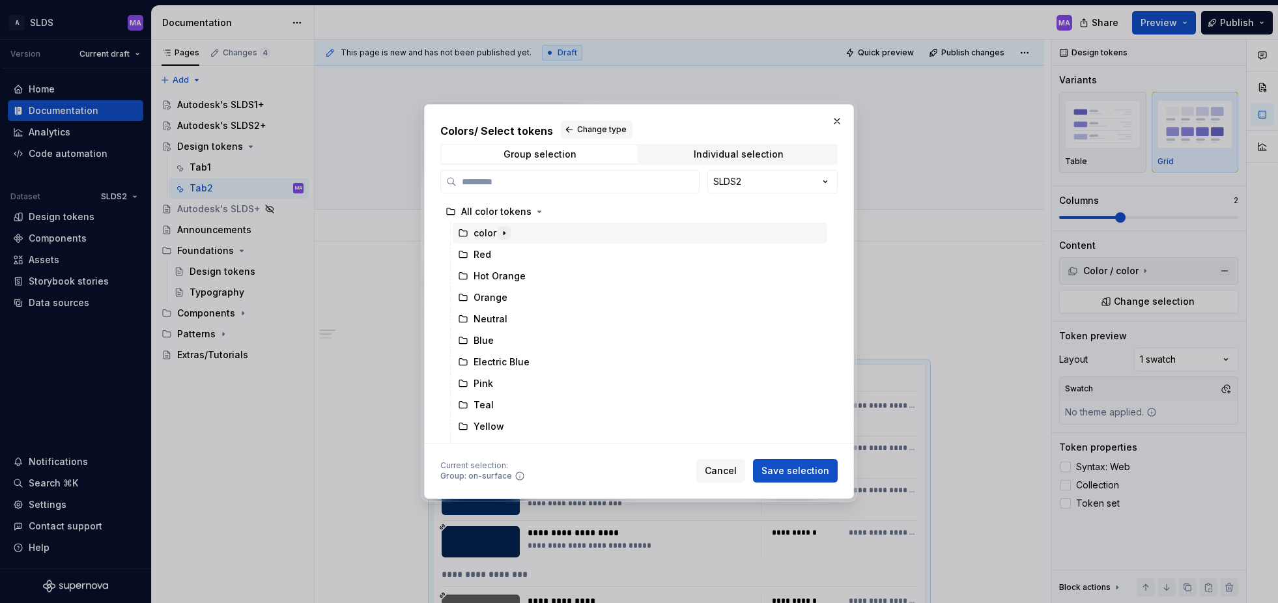
click at [502, 233] on icon "button" at bounding box center [504, 233] width 10 height 10
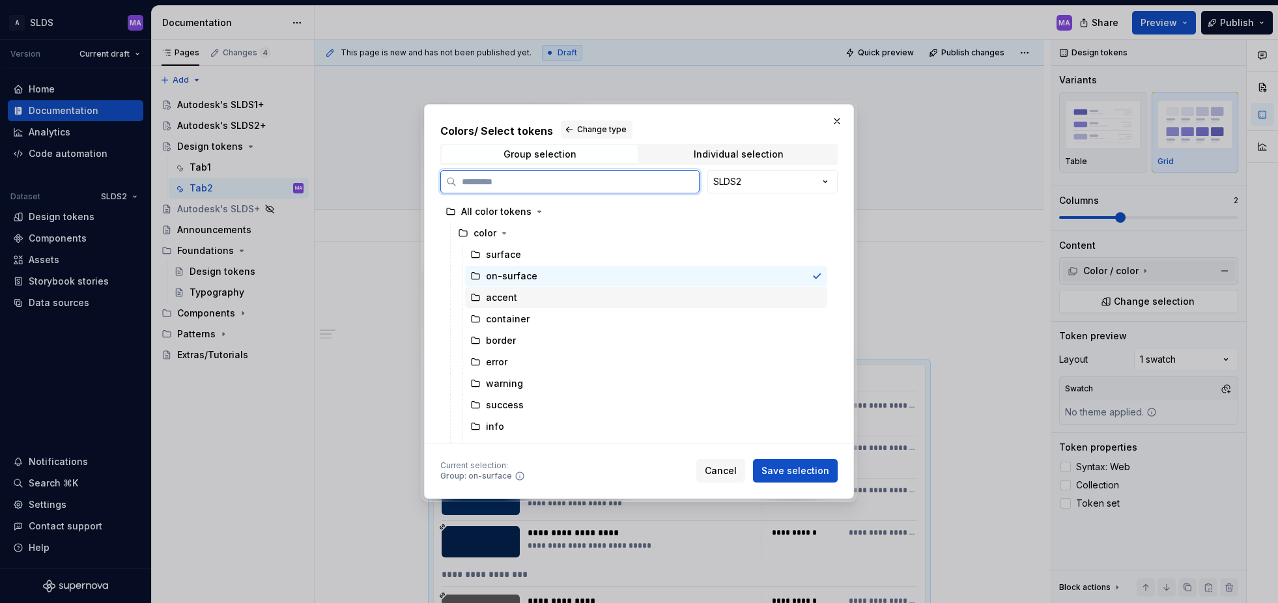
click at [822, 300] on div at bounding box center [817, 298] width 10 height 10
click at [515, 255] on div "surface" at bounding box center [503, 254] width 35 height 13
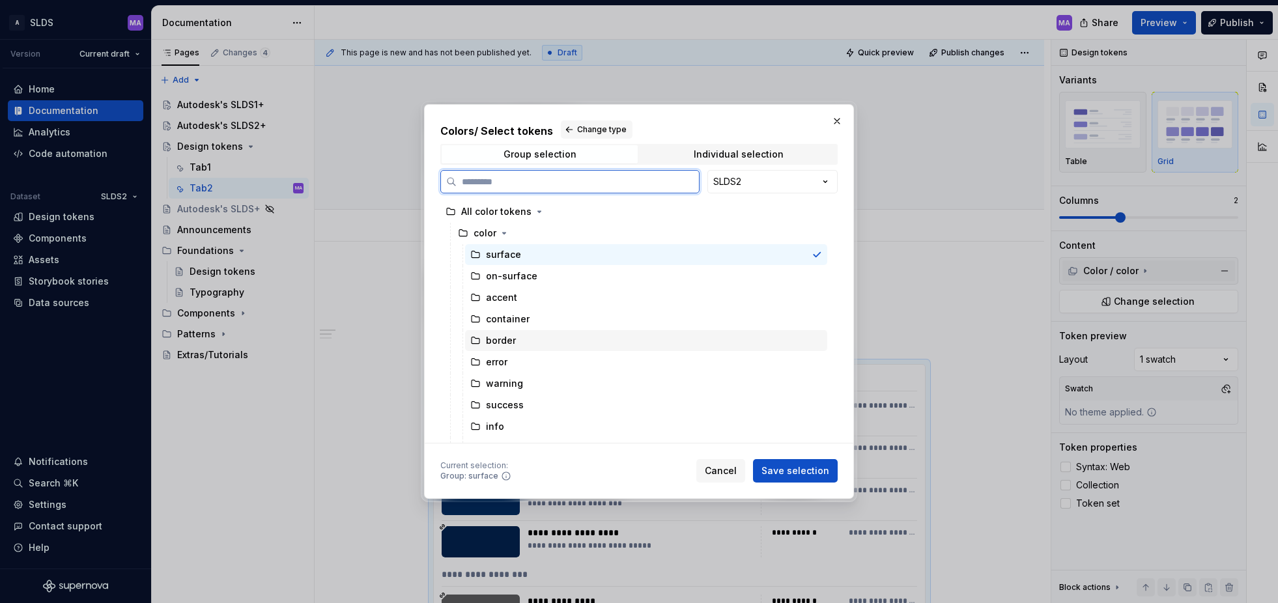
click at [512, 341] on div "border" at bounding box center [501, 340] width 30 height 13
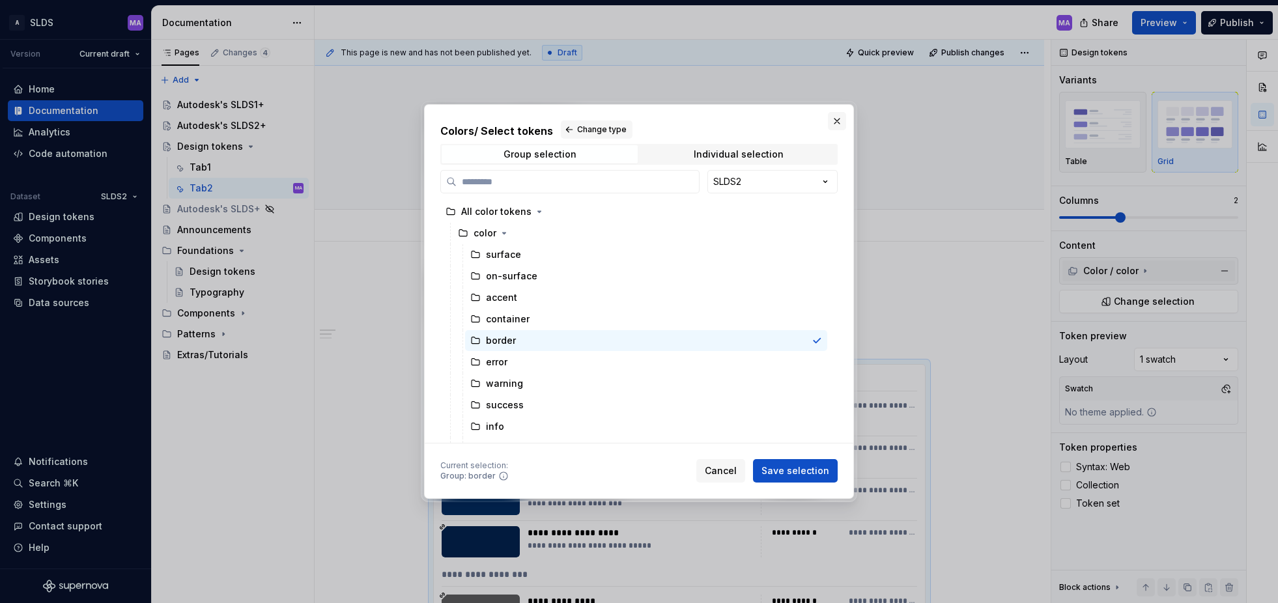
click at [839, 122] on button "button" at bounding box center [837, 121] width 18 height 18
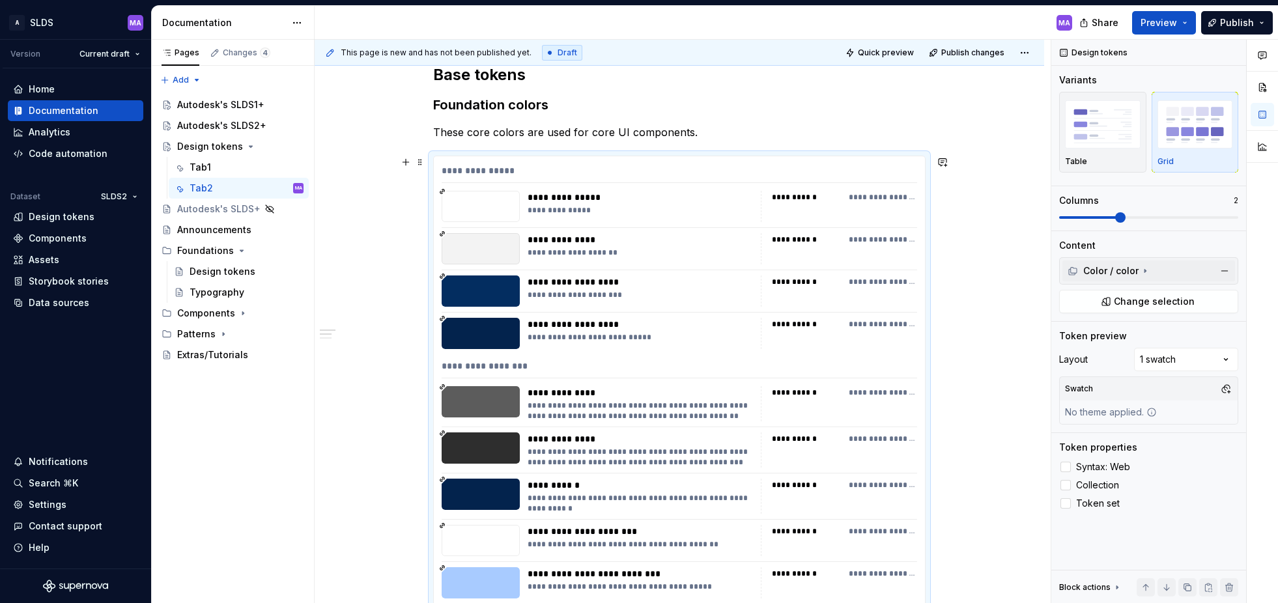
scroll to position [218, 0]
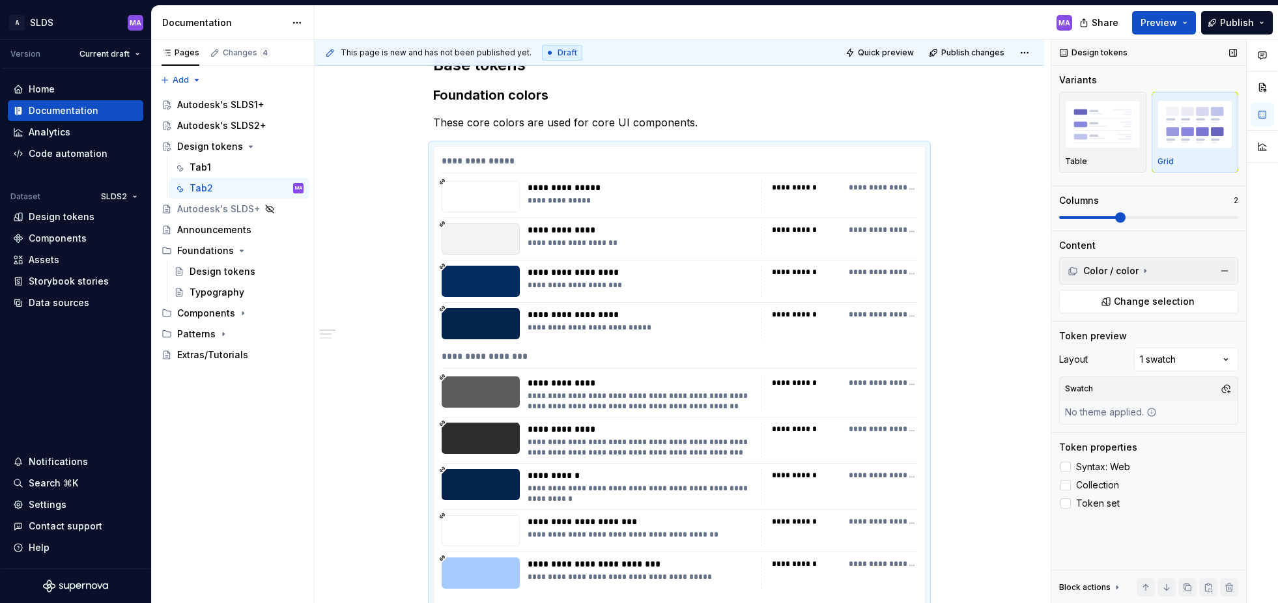
click at [1038, 130] on img "button" at bounding box center [1196, 124] width 76 height 48
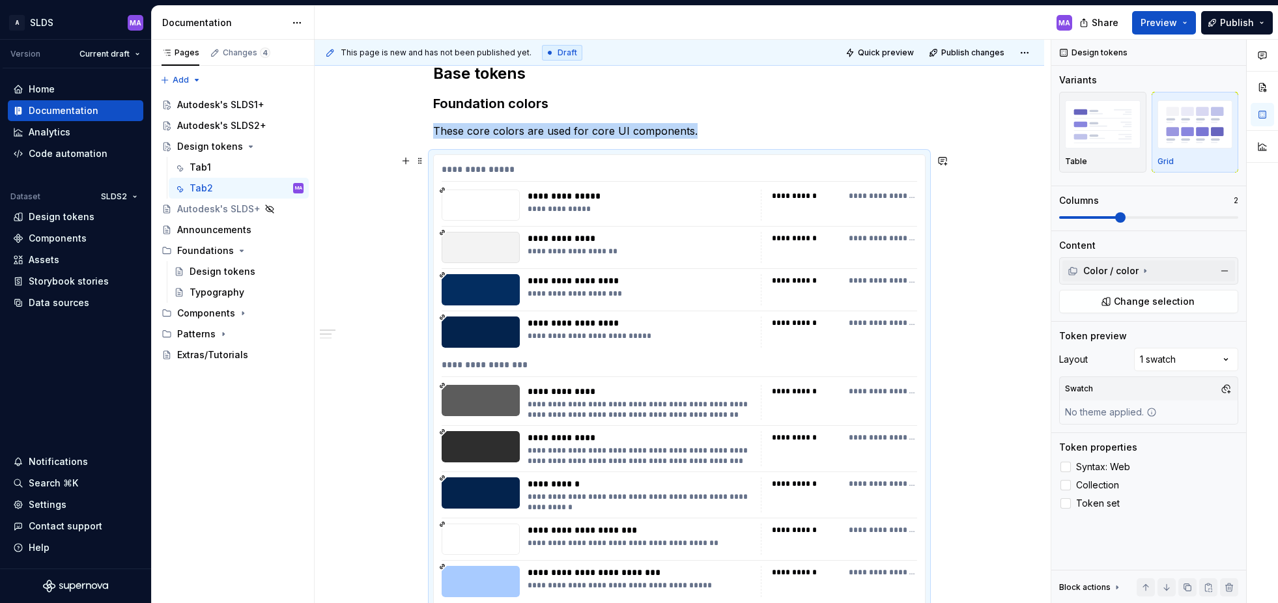
scroll to position [198, 0]
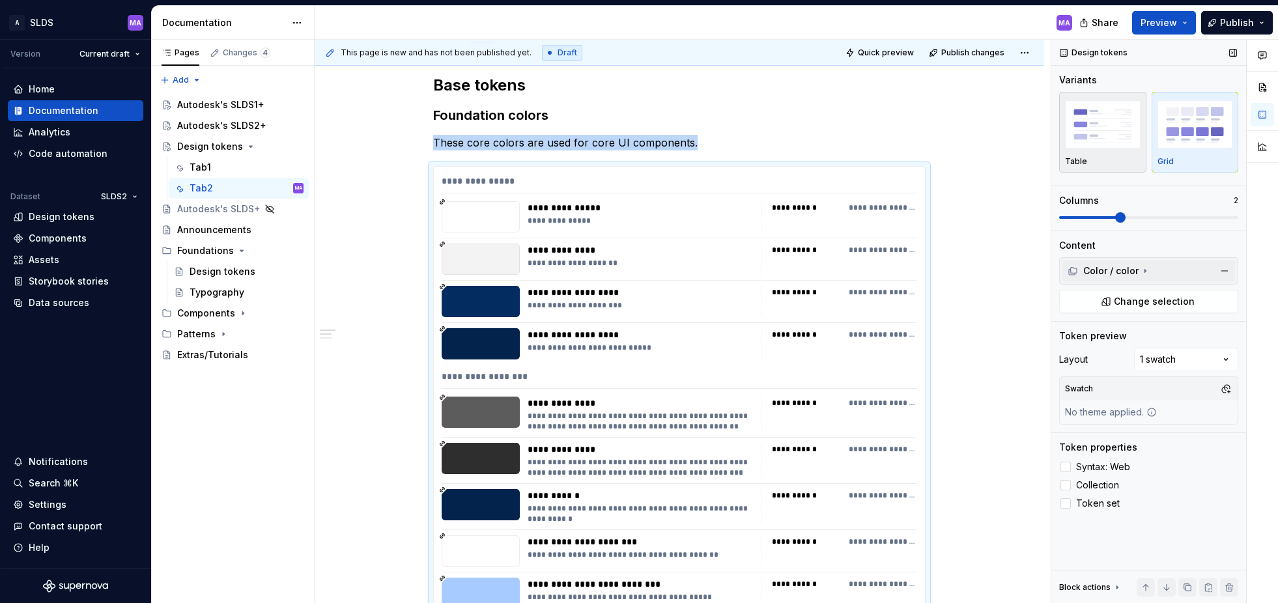
click at [1038, 128] on img "button" at bounding box center [1103, 124] width 76 height 48
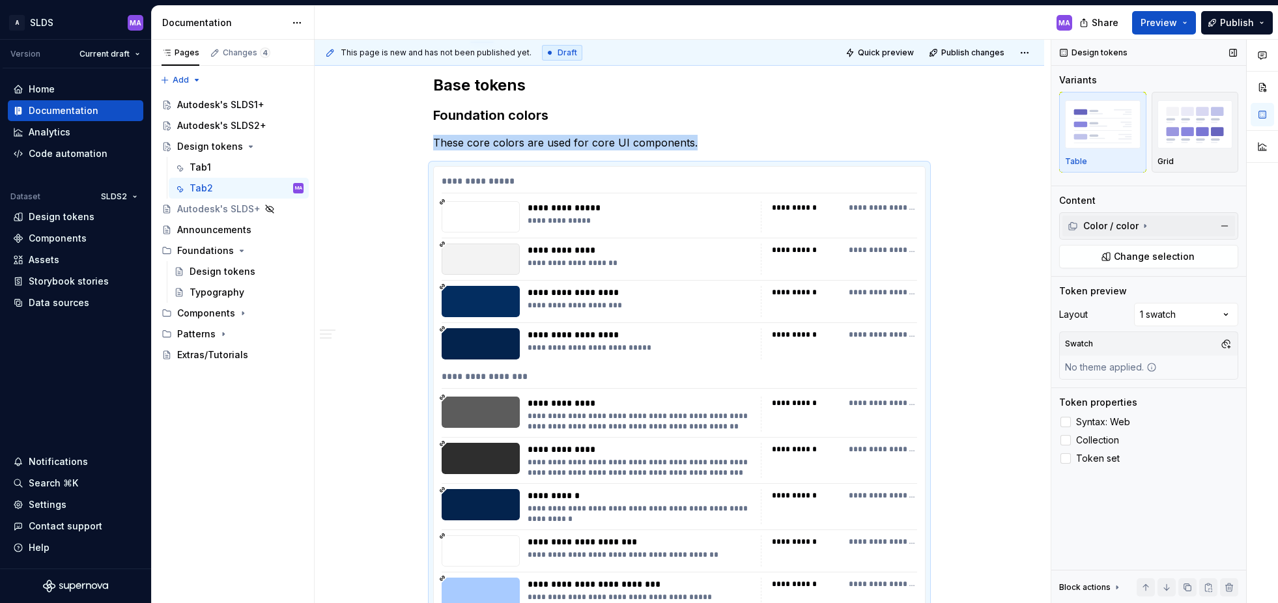
scroll to position [324, 0]
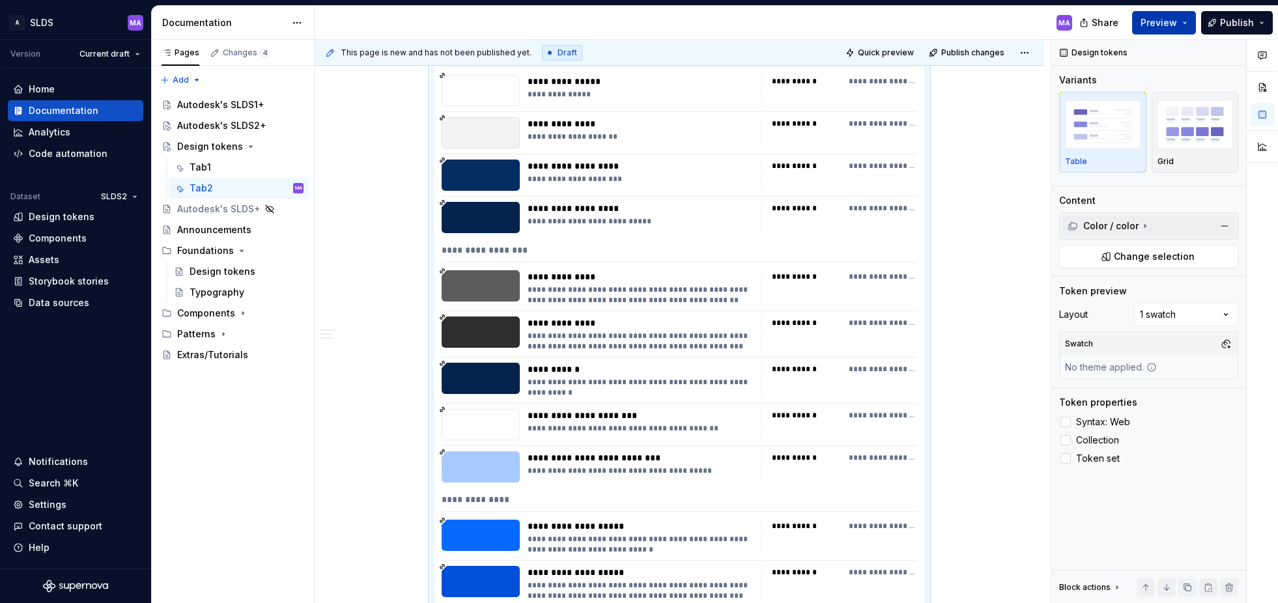
click at [1038, 23] on span "Preview" at bounding box center [1159, 22] width 36 height 13
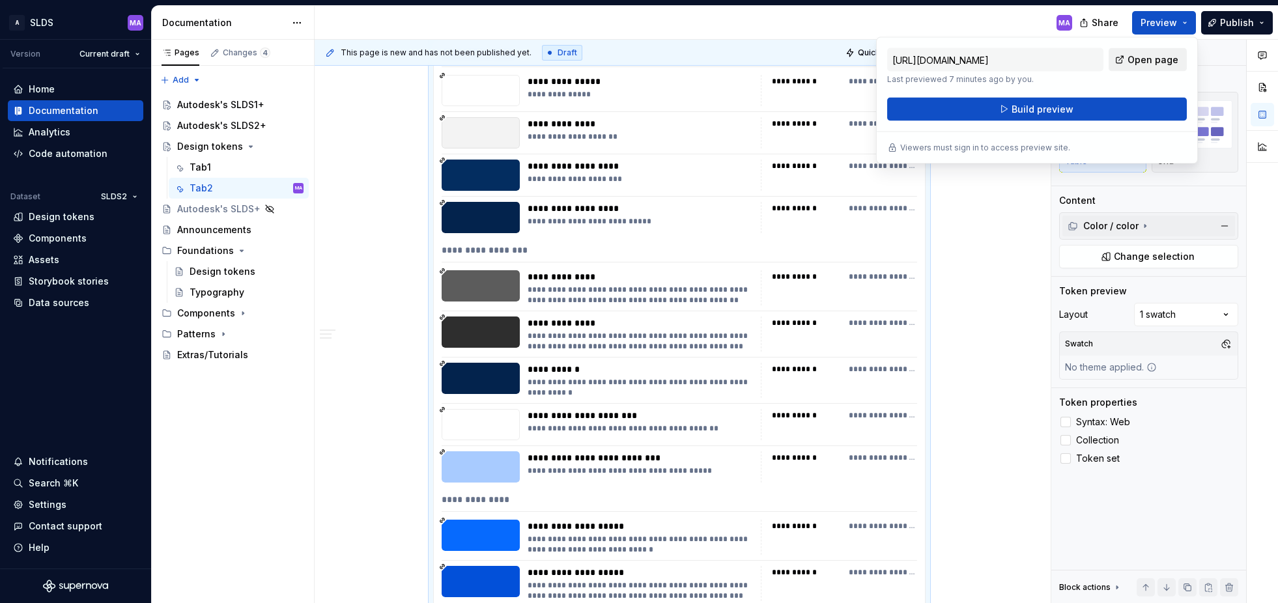
click at [1038, 59] on span "Open page" at bounding box center [1153, 59] width 51 height 13
click at [1038, 19] on button "Preview" at bounding box center [1164, 22] width 64 height 23
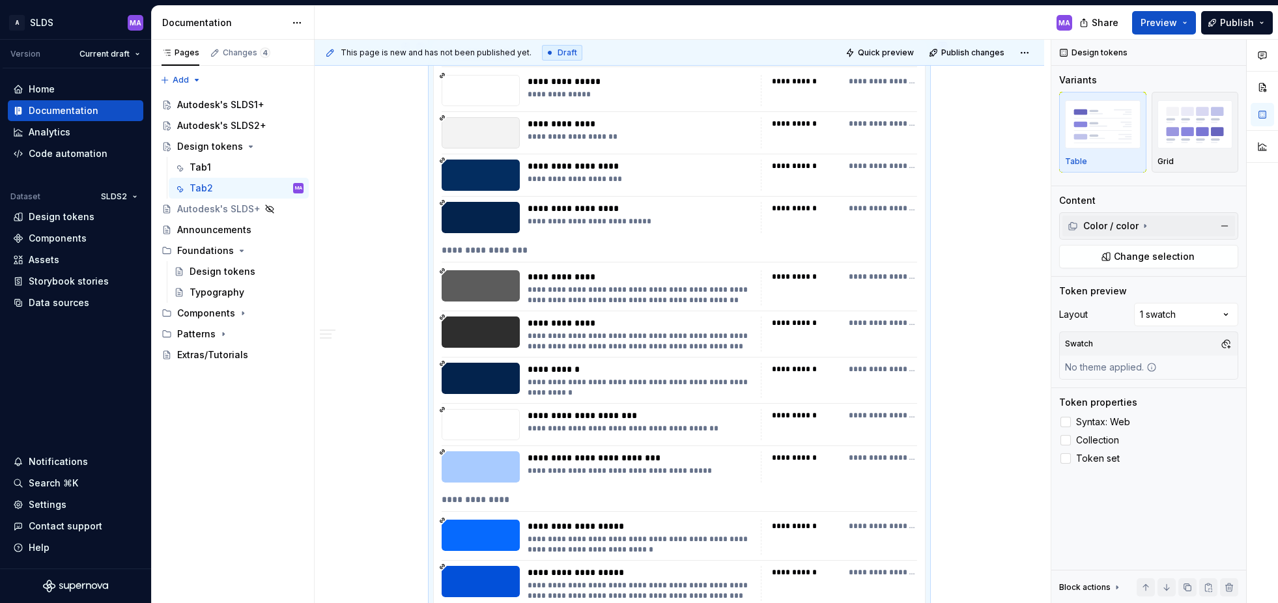
scroll to position [0, 0]
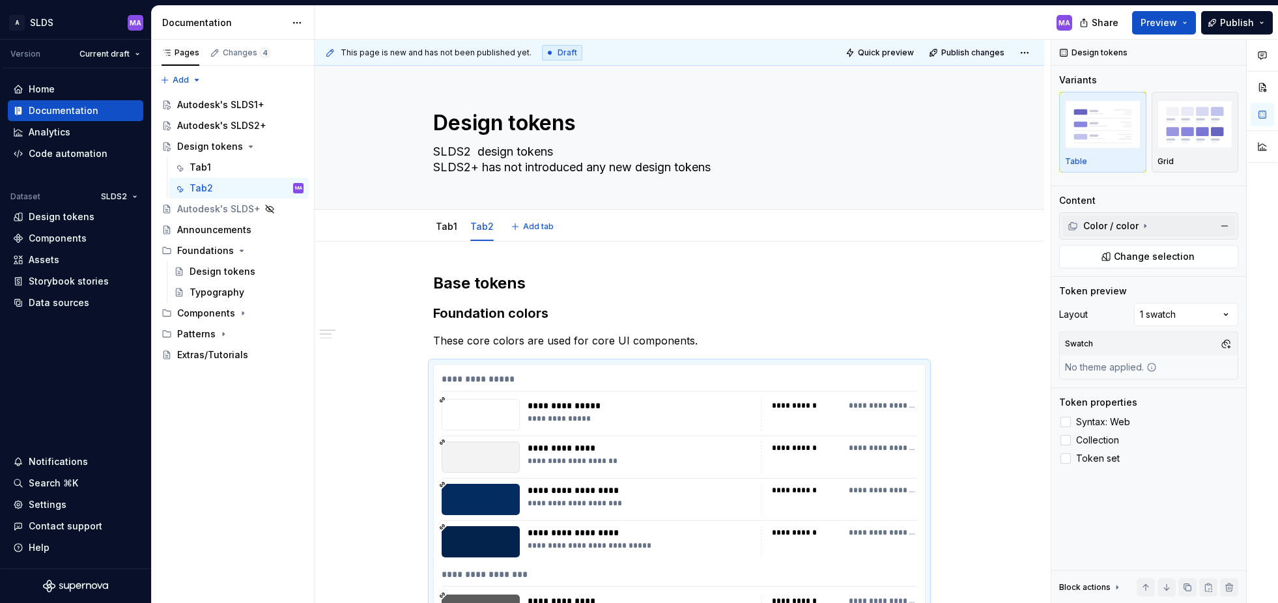
type textarea "*"
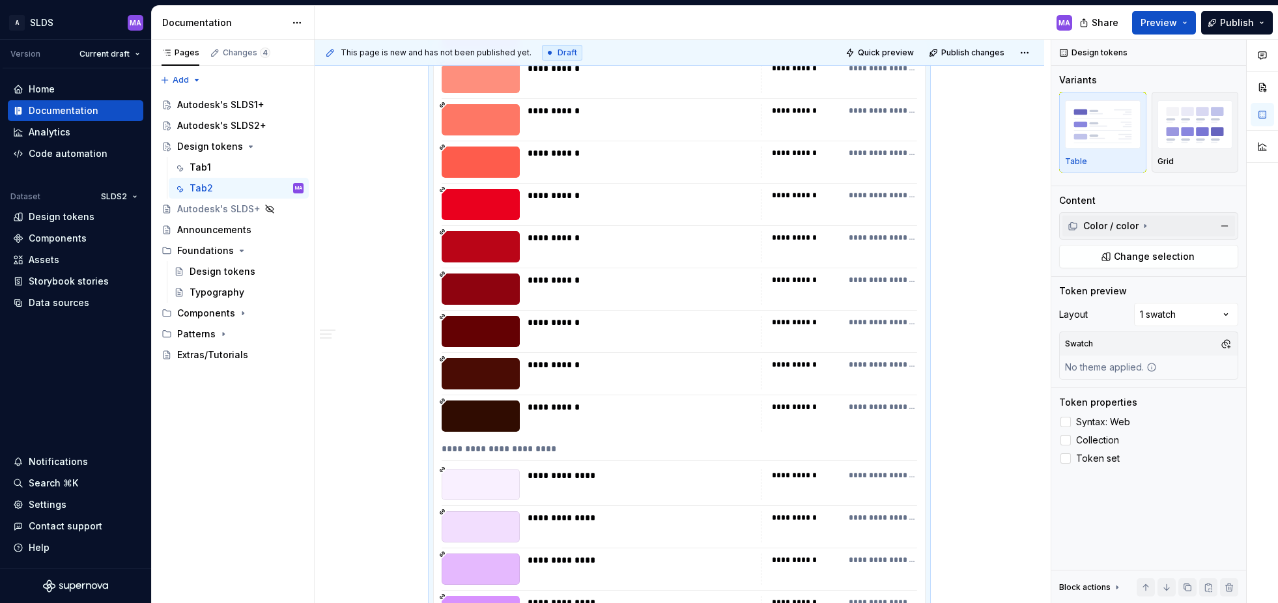
scroll to position [9975, 0]
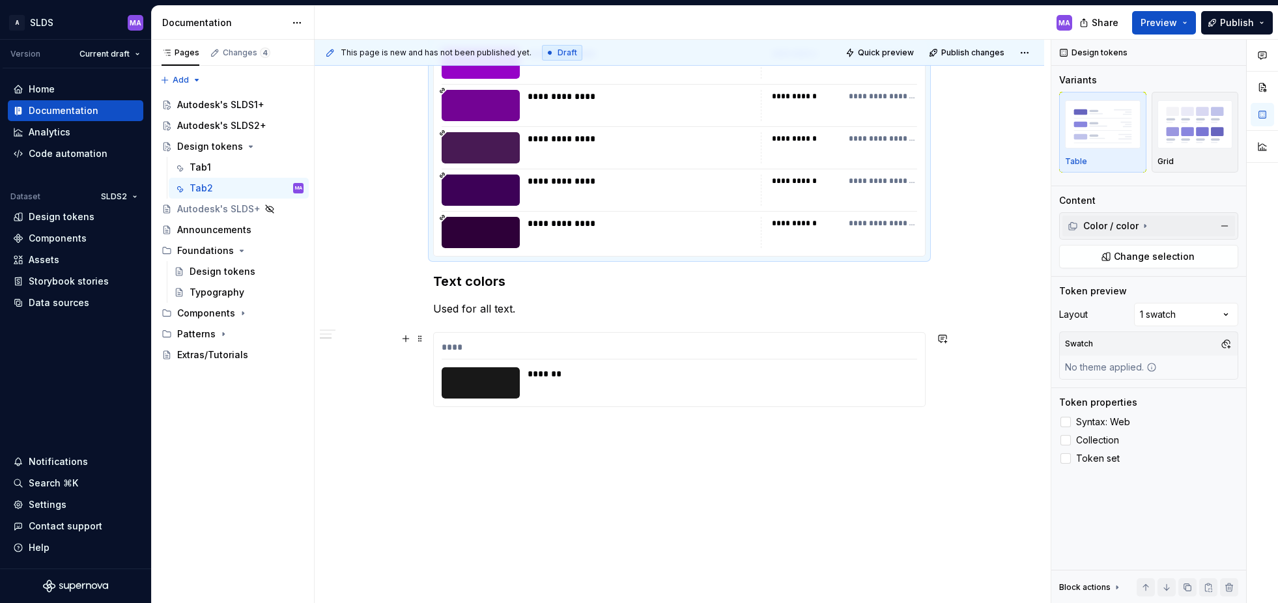
click at [791, 368] on div "*******" at bounding box center [719, 374] width 382 height 13
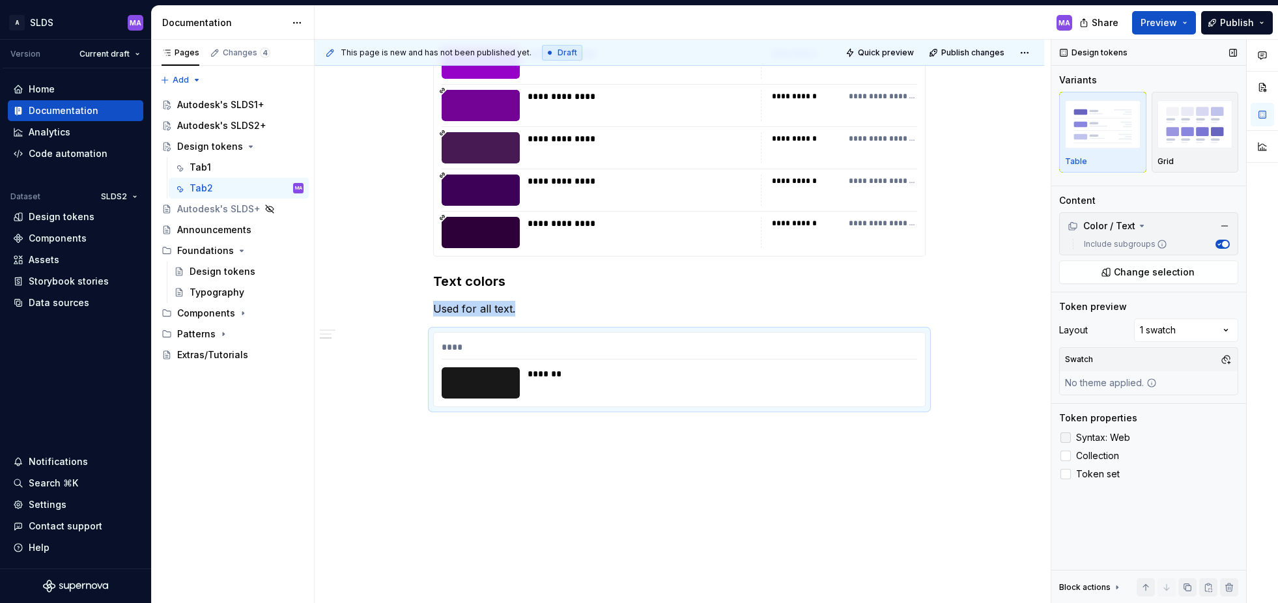
click at [1038, 437] on div at bounding box center [1066, 438] width 10 height 10
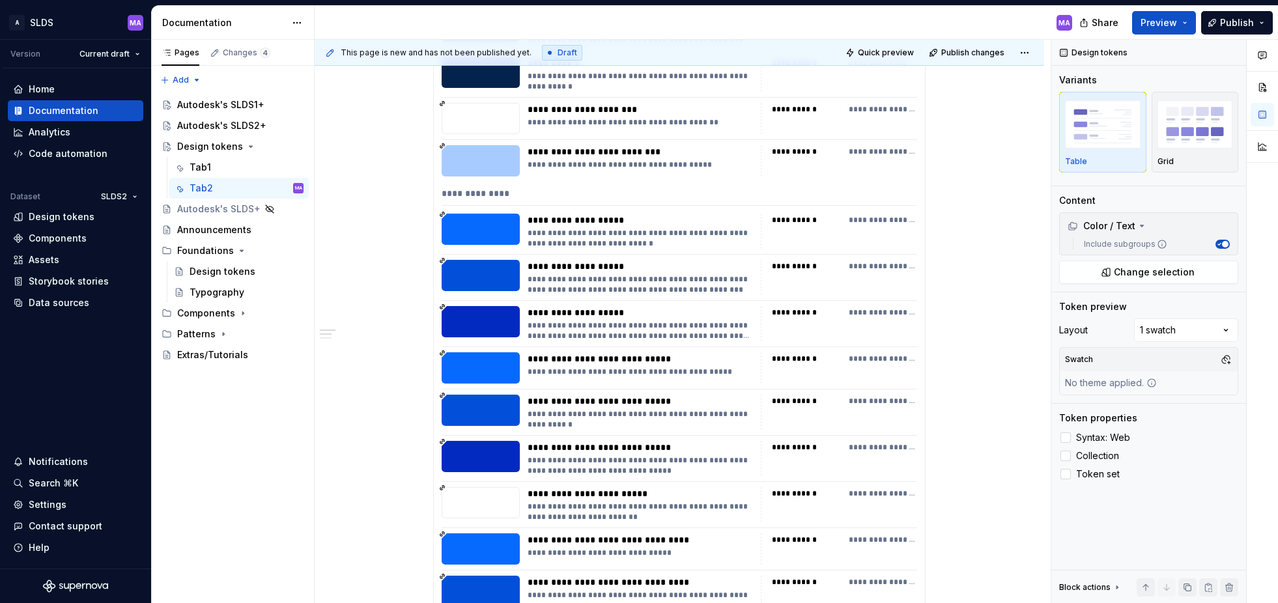
scroll to position [0, 0]
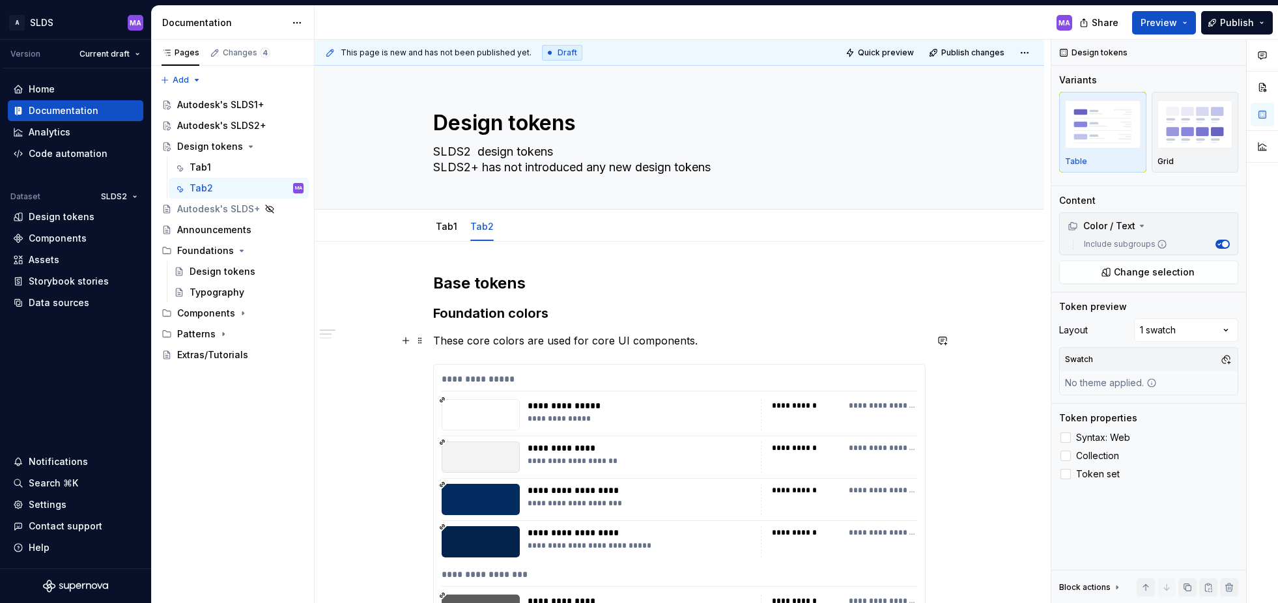
click at [530, 340] on p "These core colors are used for core UI components." at bounding box center [679, 341] width 493 height 16
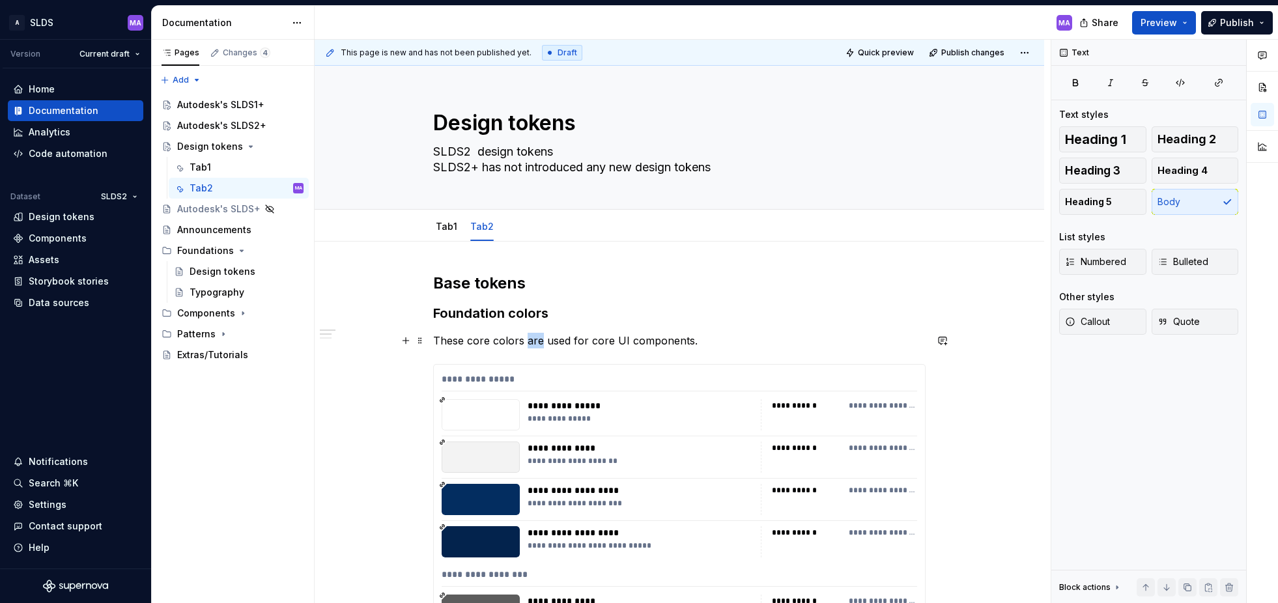
click at [530, 340] on p "These core colors are used for core UI components." at bounding box center [679, 341] width 493 height 16
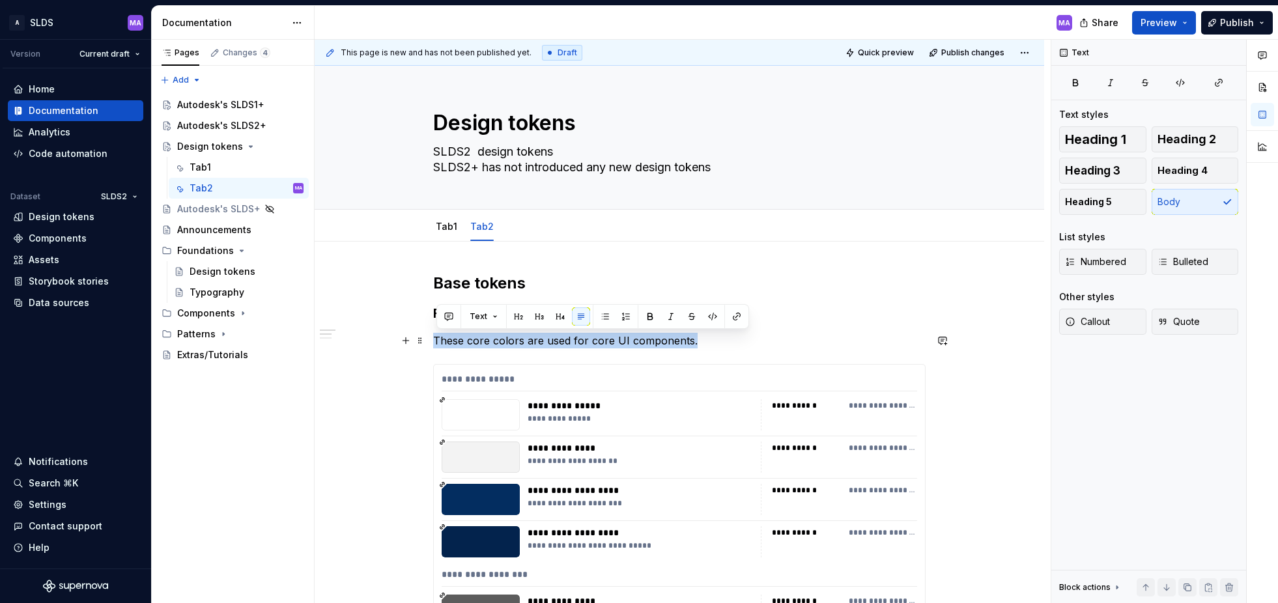
click at [530, 340] on p "These core colors are used for core UI components." at bounding box center [679, 341] width 493 height 16
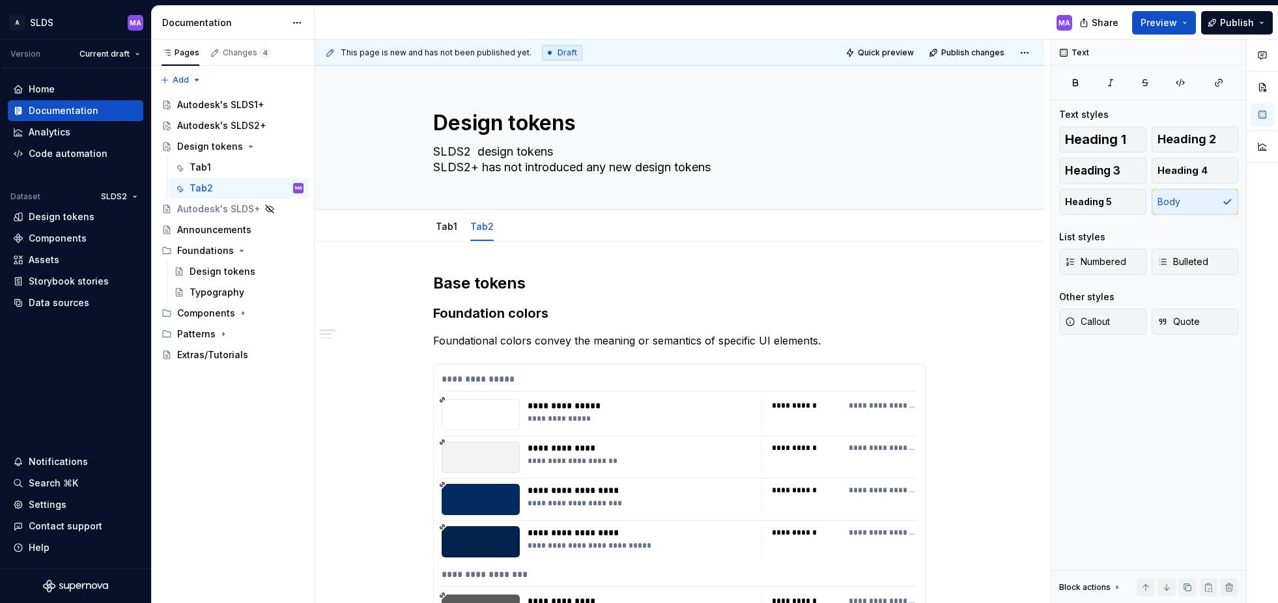
type textarea "*"
